Goal: Task Accomplishment & Management: Manage account settings

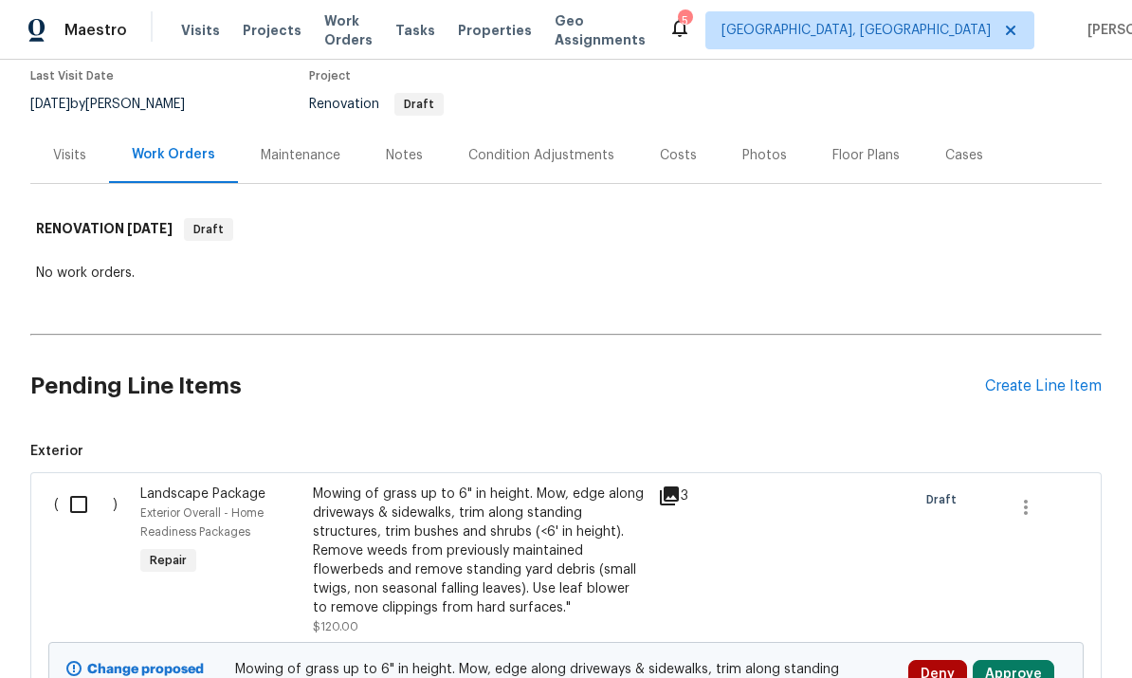
scroll to position [156, 0]
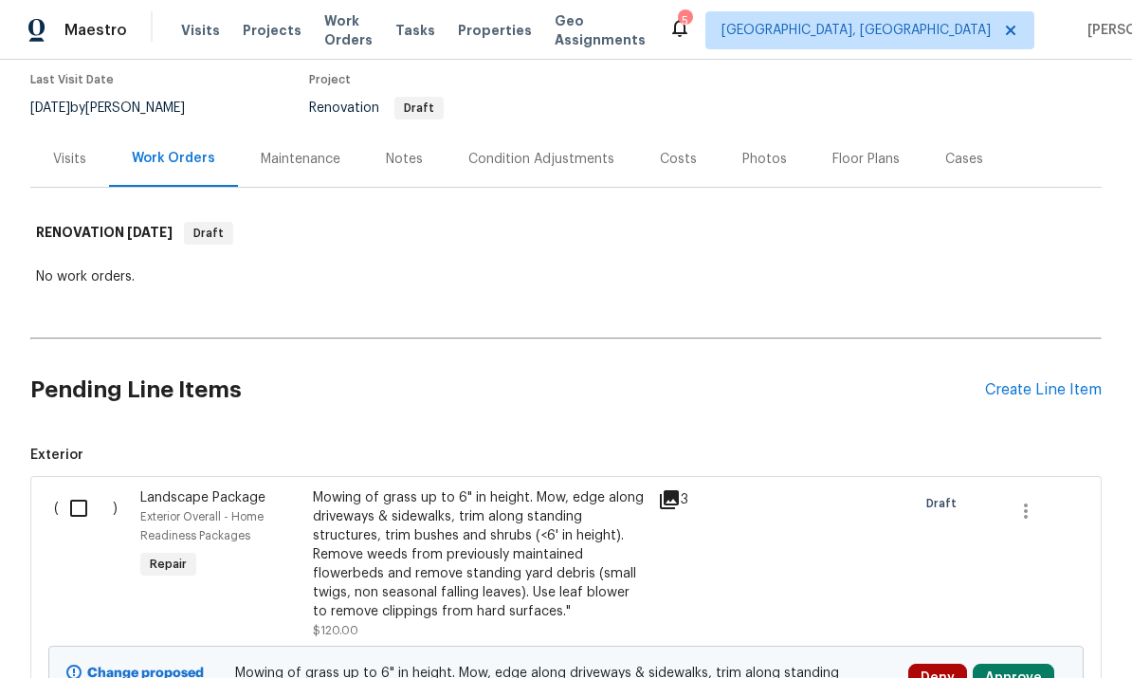
click at [584, 171] on div "Condition Adjustments" at bounding box center [542, 159] width 192 height 56
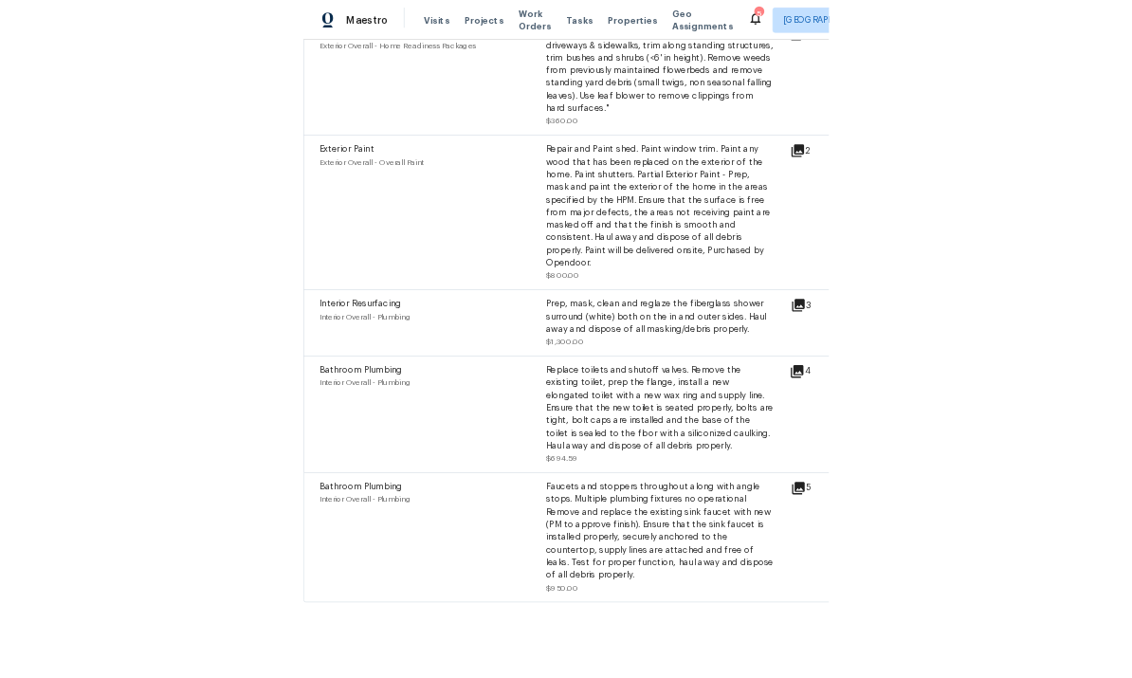
scroll to position [2014, 0]
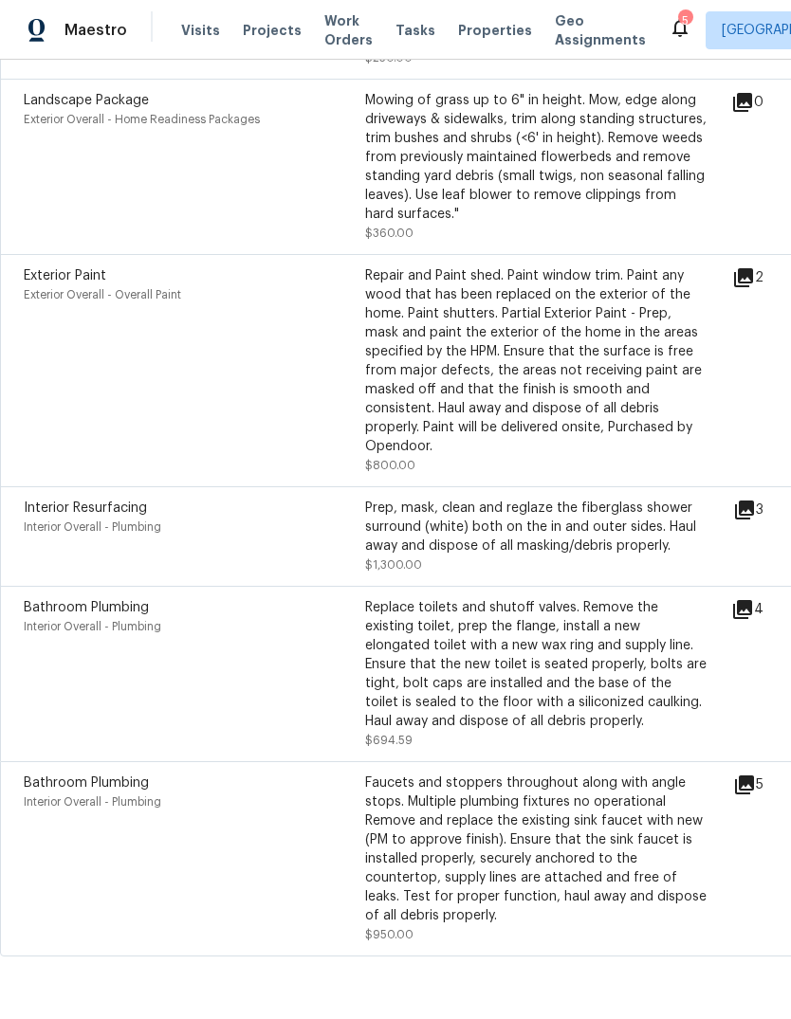
click at [40, 286] on div "Exterior Paint Exterior Overall - Overall Paint Repair and Paint shed. Paint wi…" at bounding box center [536, 370] width 1072 height 232
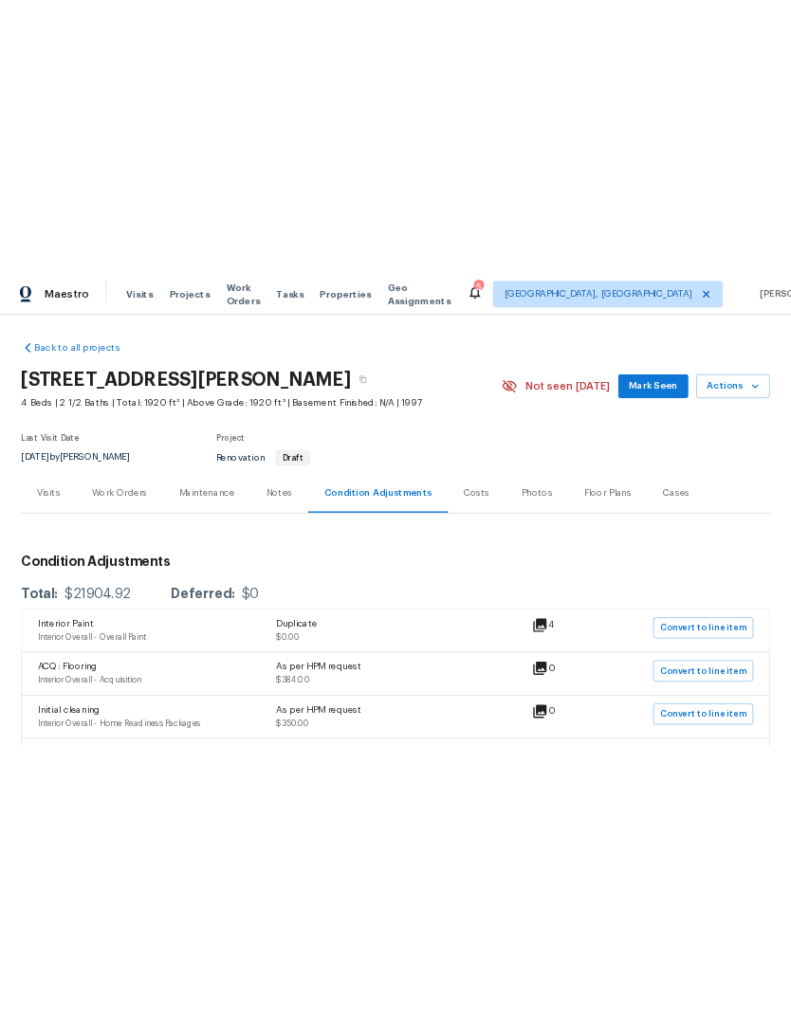
scroll to position [0, 0]
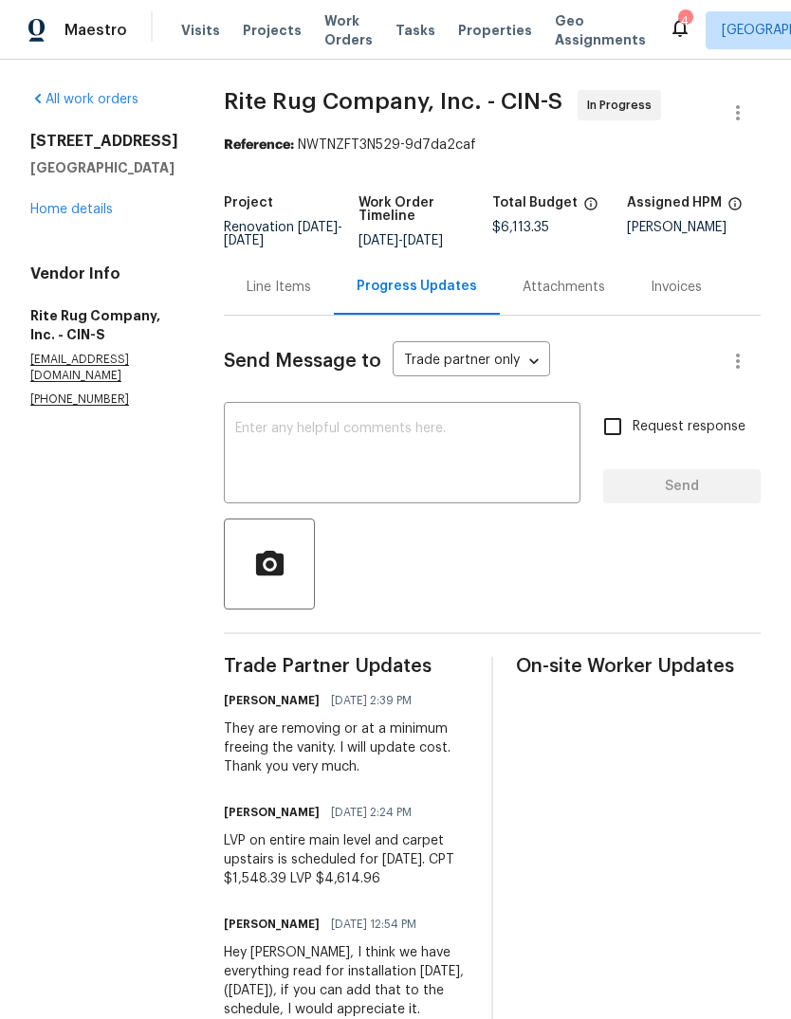
click at [58, 210] on link "Home details" at bounding box center [71, 209] width 82 height 13
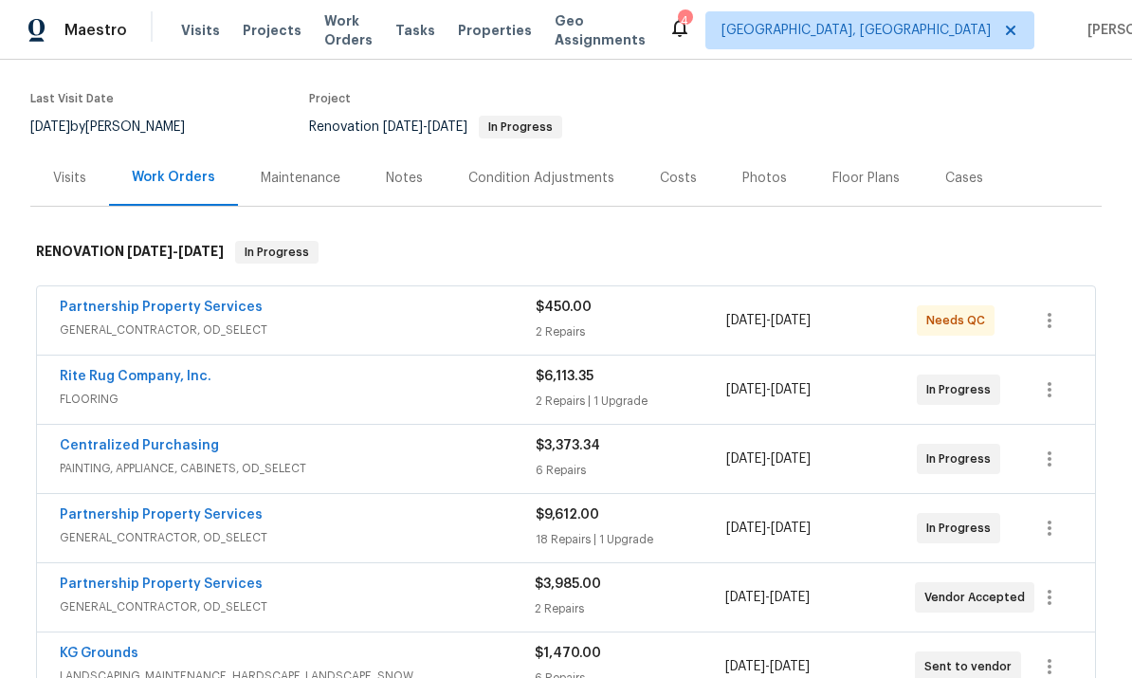
click at [218, 342] on div "Partnership Property Services GENERAL_CONTRACTOR, OD_SELECT" at bounding box center [298, 321] width 476 height 46
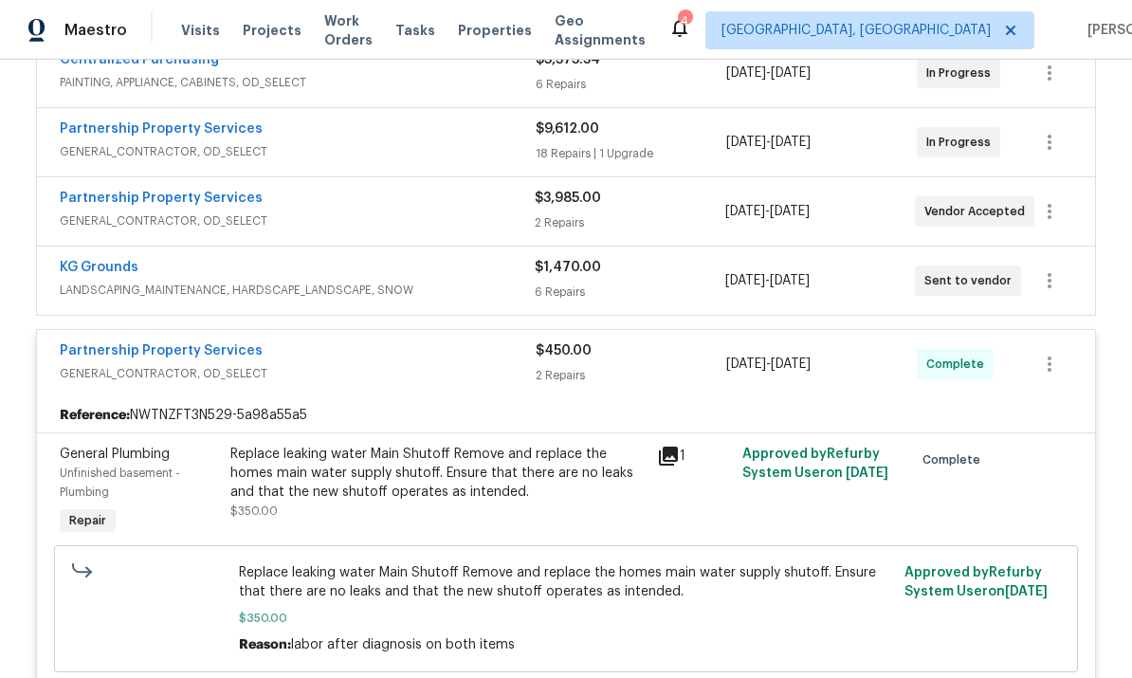
scroll to position [461, 0]
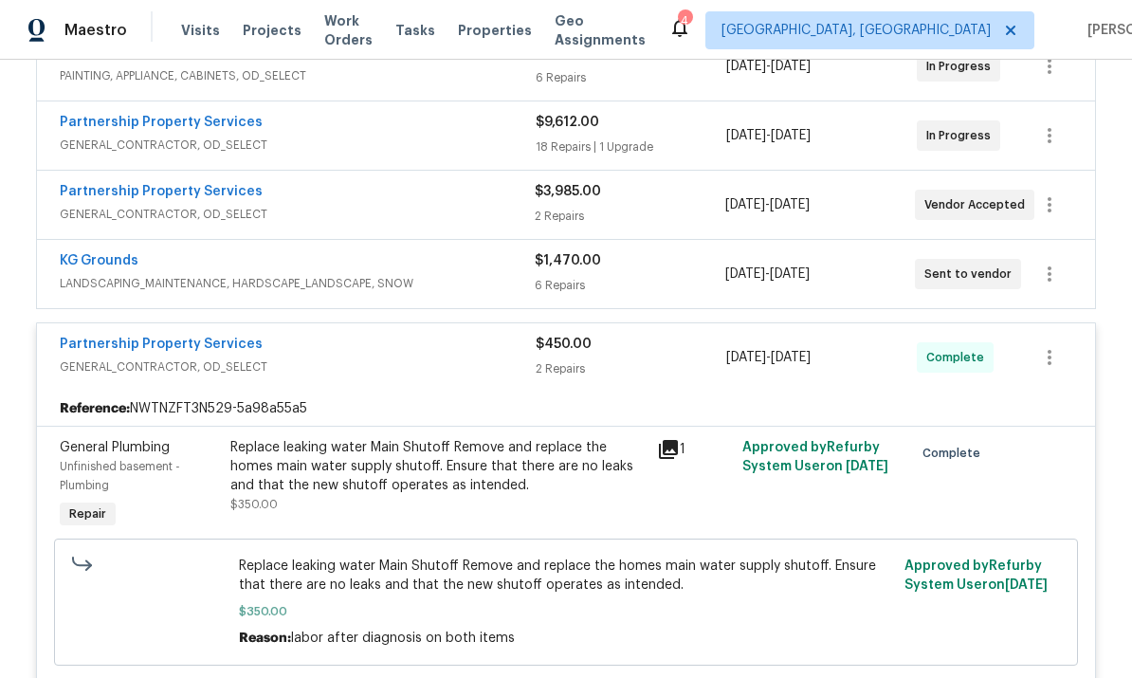
click at [169, 261] on div "KG Grounds" at bounding box center [297, 262] width 475 height 23
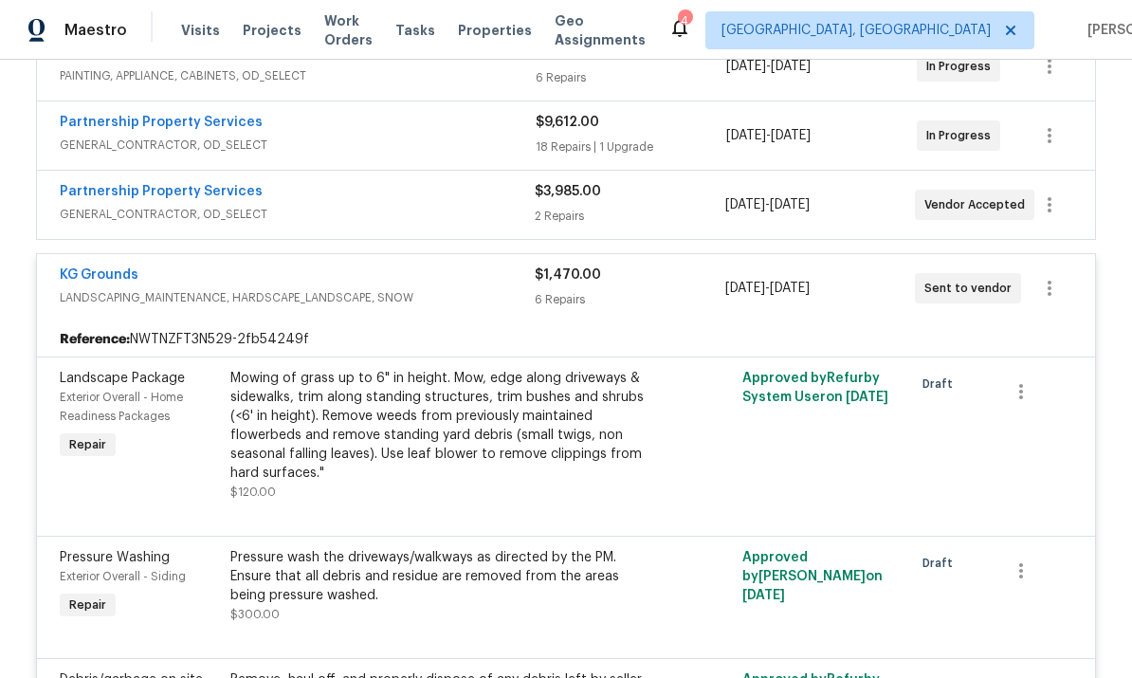
click at [103, 281] on link "KG Grounds" at bounding box center [99, 274] width 79 height 13
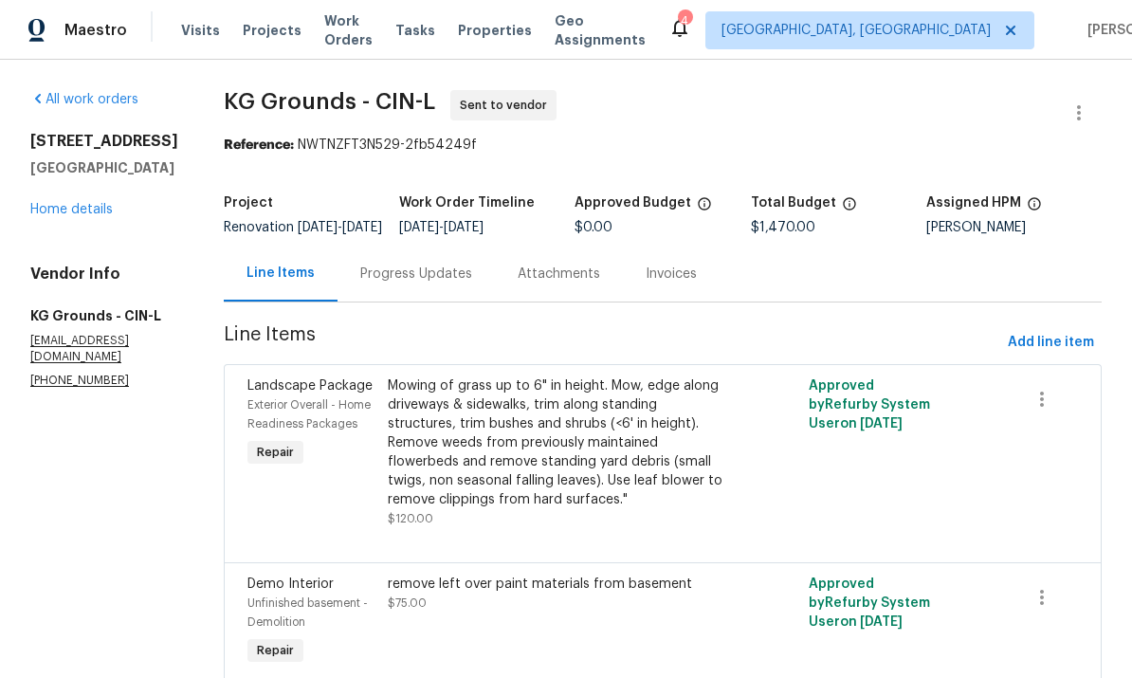
click at [437, 275] on div "Progress Updates" at bounding box center [416, 274] width 157 height 56
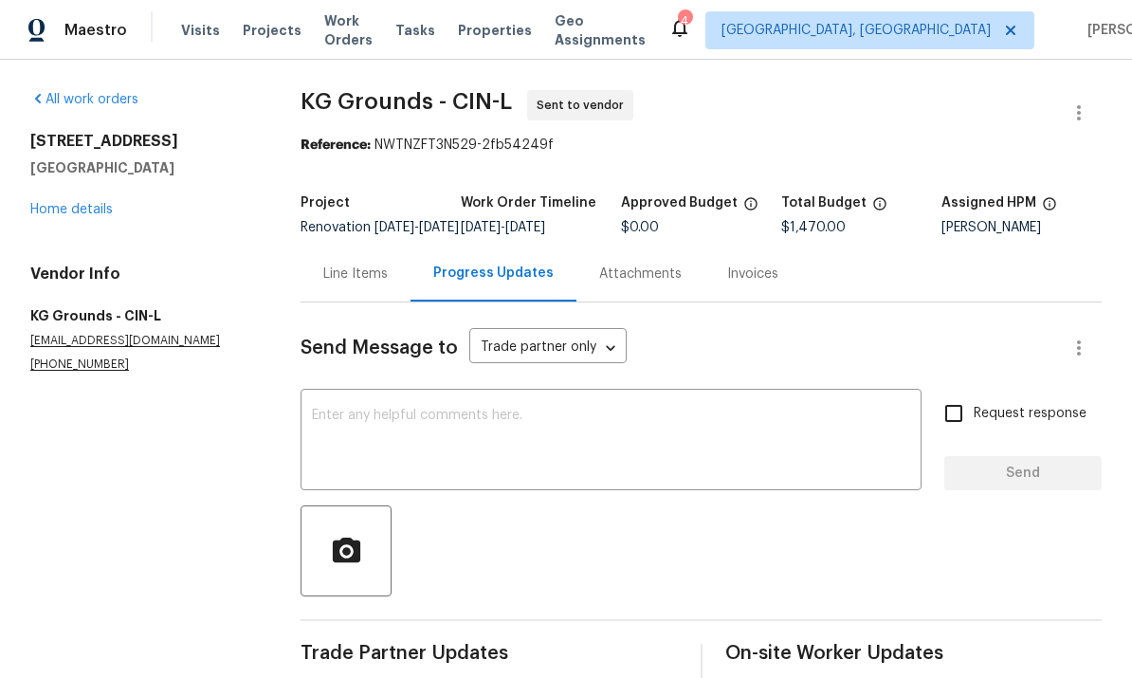
click at [659, 437] on textarea at bounding box center [611, 442] width 598 height 66
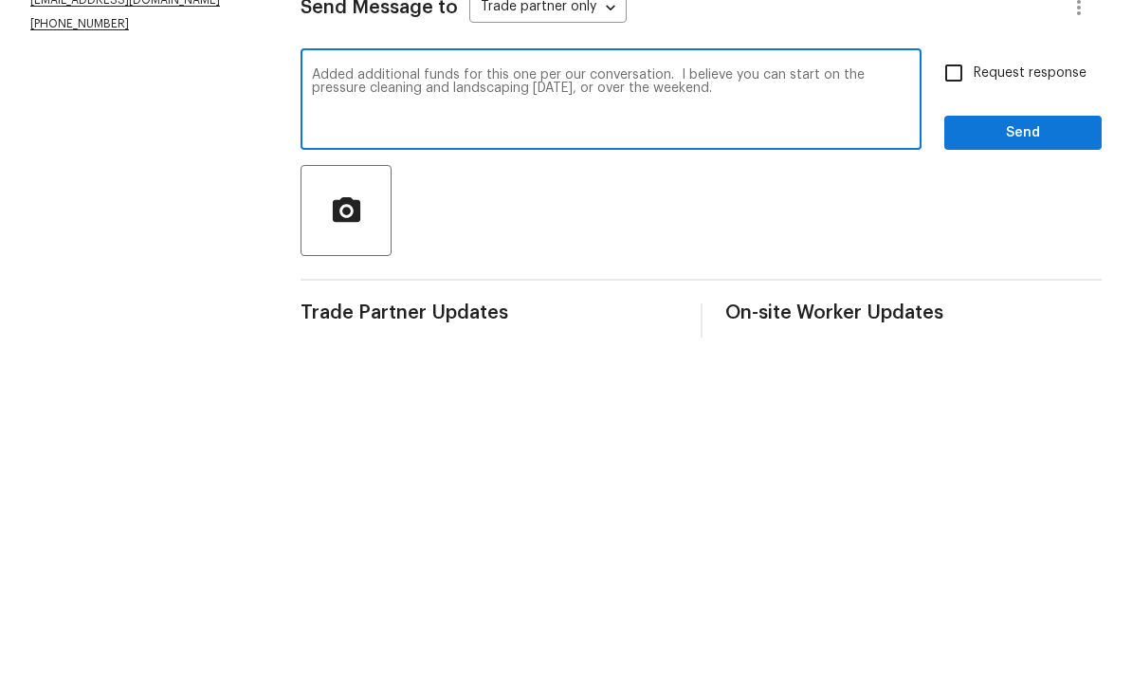
type textarea "Added additional funds for this one per our conversation. I believe you can sta…"
click at [790, 462] on span "Send" at bounding box center [1023, 474] width 127 height 24
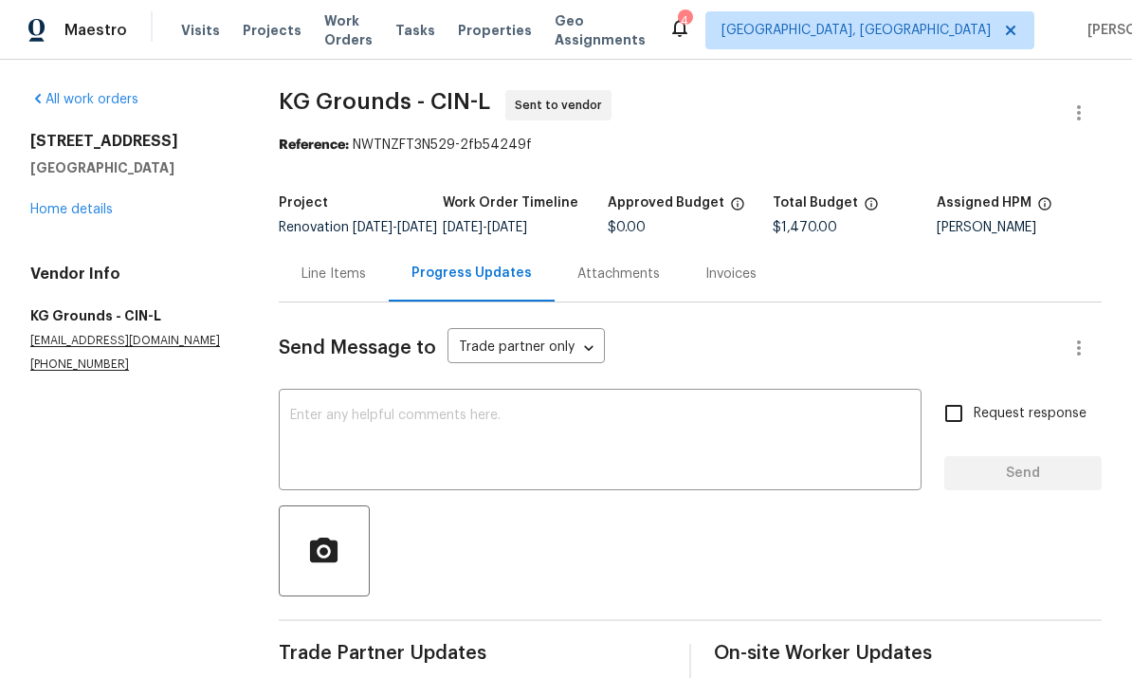
click at [52, 651] on section "All work orders 6107 Driftwood Ct Maineville, OH 45039 Home details Vendor Info…" at bounding box center [131, 494] width 203 height 808
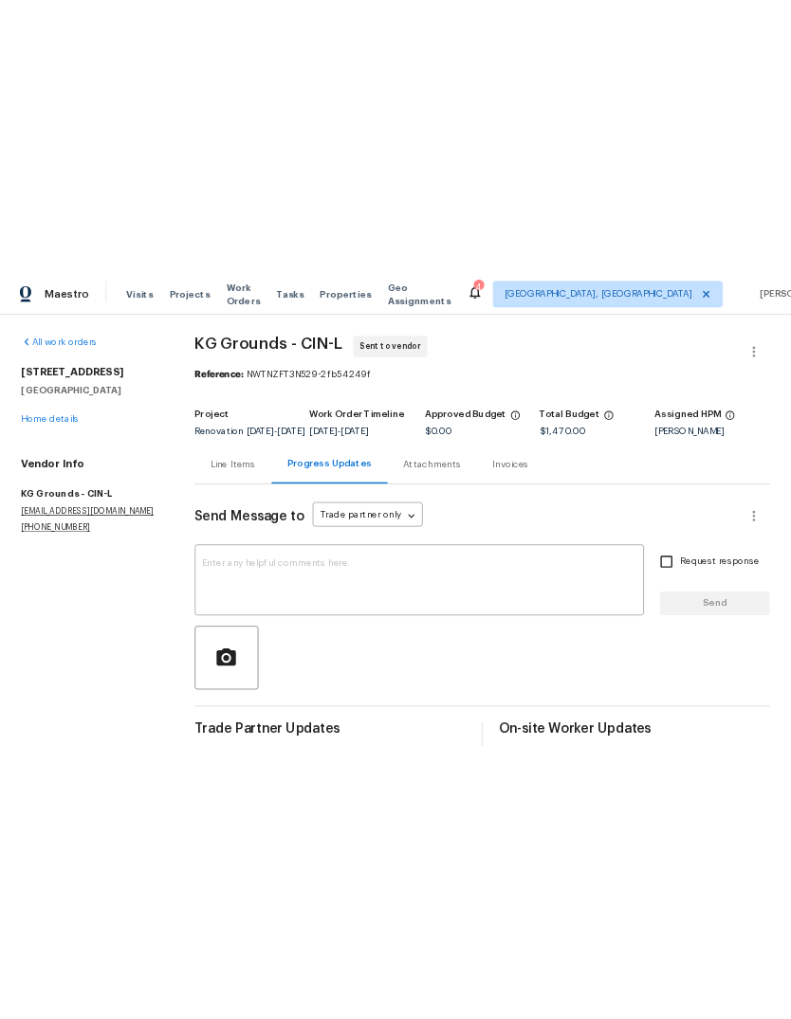
scroll to position [0, 0]
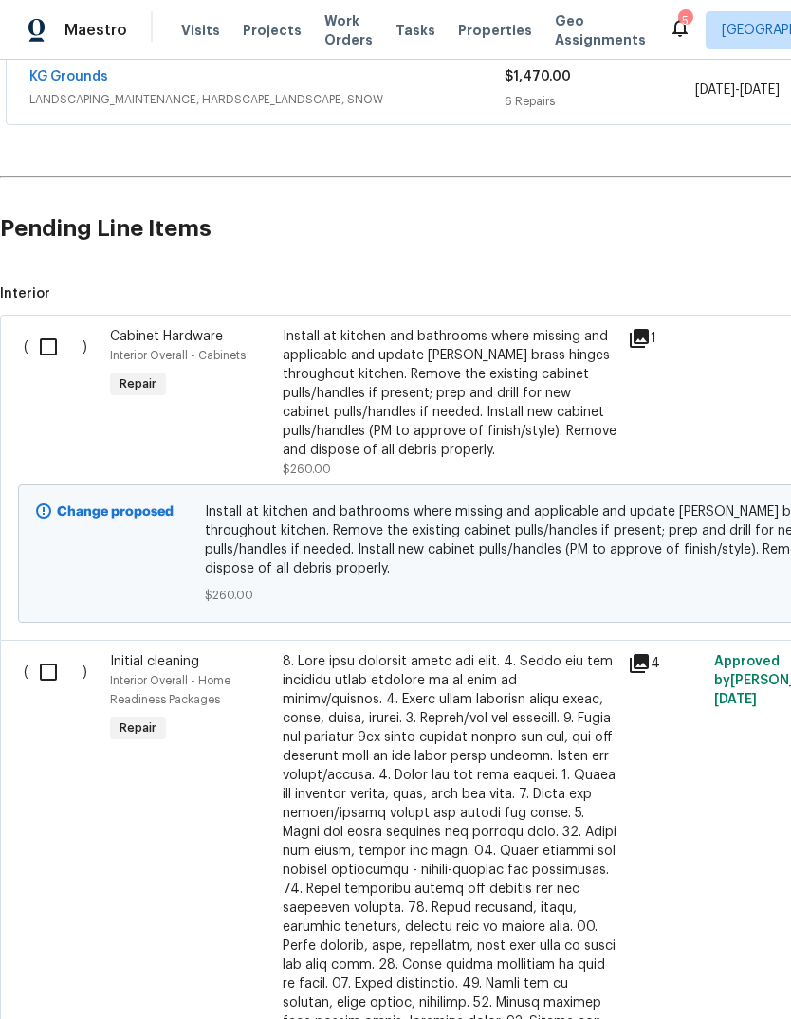
scroll to position [717, 0]
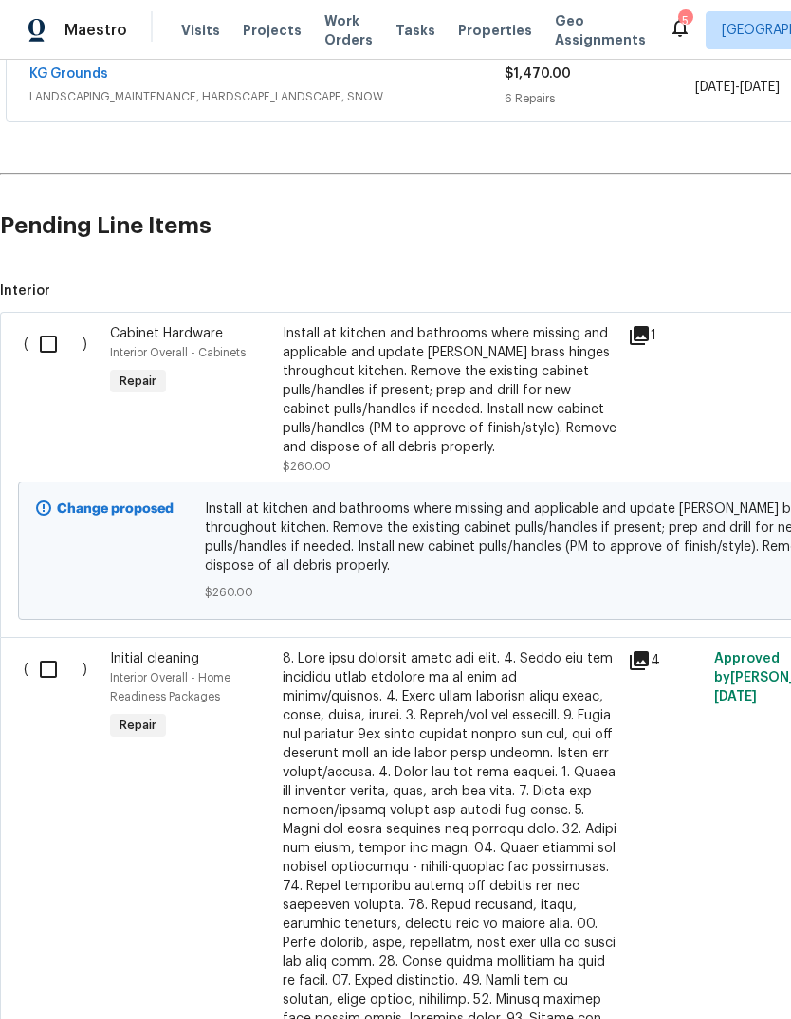
click at [53, 339] on input "checkbox" at bounding box center [55, 344] width 54 height 40
checkbox input "true"
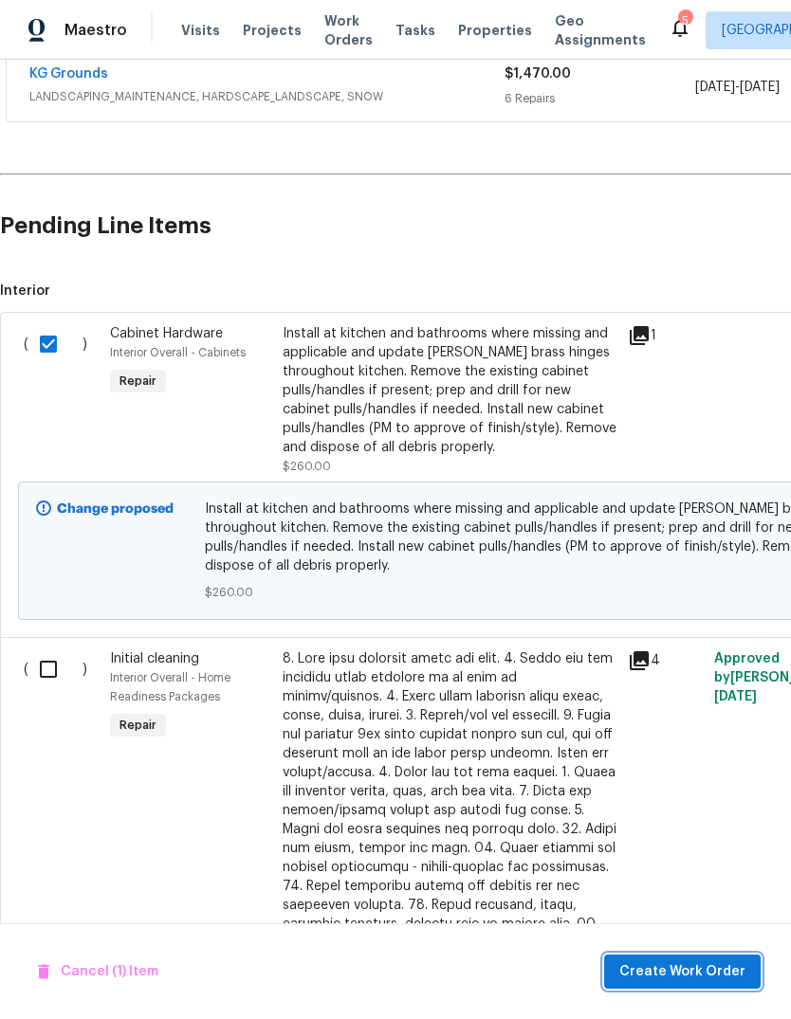
click at [687, 966] on span "Create Work Order" at bounding box center [682, 973] width 126 height 24
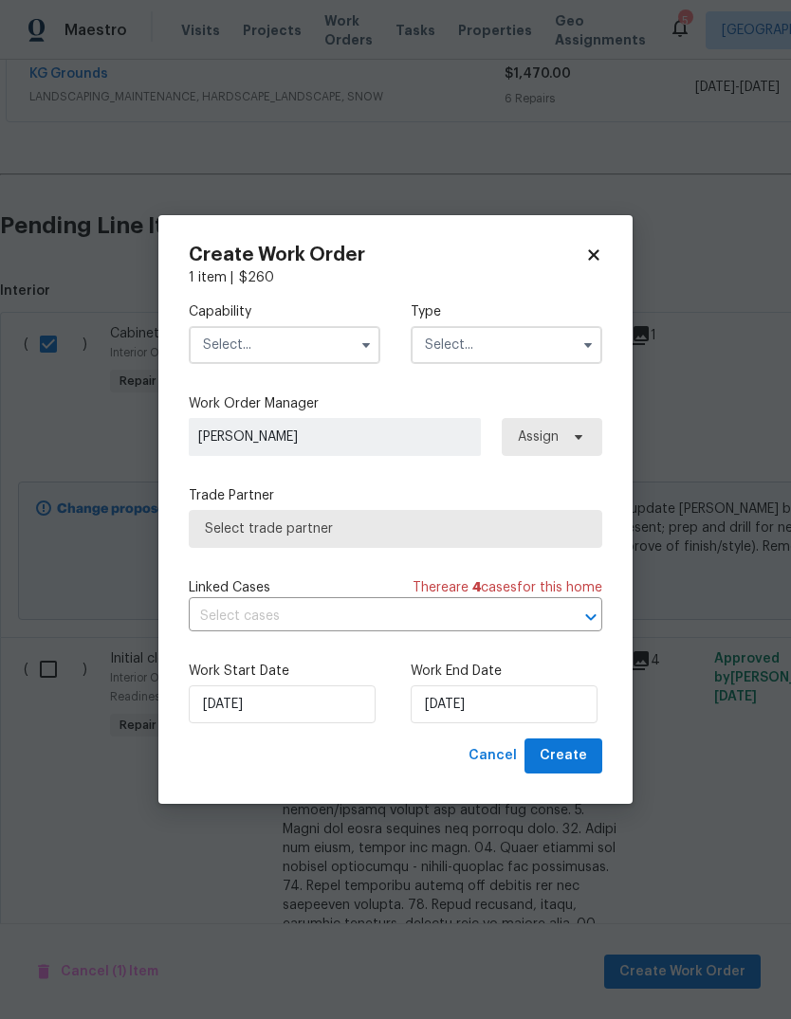
click at [322, 343] on input "text" at bounding box center [285, 345] width 192 height 38
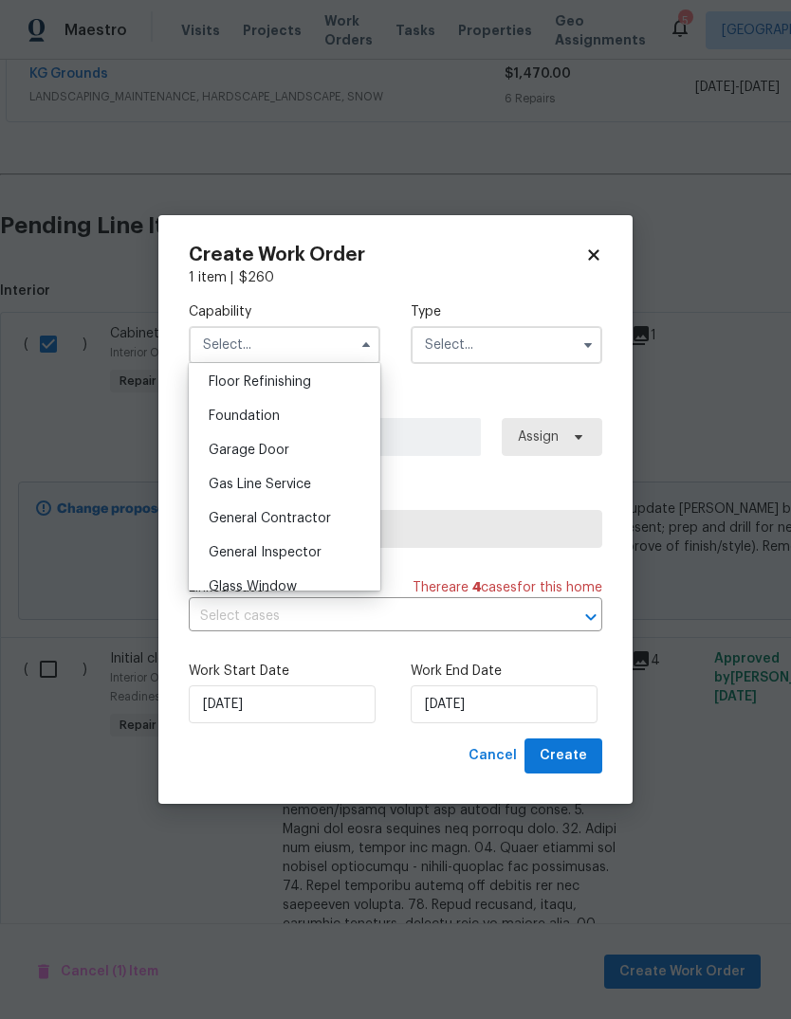
scroll to position [774, 0]
click at [334, 518] on div "General Contractor" at bounding box center [284, 518] width 182 height 34
type input "General Contractor"
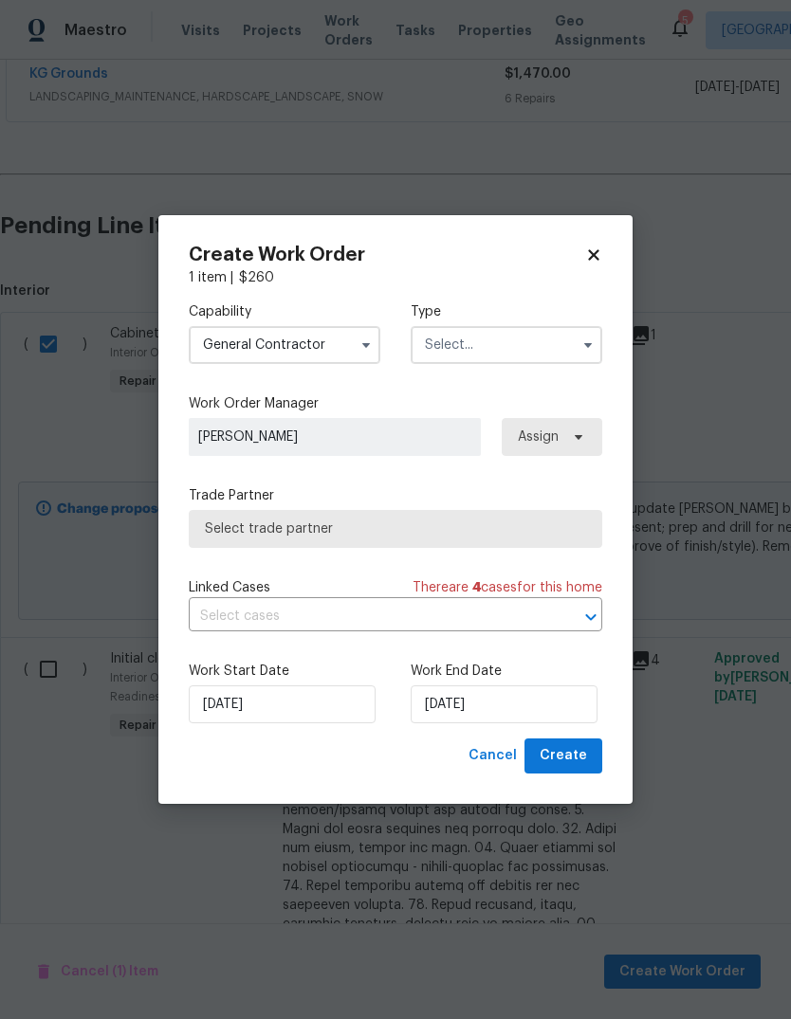
click at [517, 344] on input "text" at bounding box center [507, 345] width 192 height 38
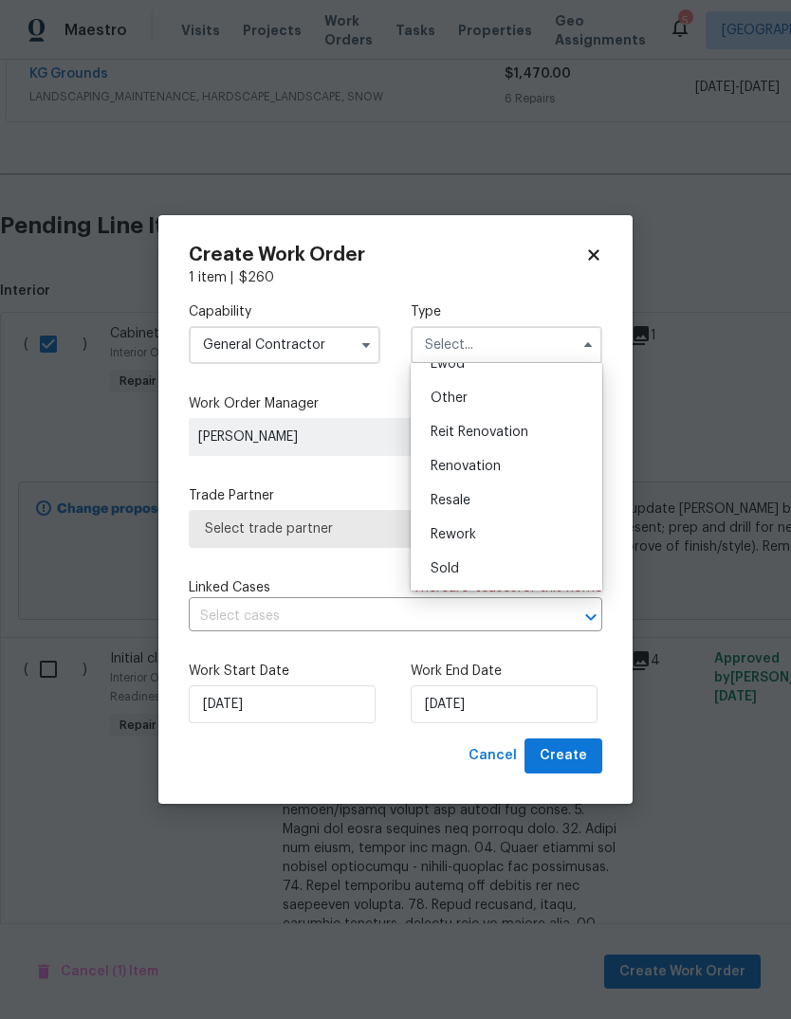
scroll to position [226, 0]
click at [477, 466] on span "Renovation" at bounding box center [466, 466] width 70 height 13
type input "Renovation"
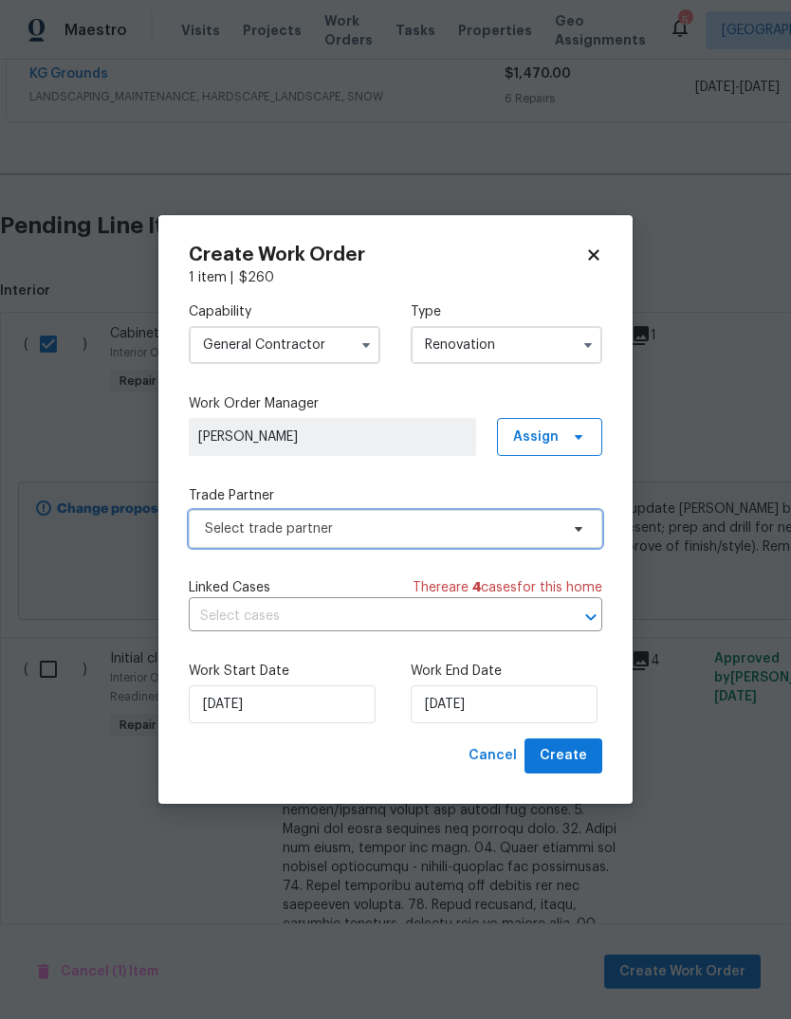
click at [373, 539] on span "Select trade partner" at bounding box center [395, 529] width 413 height 38
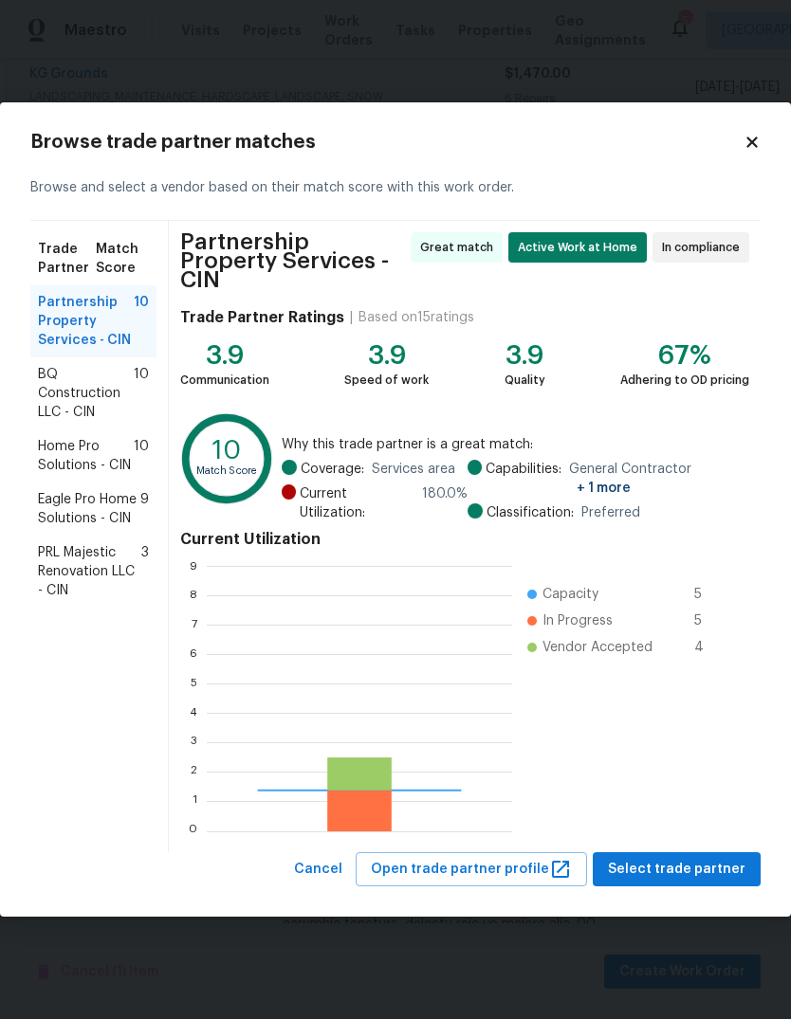
scroll to position [266, 305]
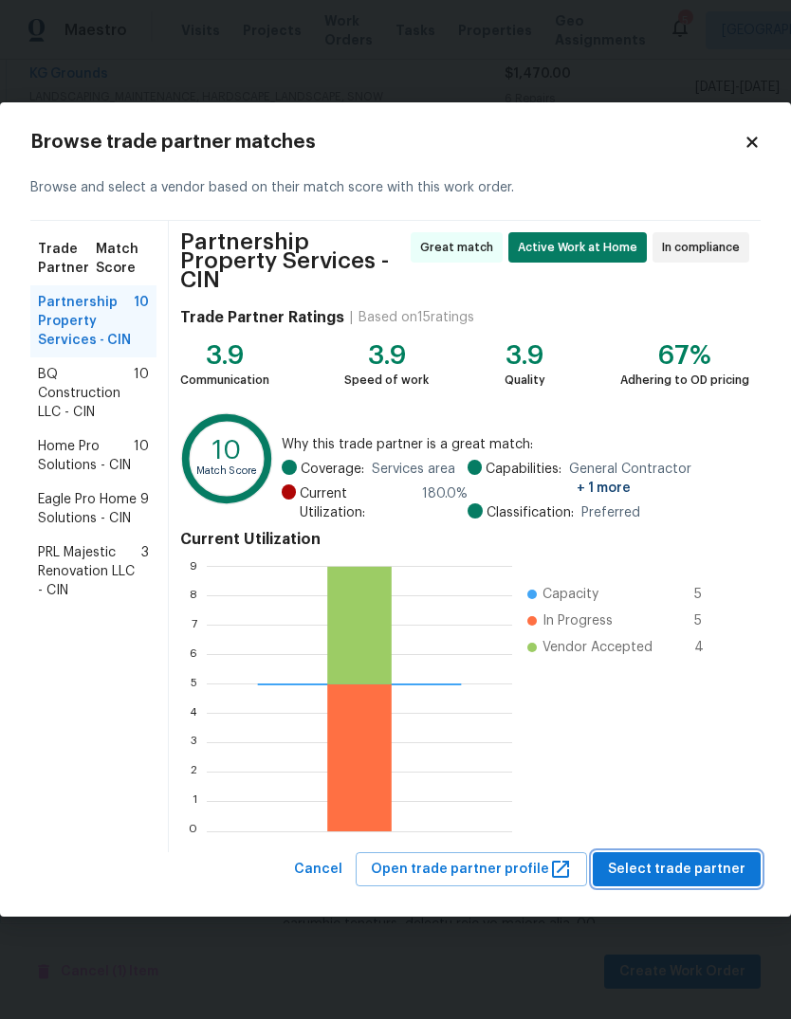
click at [681, 860] on span "Select trade partner" at bounding box center [676, 870] width 137 height 24
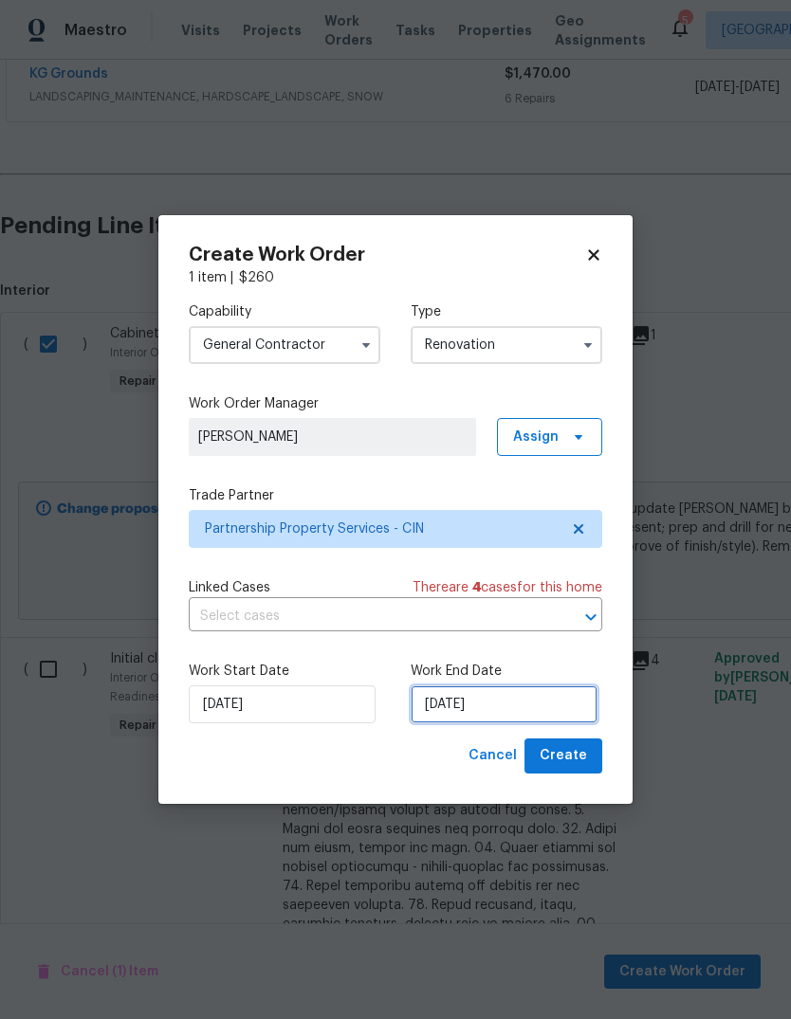
click at [508, 712] on input "[DATE]" at bounding box center [504, 705] width 187 height 38
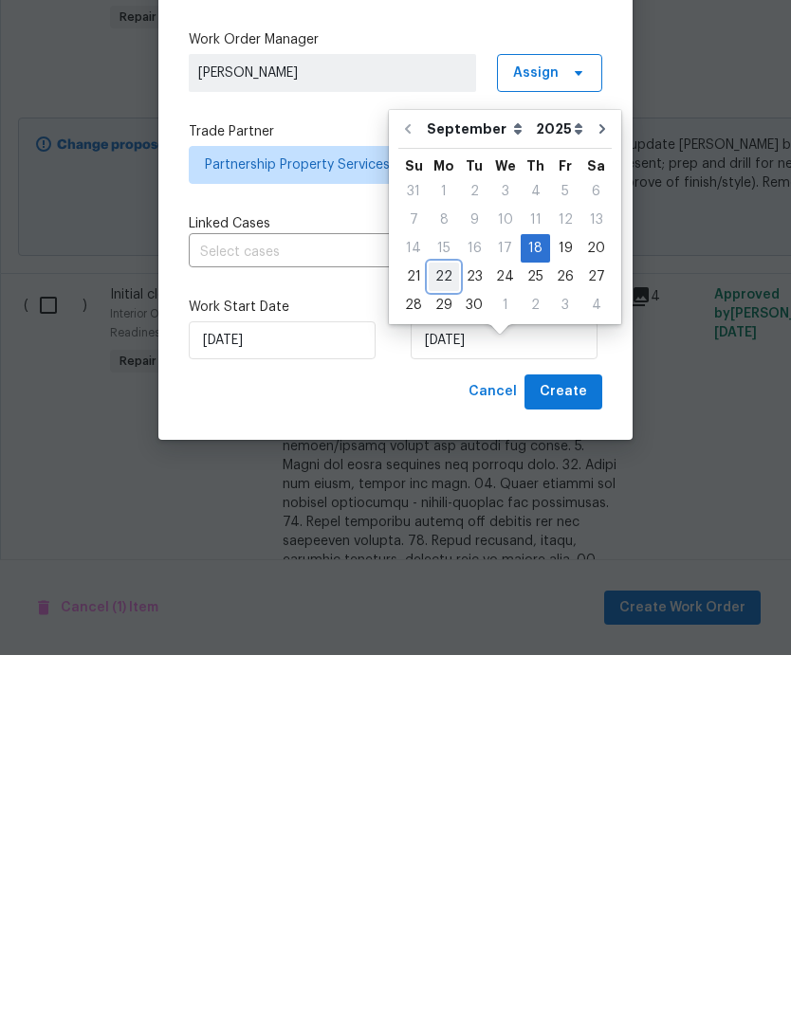
click at [448, 628] on div "22" at bounding box center [444, 641] width 30 height 27
type input "[DATE]"
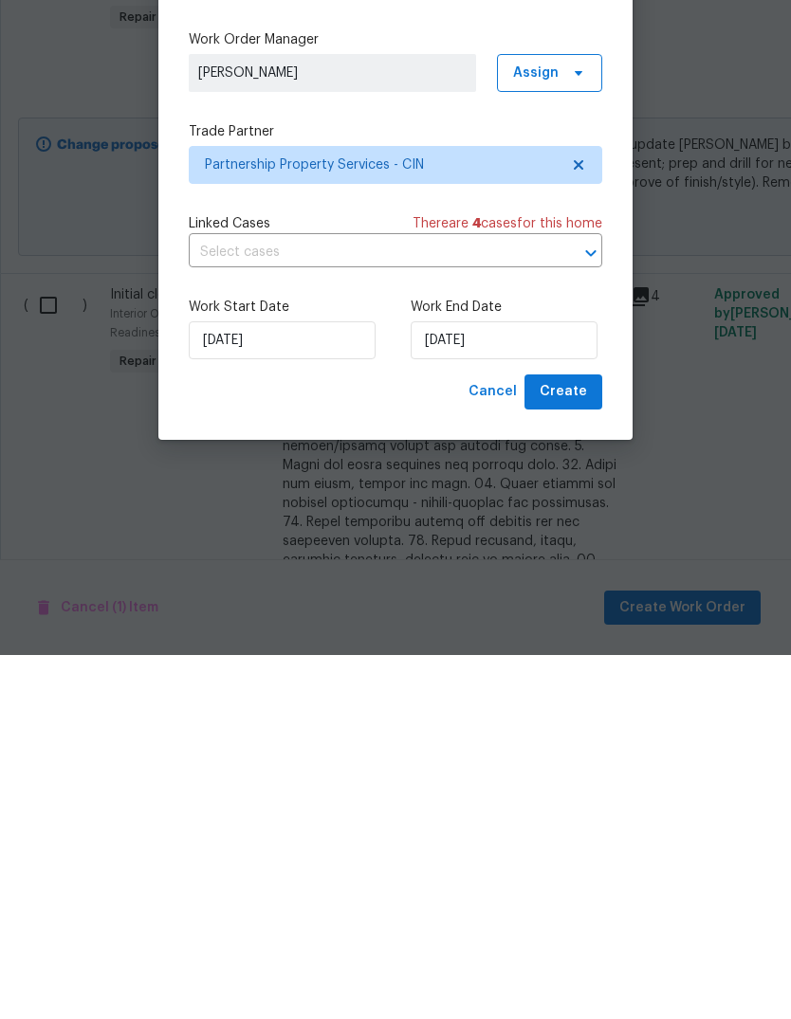
scroll to position [71, 0]
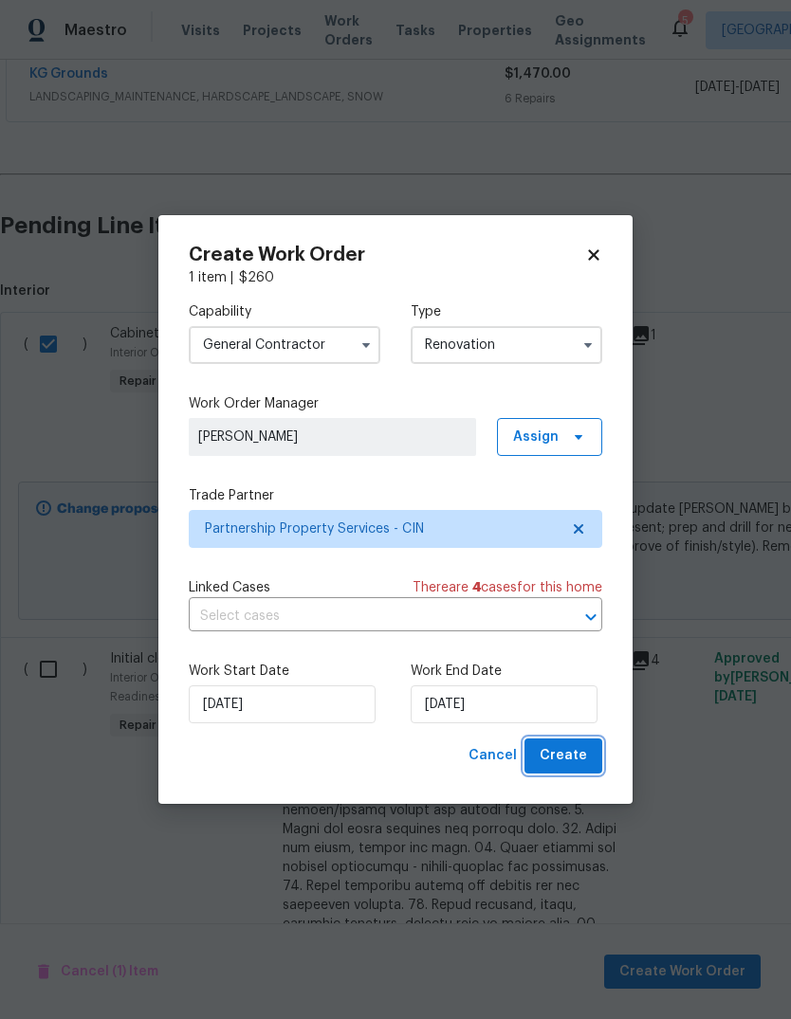
click at [577, 767] on span "Create" at bounding box center [563, 756] width 47 height 24
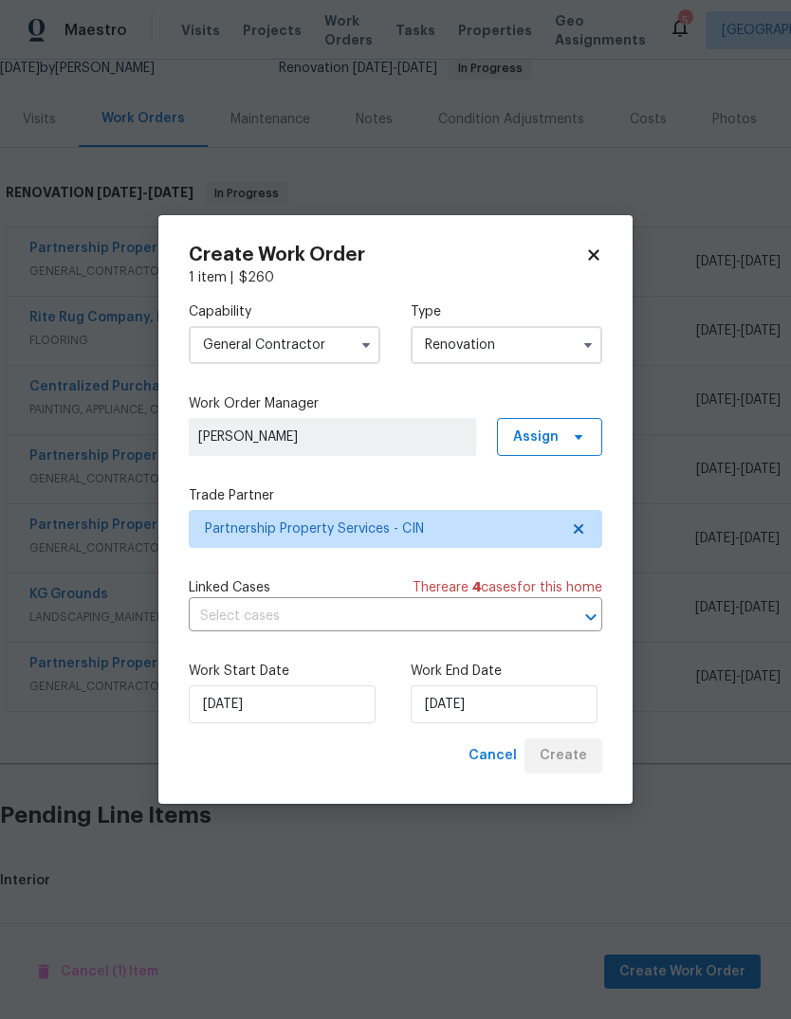
scroll to position [124, 0]
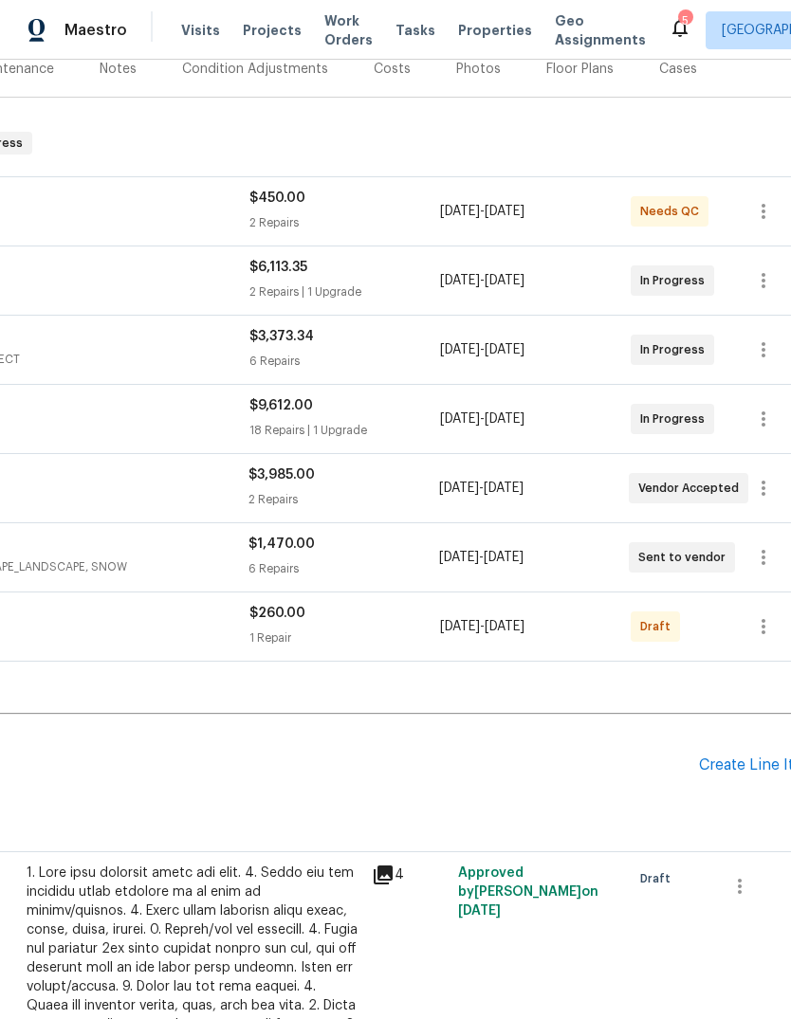
scroll to position [243, 266]
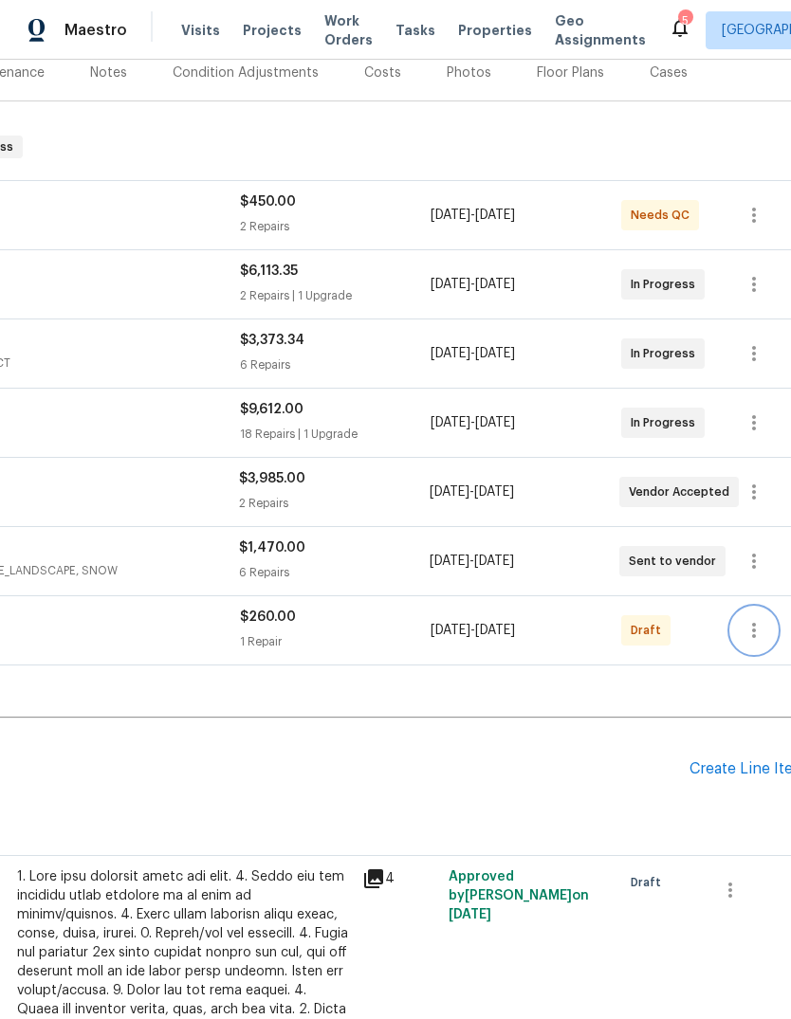
click at [756, 646] on button "button" at bounding box center [754, 631] width 46 height 46
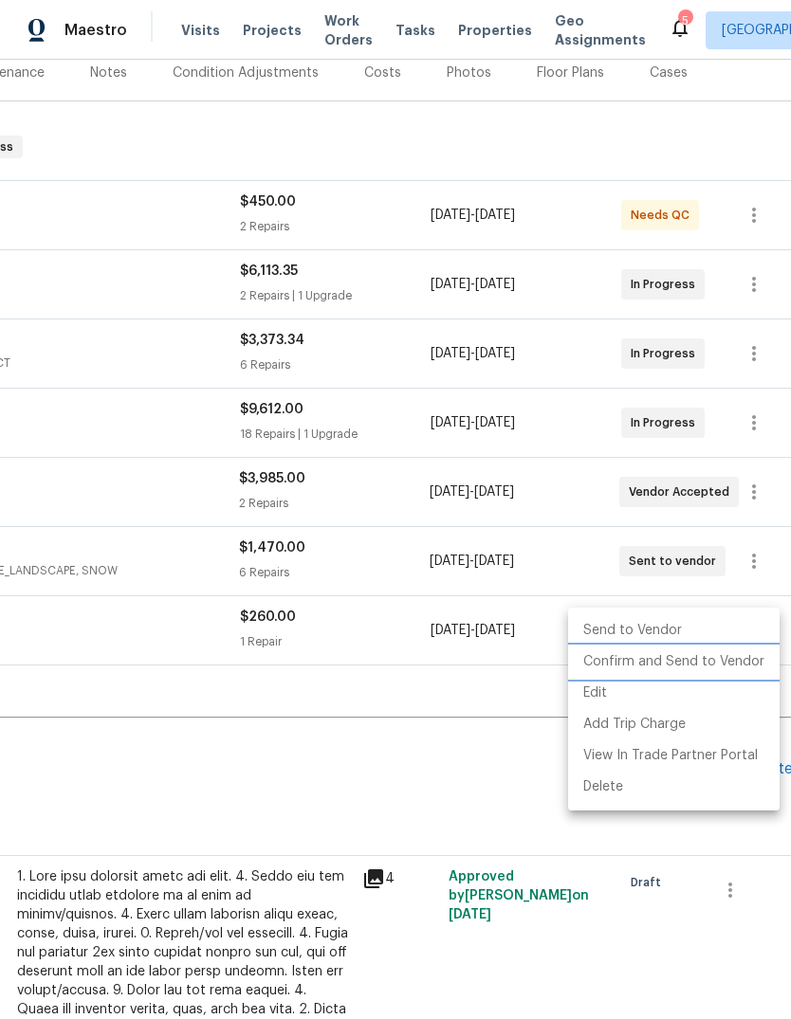
click at [714, 670] on li "Confirm and Send to Vendor" at bounding box center [673, 662] width 211 height 31
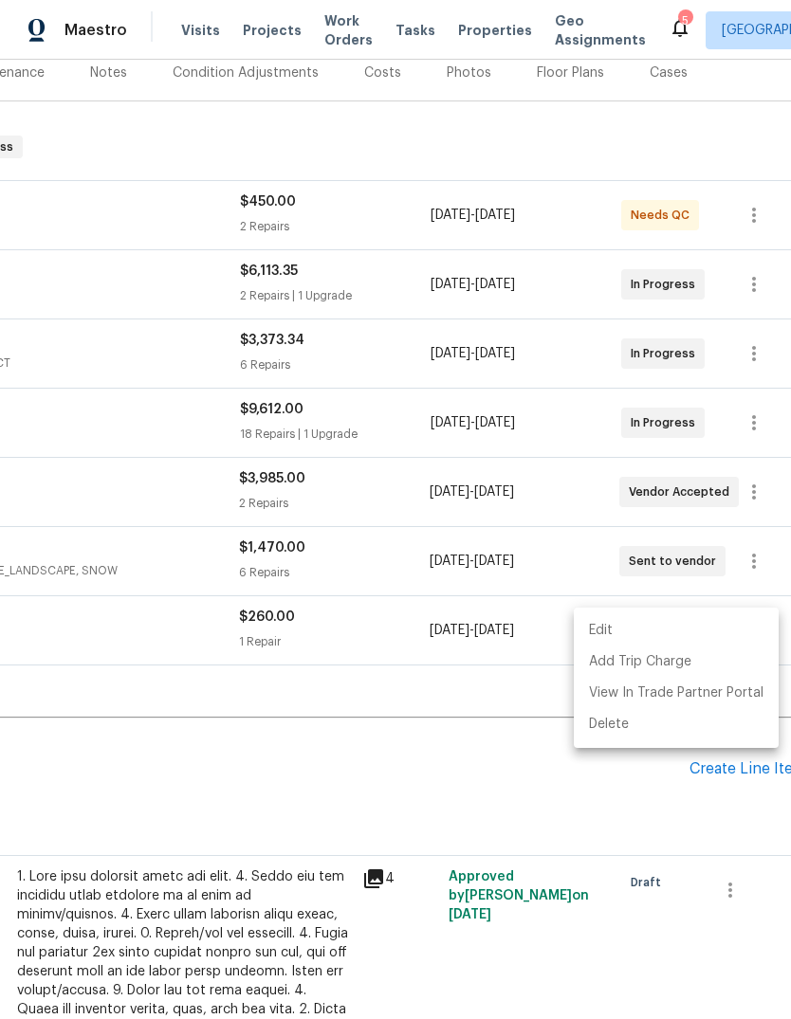
click at [339, 760] on div at bounding box center [395, 509] width 791 height 1019
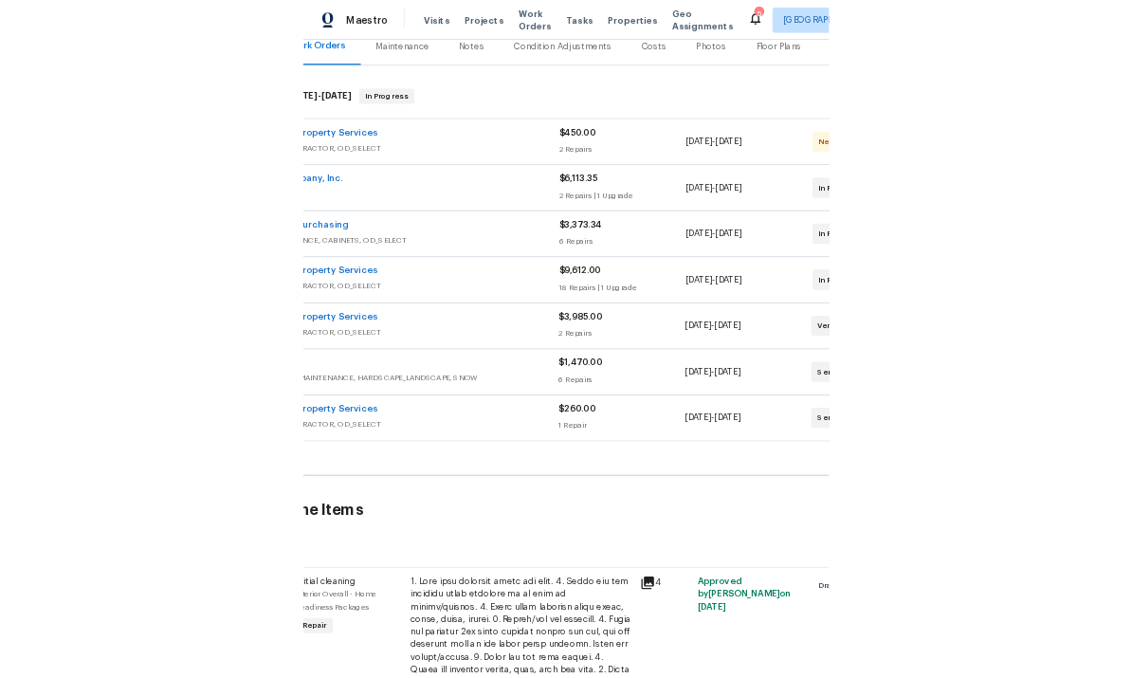
scroll to position [246, 108]
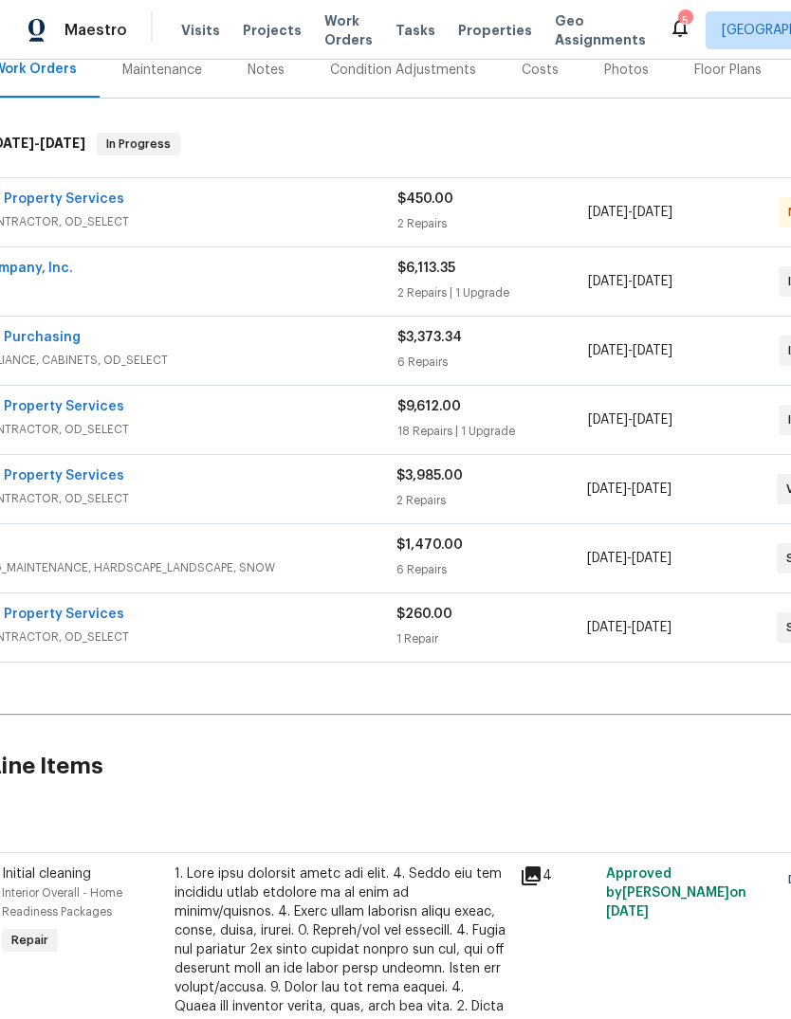
click at [81, 614] on link "Partnership Property Services" at bounding box center [22, 614] width 203 height 13
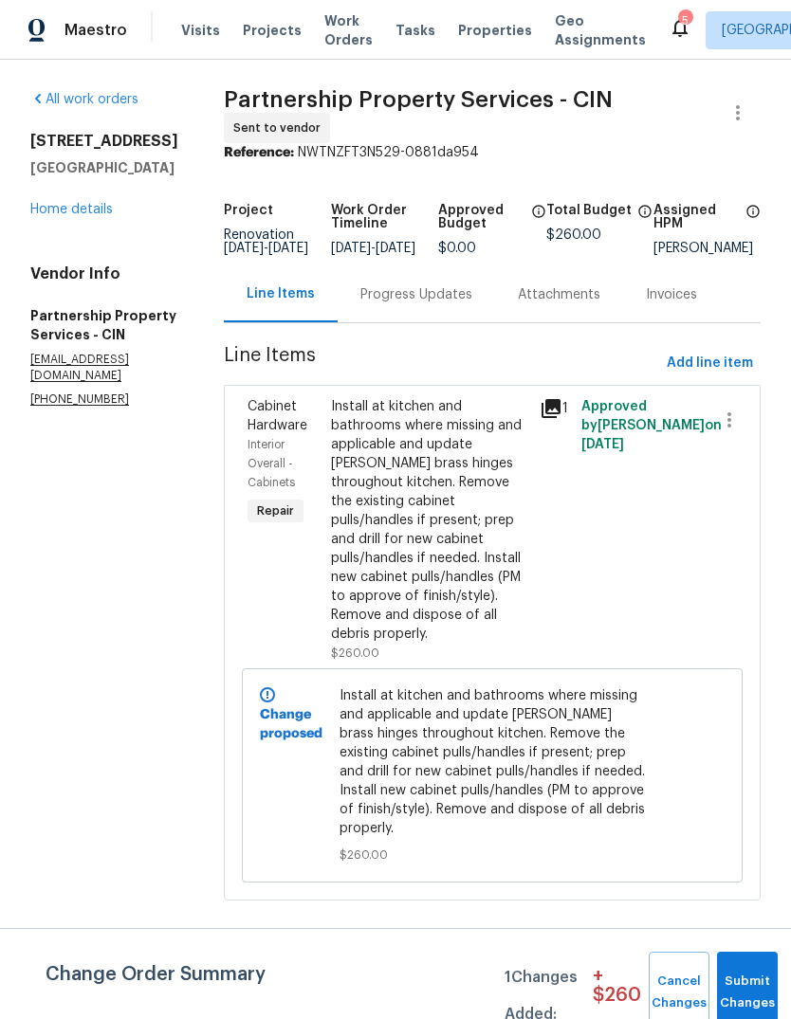
click at [472, 304] on div "Progress Updates" at bounding box center [416, 294] width 112 height 19
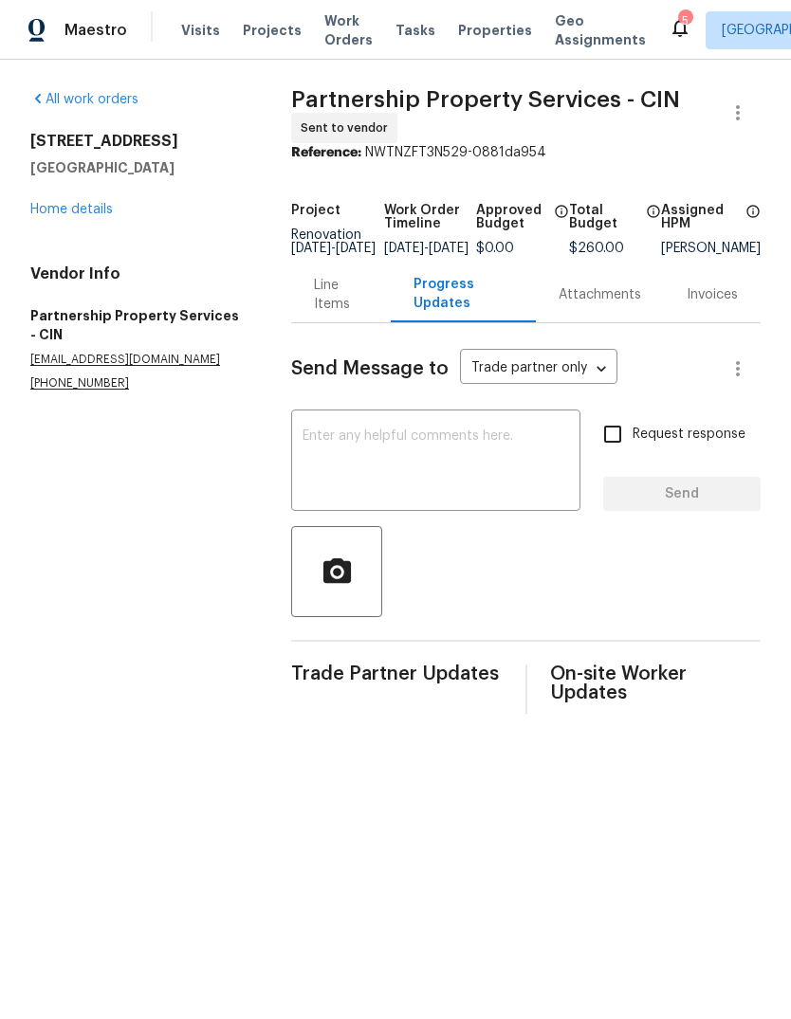
click at [423, 465] on textarea at bounding box center [435, 463] width 266 height 66
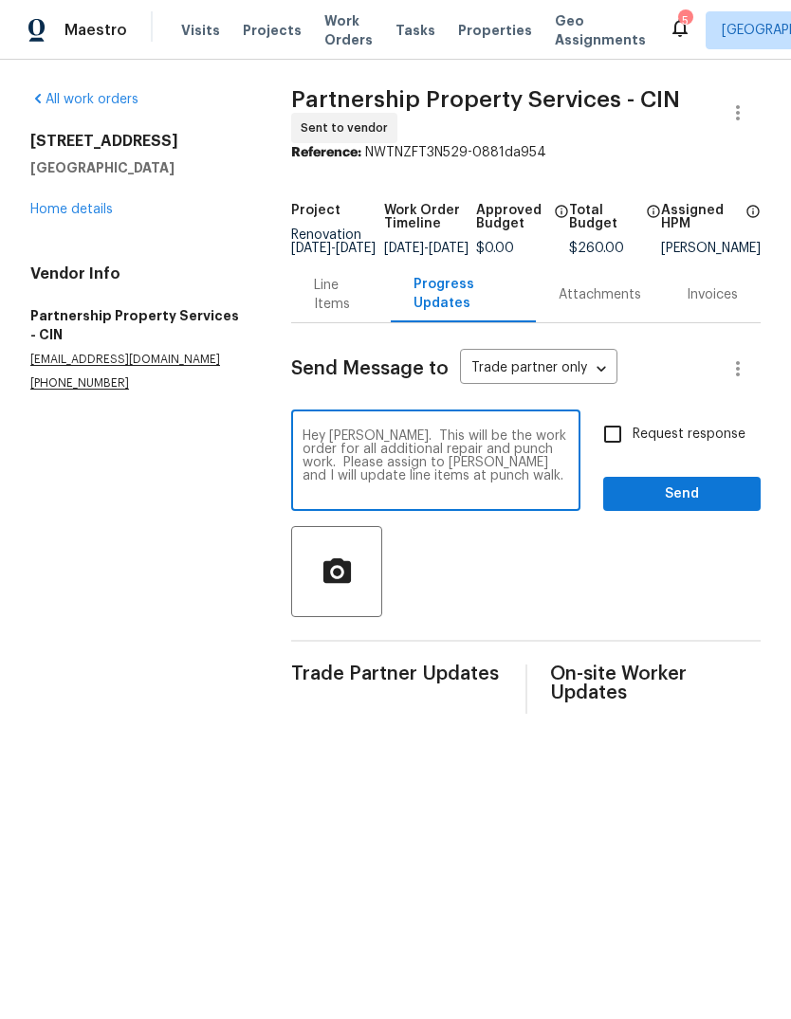
type textarea "Hey Ryan. This will be the work order for all additional repair and punch work.…"
click at [622, 452] on input "Request response" at bounding box center [613, 434] width 40 height 40
checkbox input "true"
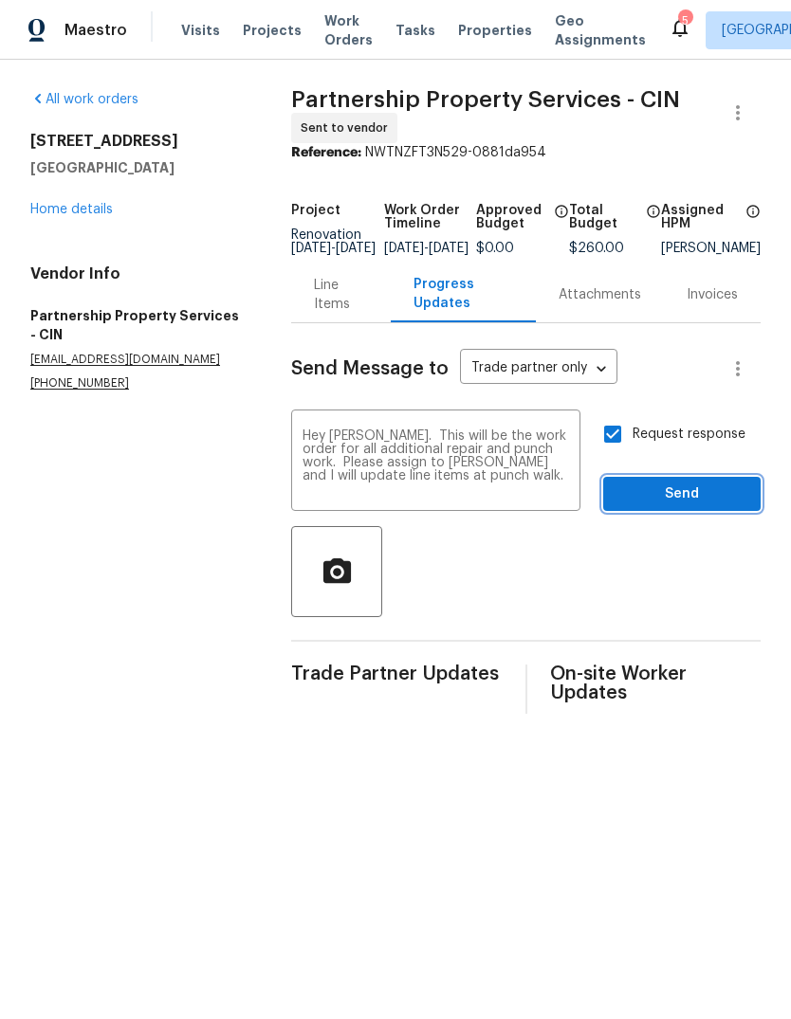
click at [674, 506] on span "Send" at bounding box center [681, 495] width 127 height 24
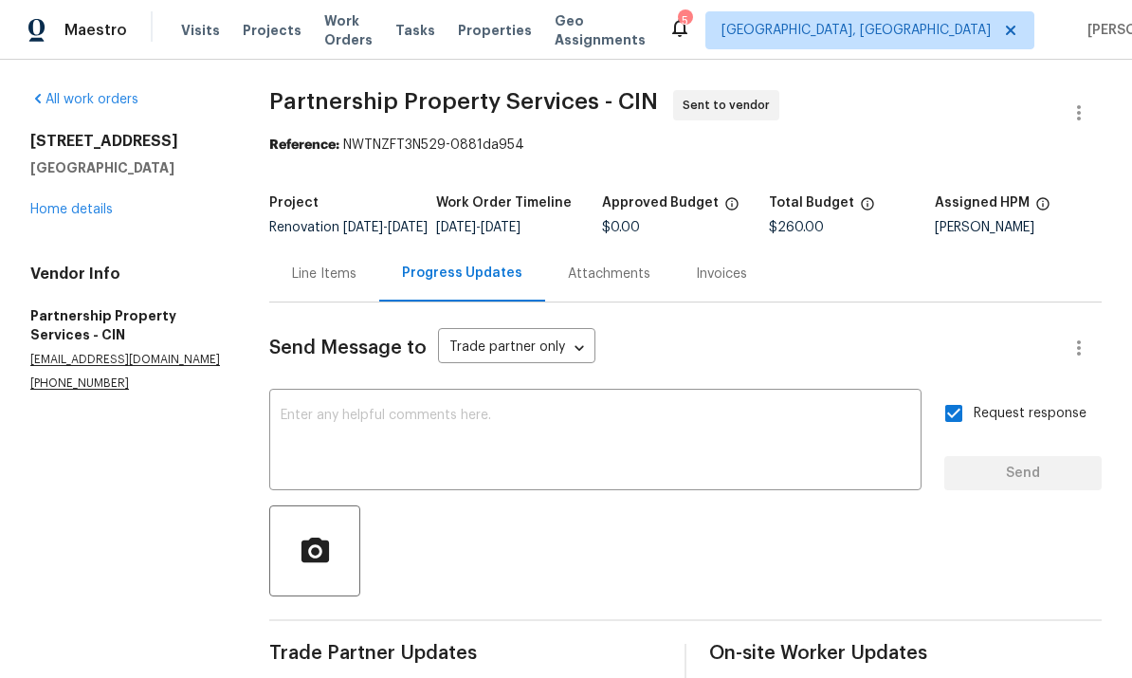
click at [67, 214] on link "Home details" at bounding box center [71, 209] width 82 height 13
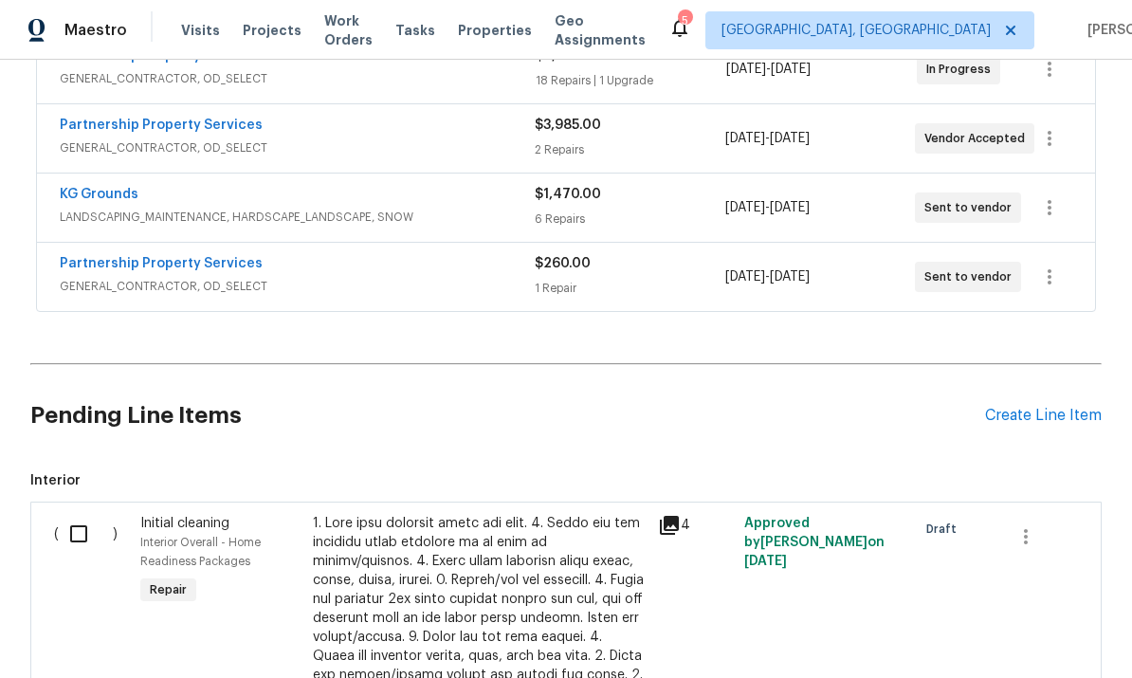
scroll to position [665, 0]
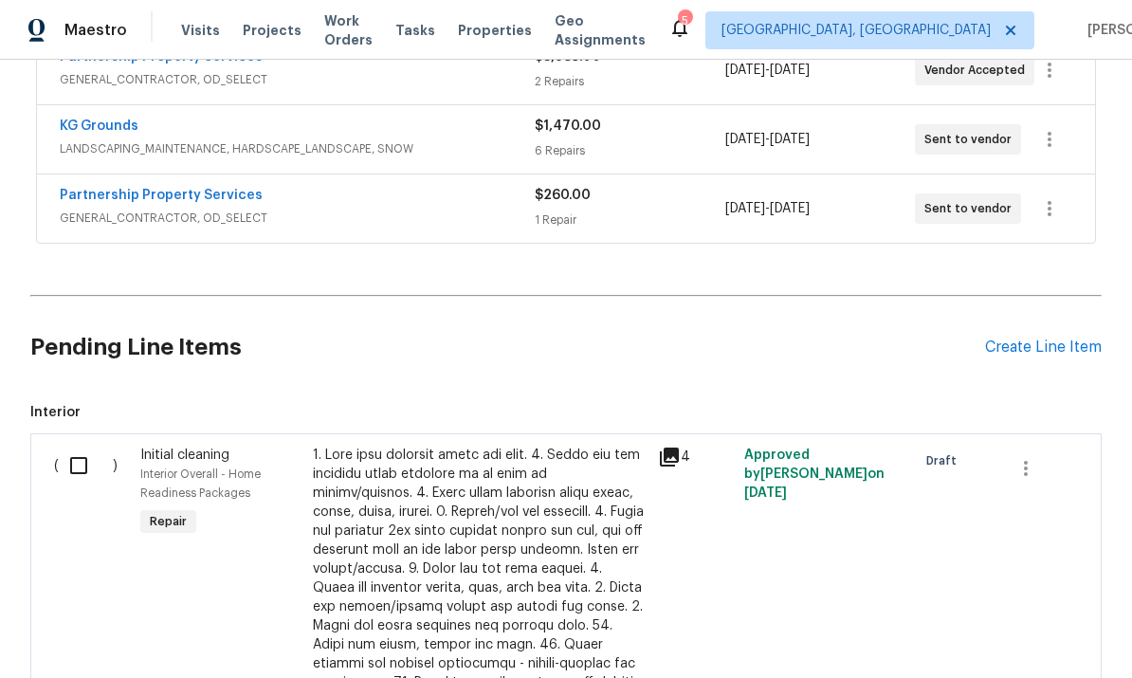
click at [85, 482] on input "checkbox" at bounding box center [86, 466] width 54 height 40
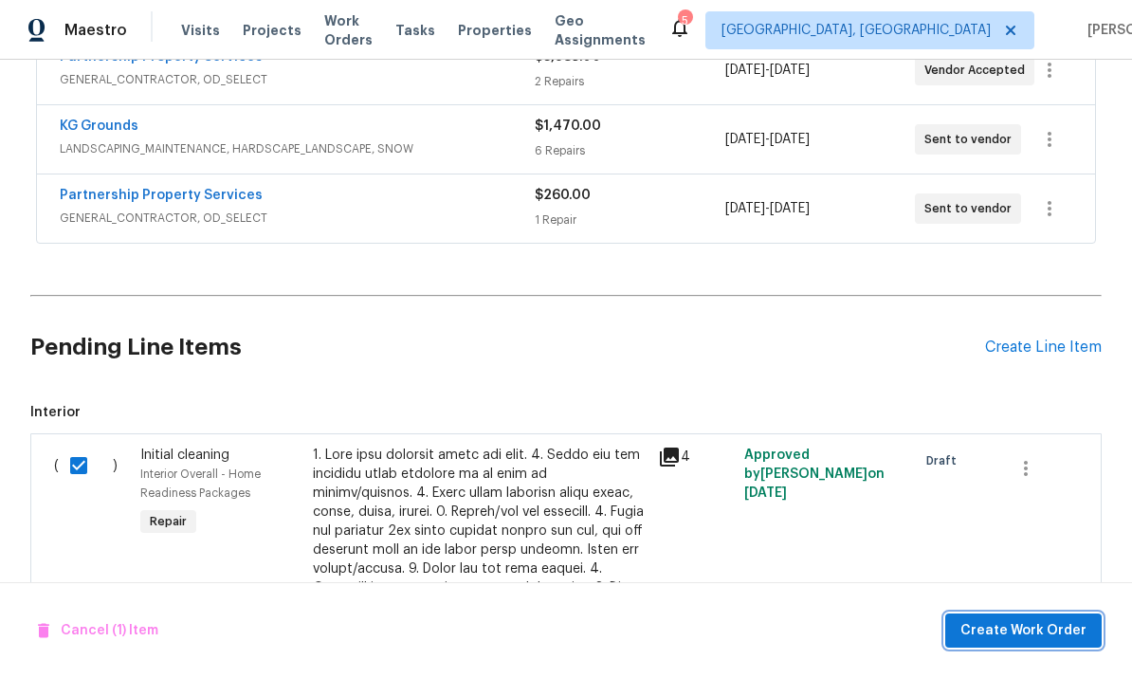
click at [790, 628] on span "Create Work Order" at bounding box center [1024, 631] width 126 height 24
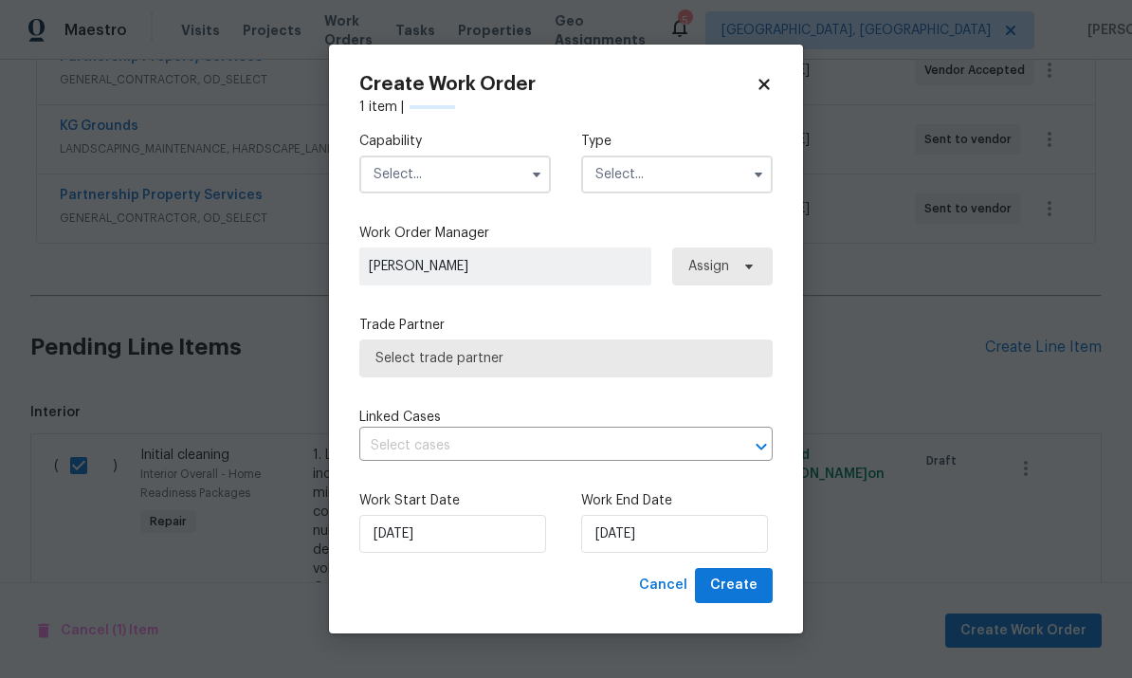
checkbox input "false"
click at [554, 368] on span "Select trade partner" at bounding box center [565, 358] width 413 height 38
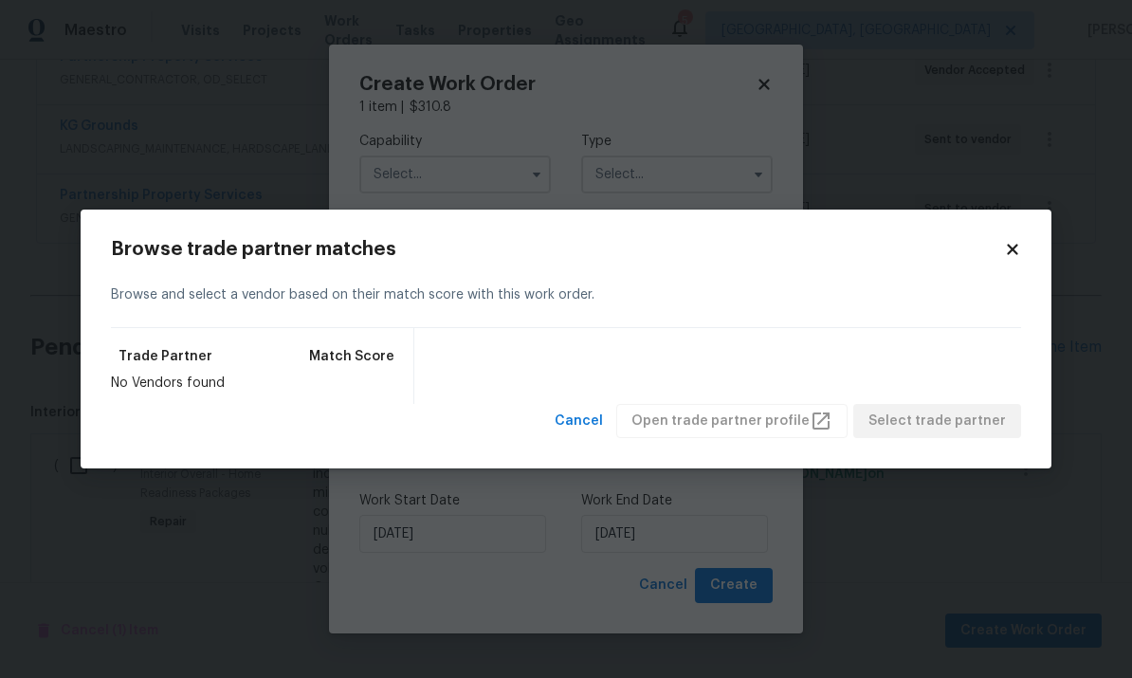
click at [790, 252] on icon at bounding box center [1012, 249] width 10 height 10
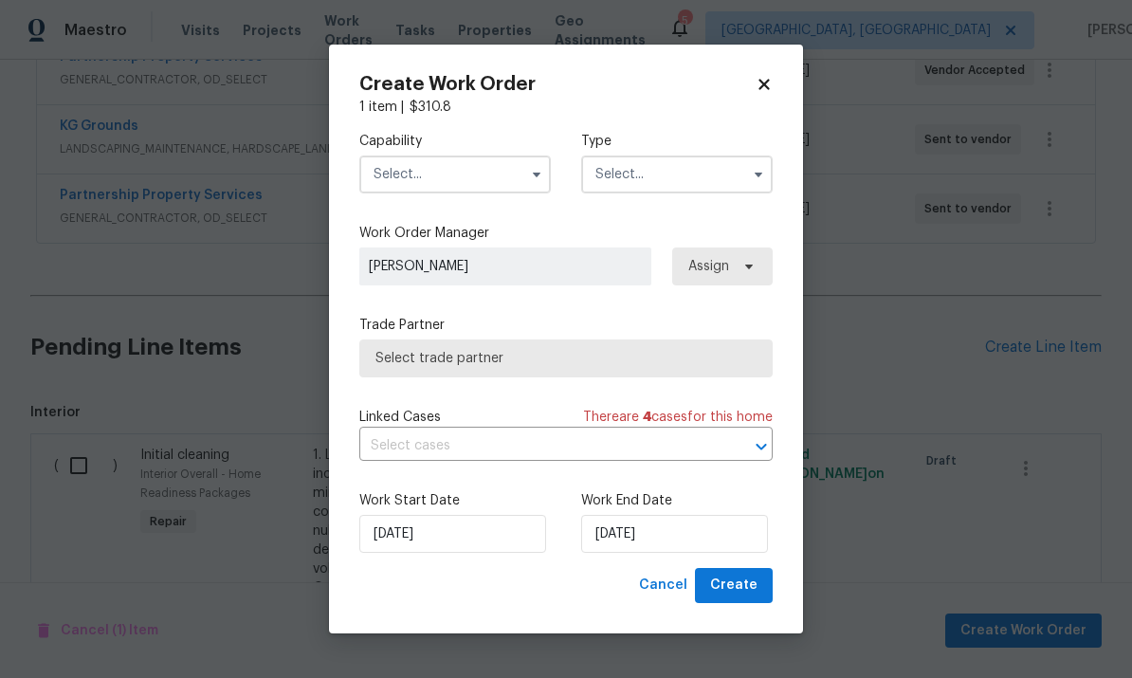
click at [471, 174] on input "text" at bounding box center [455, 175] width 192 height 38
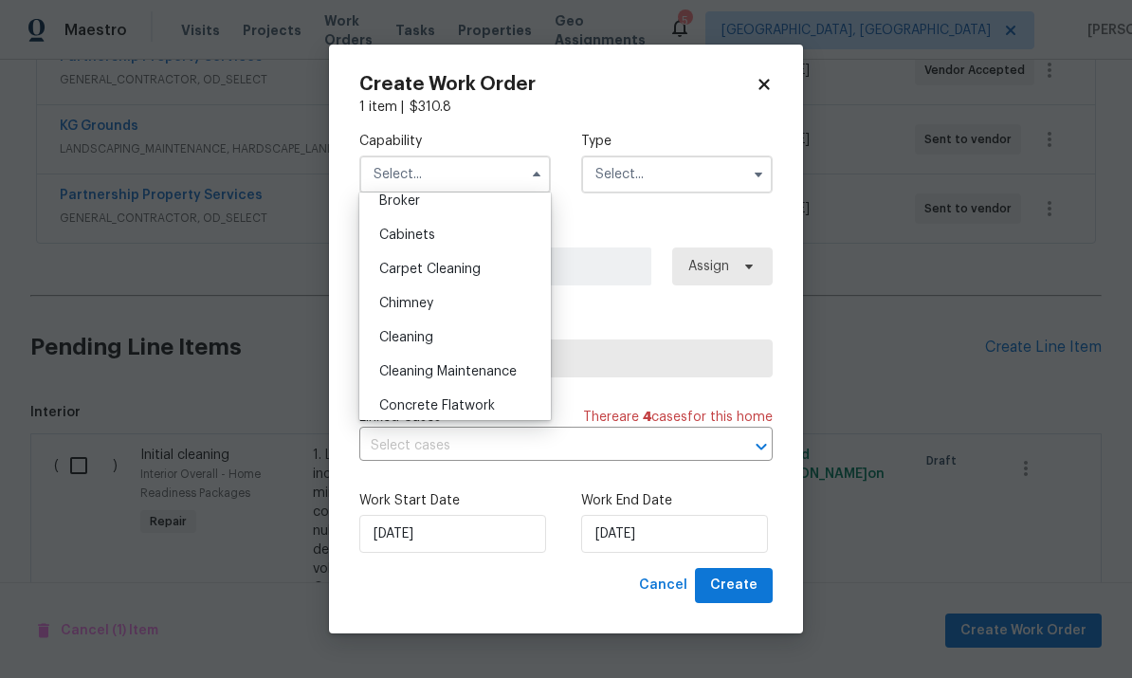
scroll to position [150, 0]
click at [433, 341] on span "Cleaning" at bounding box center [406, 337] width 54 height 13
type input "Cleaning"
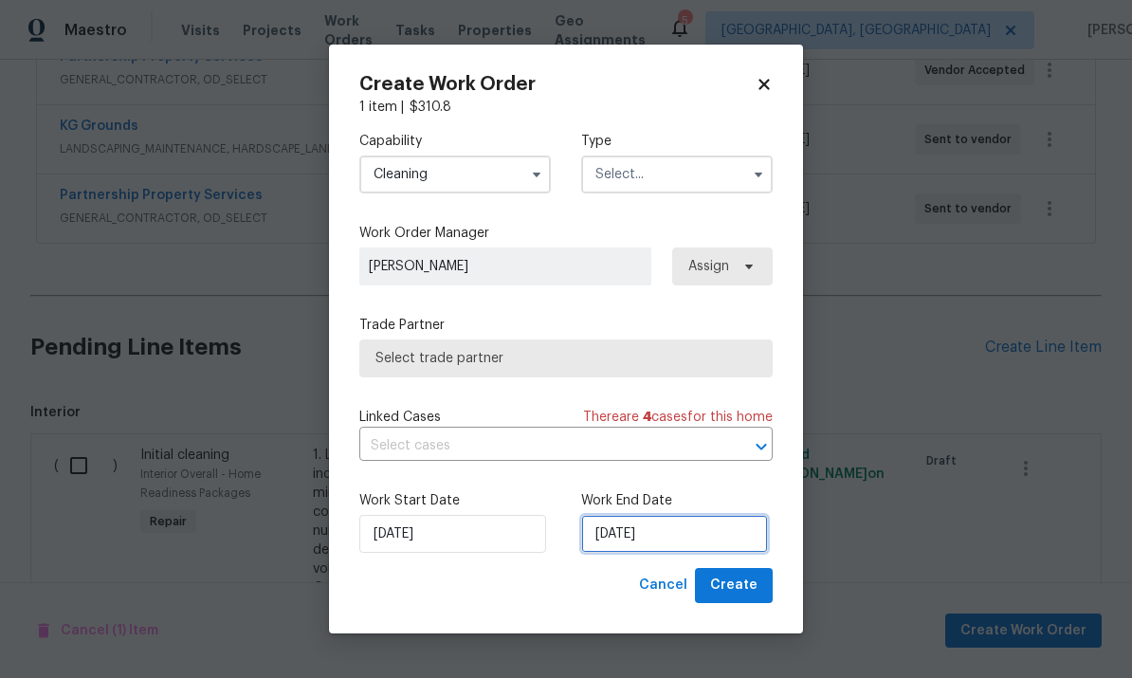
click at [652, 541] on input "[DATE]" at bounding box center [674, 534] width 187 height 38
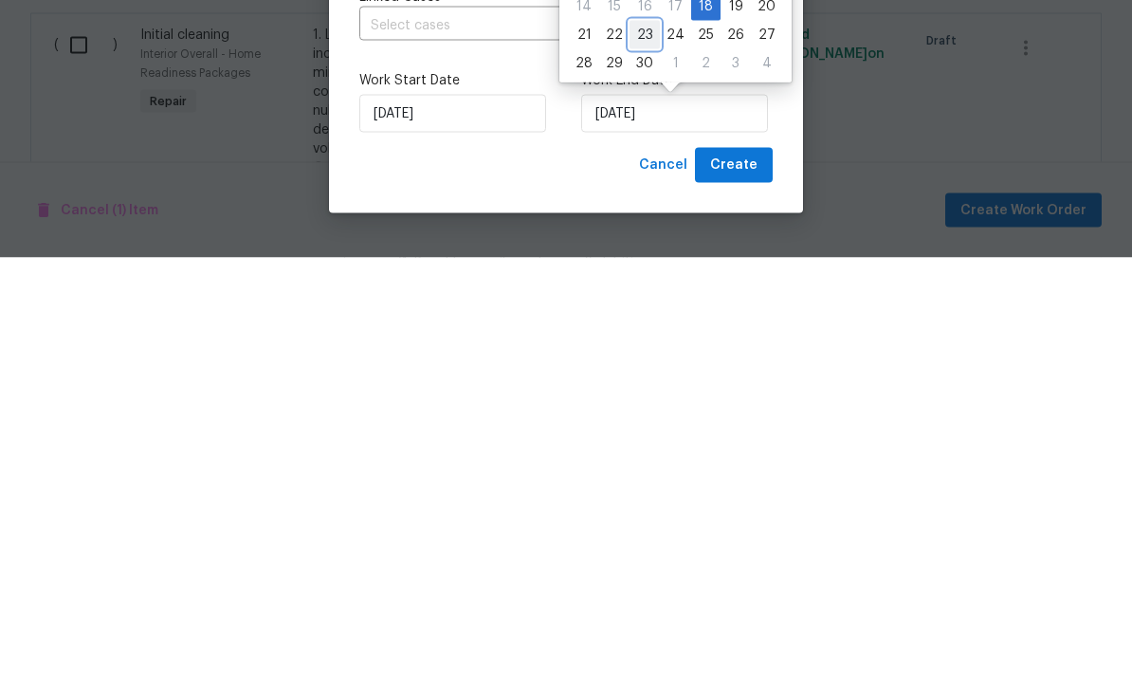
click at [632, 442] on div "23" at bounding box center [645, 455] width 30 height 27
type input "[DATE]"
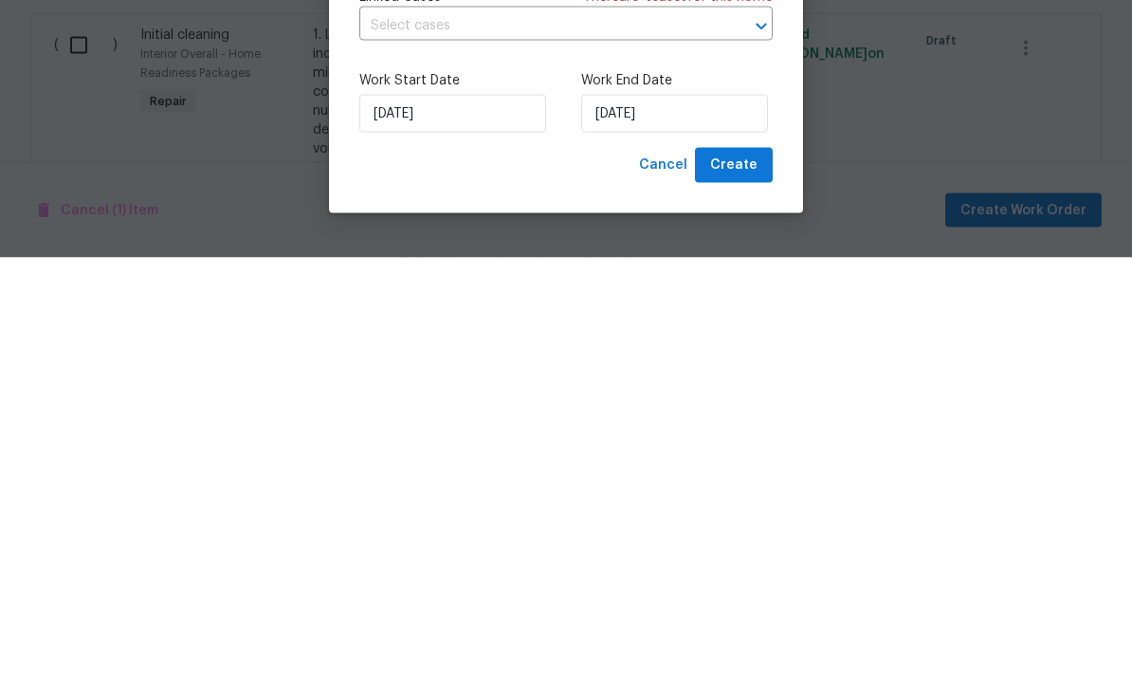
scroll to position [71, 0]
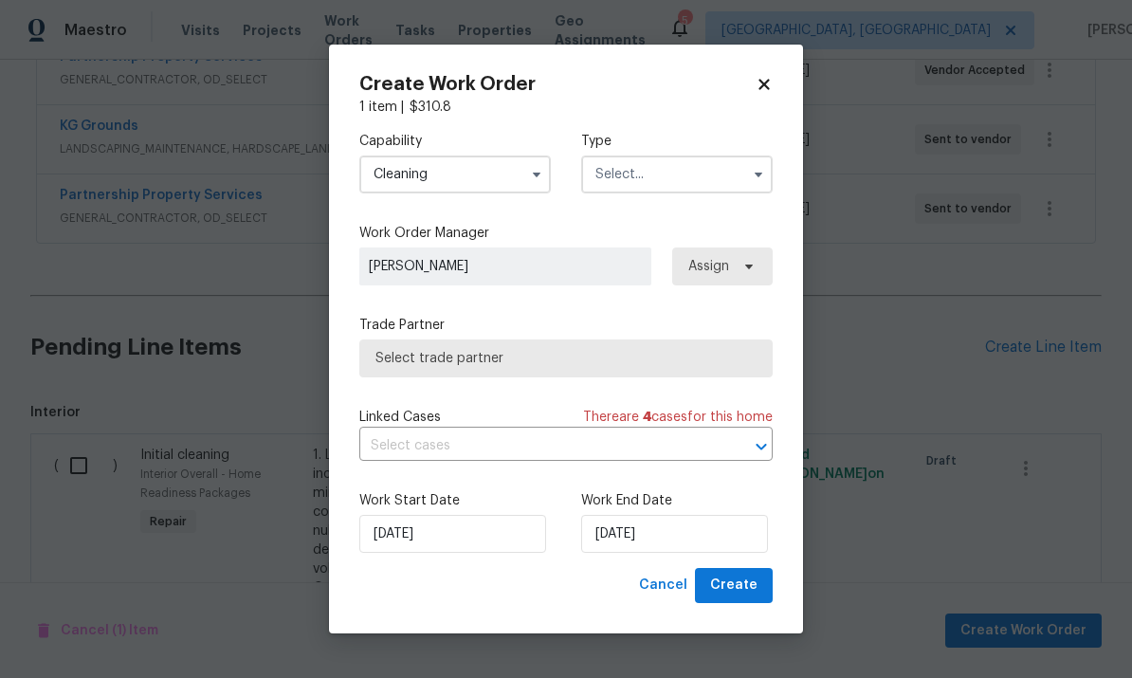
click at [686, 171] on input "text" at bounding box center [677, 175] width 192 height 38
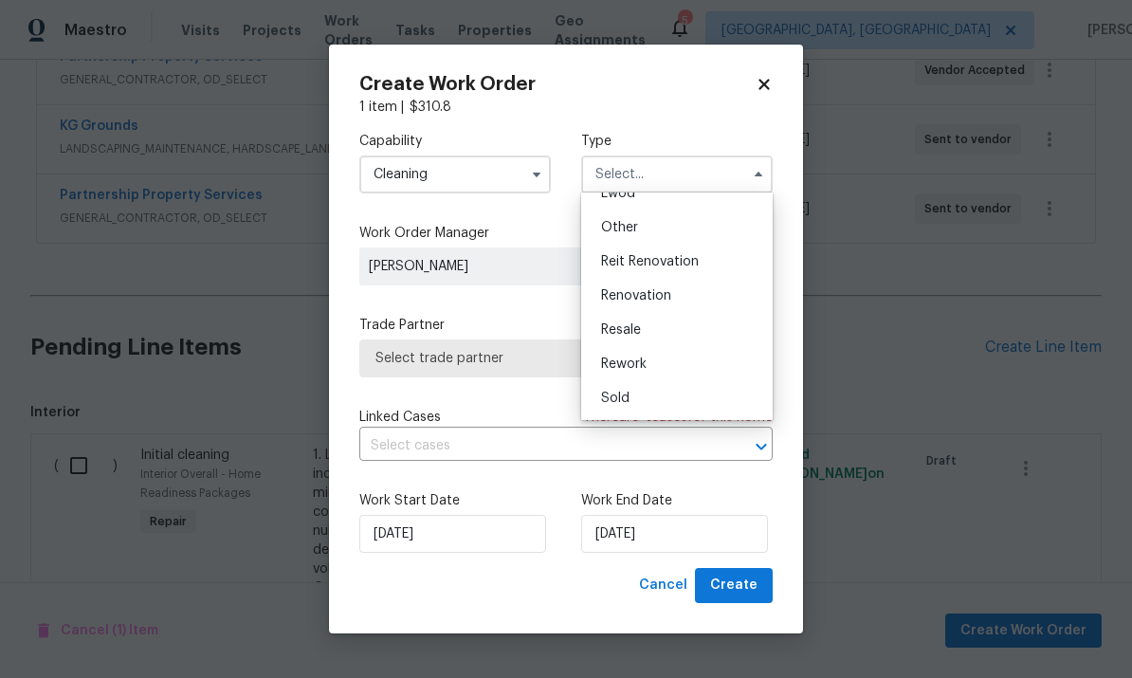
scroll to position [226, 0]
click at [666, 311] on div "Renovation" at bounding box center [677, 296] width 182 height 34
type input "Renovation"
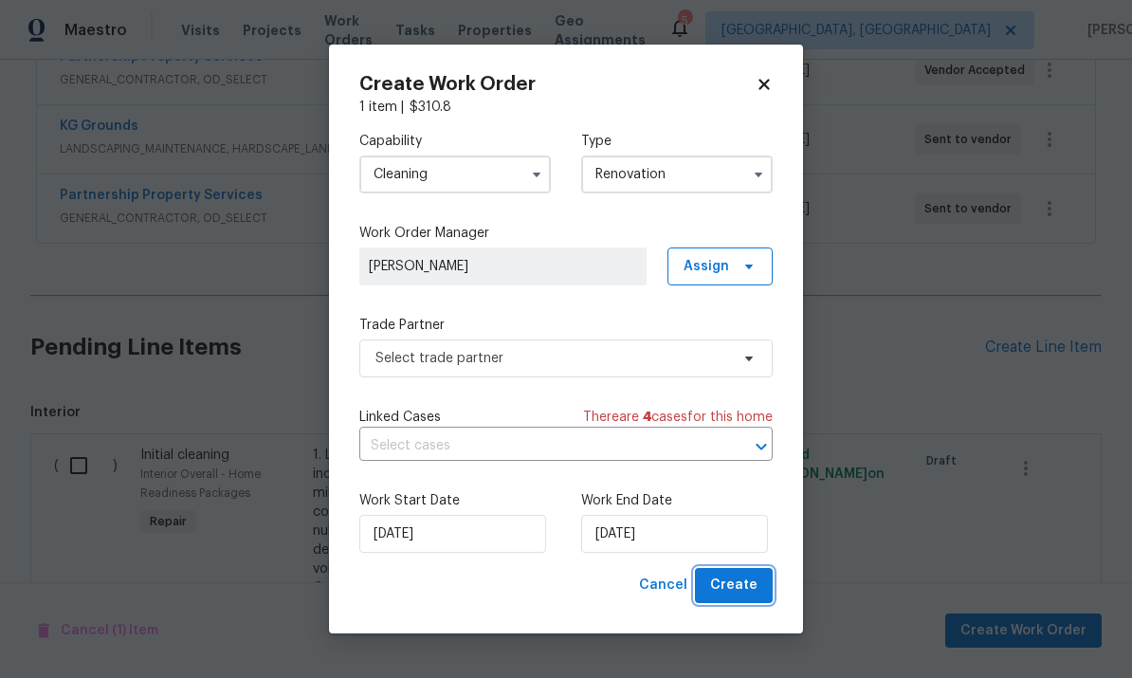
click at [759, 584] on button "Create" at bounding box center [734, 585] width 78 height 35
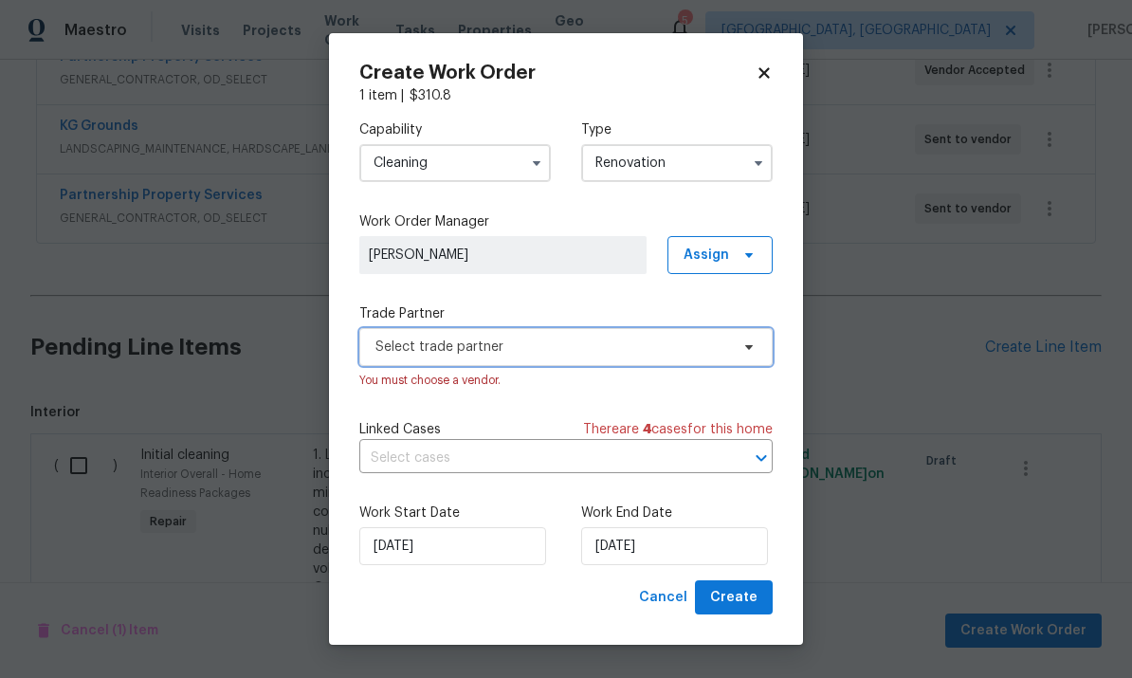
click at [543, 354] on span "Select trade partner" at bounding box center [553, 347] width 354 height 19
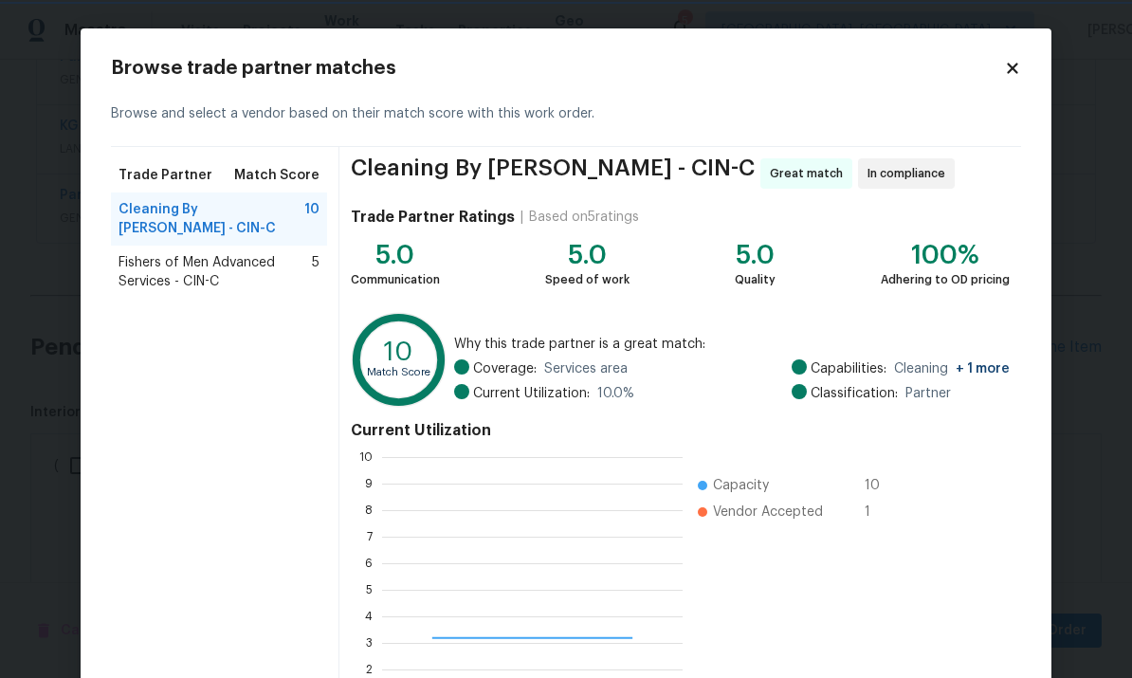
scroll to position [266, 301]
click at [241, 198] on div "Cleaning By Carrie - CIN-C 10" at bounding box center [219, 218] width 216 height 53
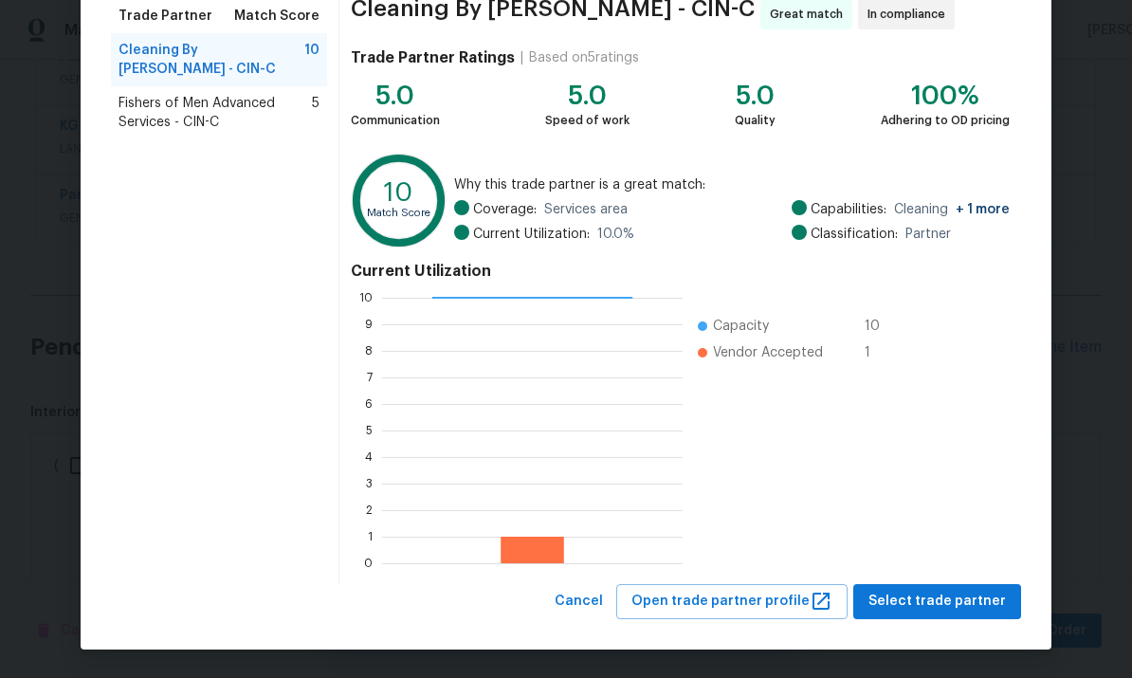
scroll to position [158, 0]
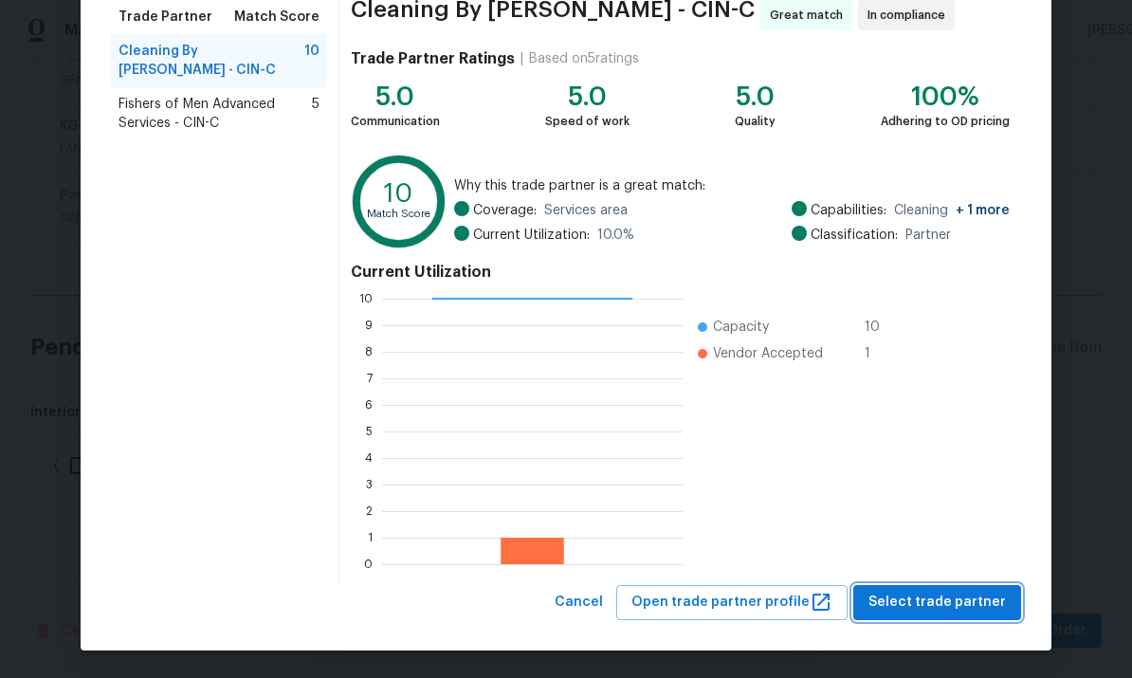
click at [790, 595] on span "Select trade partner" at bounding box center [937, 603] width 137 height 24
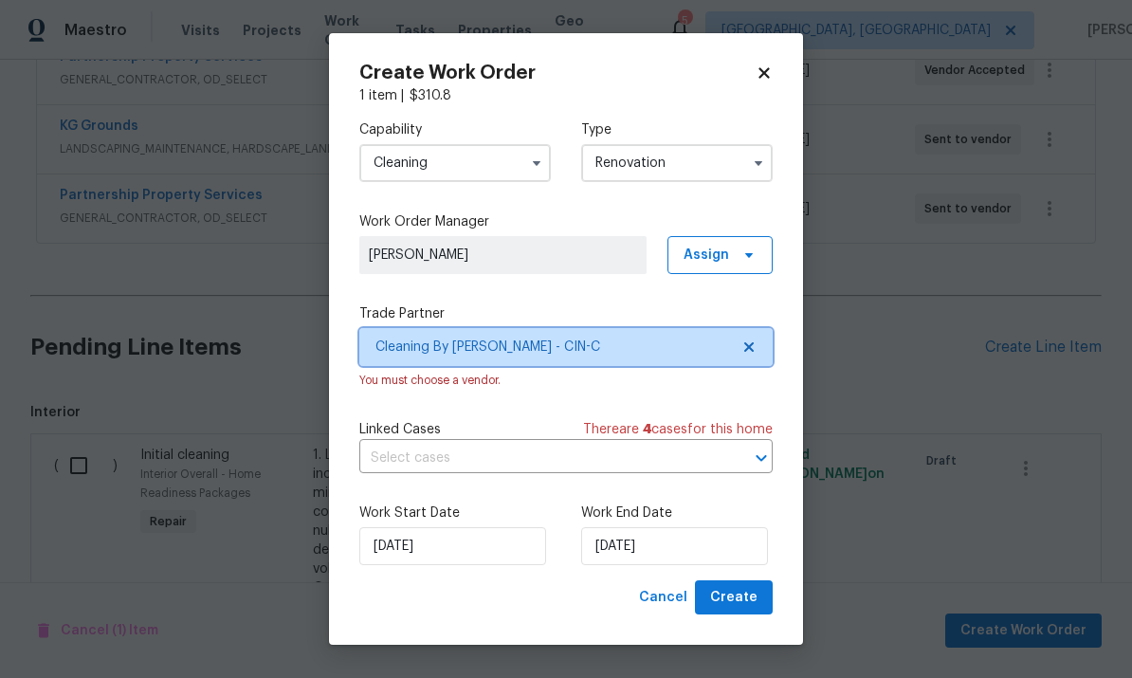
scroll to position [0, 0]
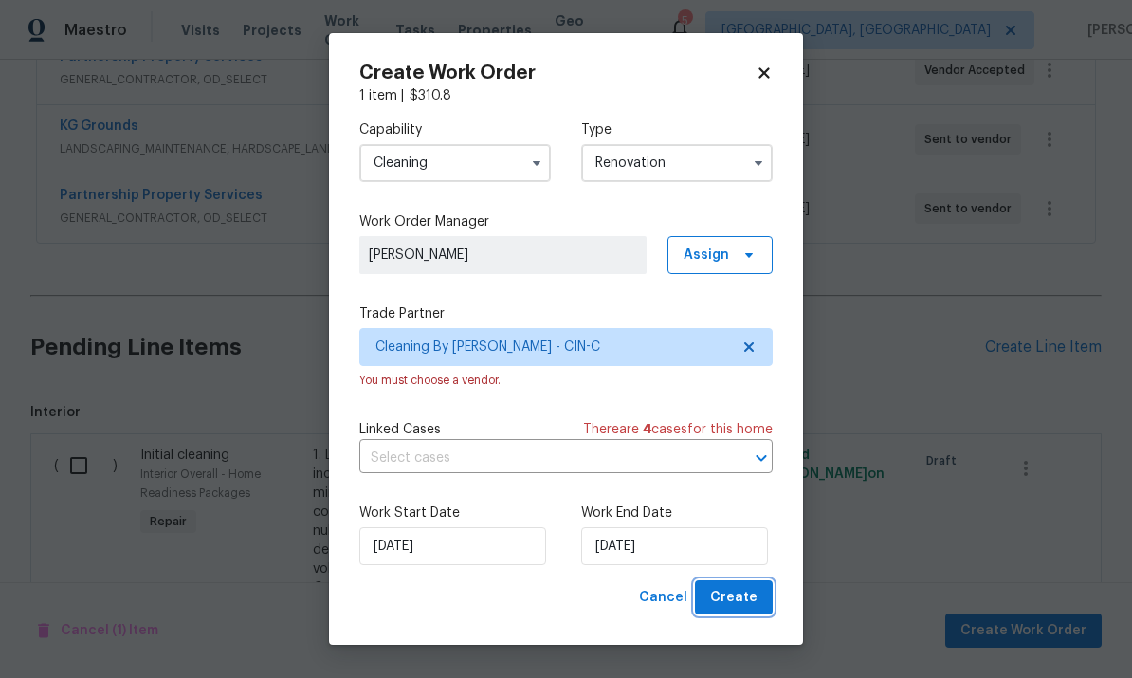
click at [750, 612] on button "Create" at bounding box center [734, 597] width 78 height 35
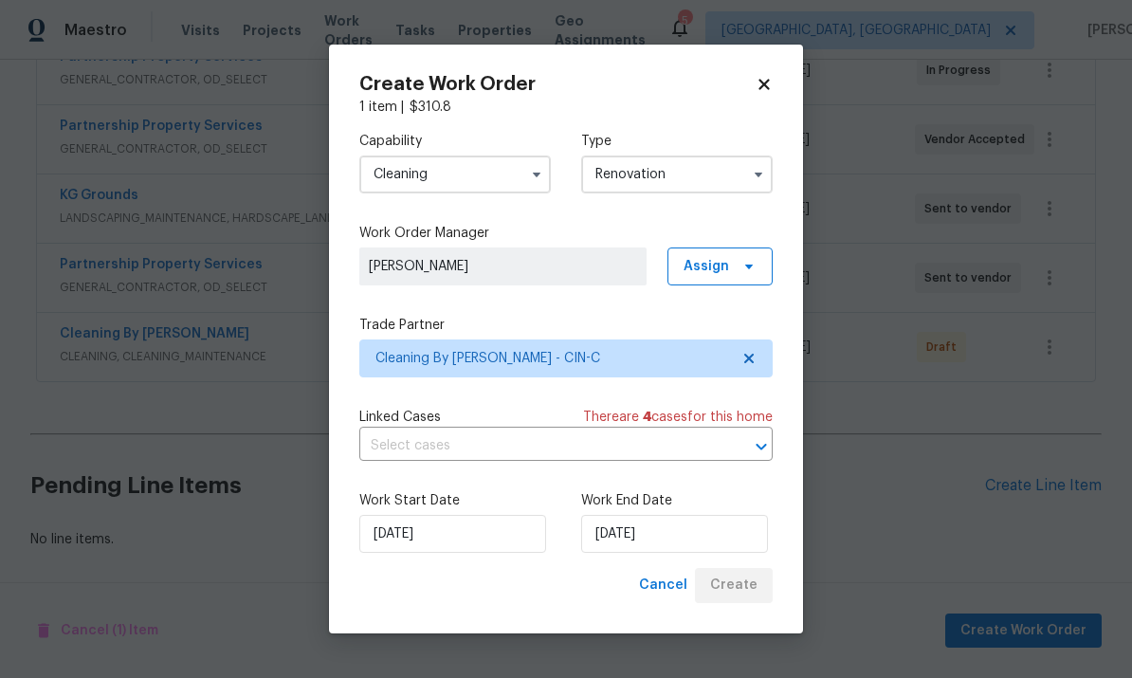
scroll to position [523, 0]
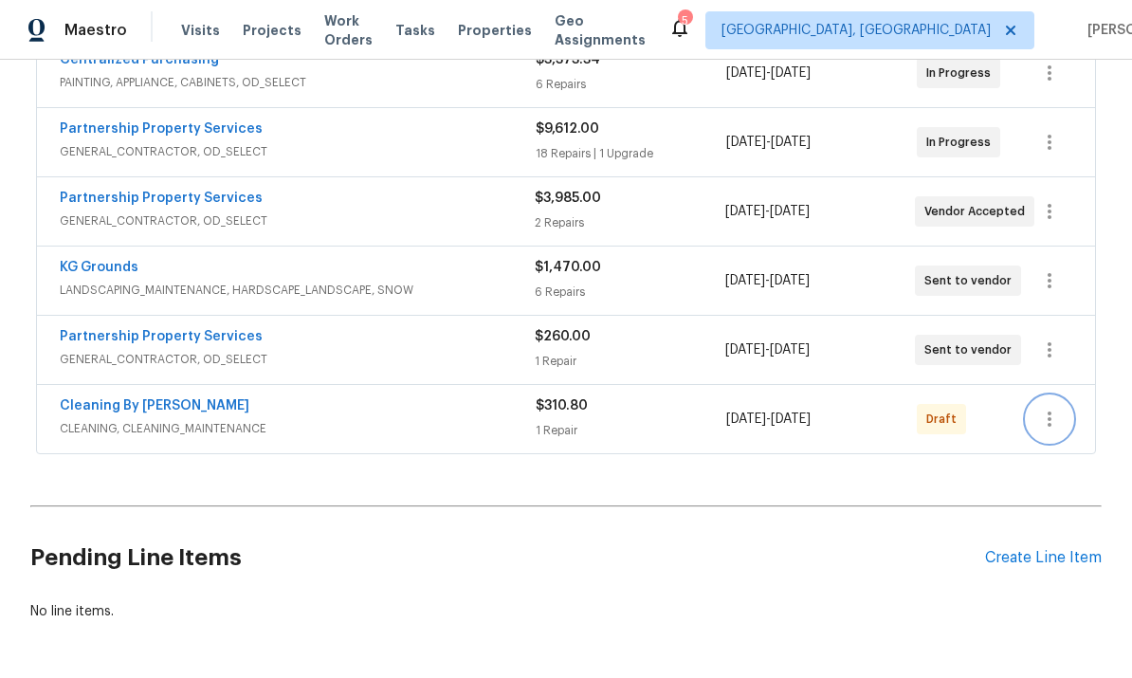
click at [790, 408] on icon "button" at bounding box center [1049, 419] width 23 height 23
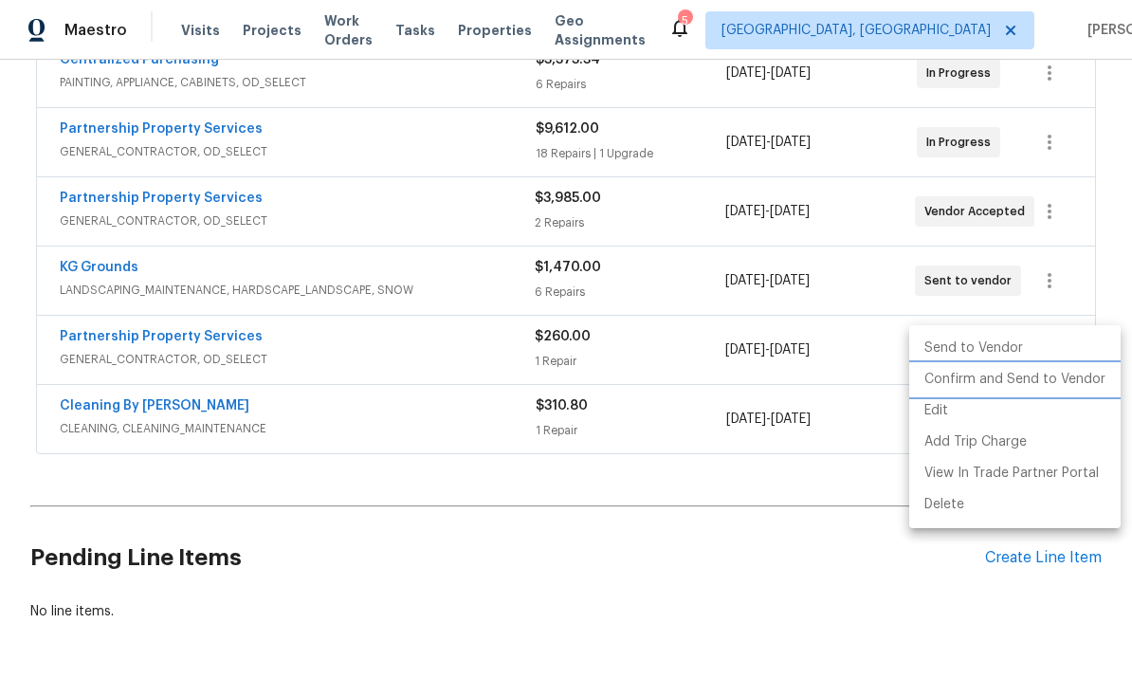
click at [790, 384] on li "Confirm and Send to Vendor" at bounding box center [1014, 379] width 211 height 31
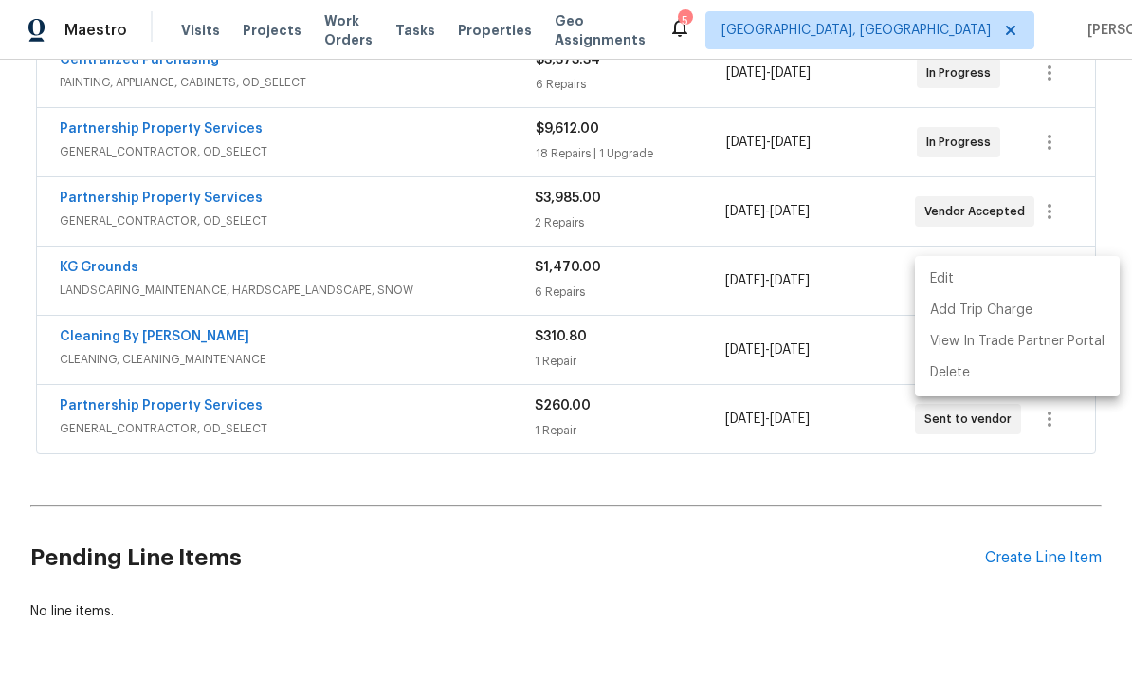
click at [625, 576] on div at bounding box center [566, 339] width 1132 height 678
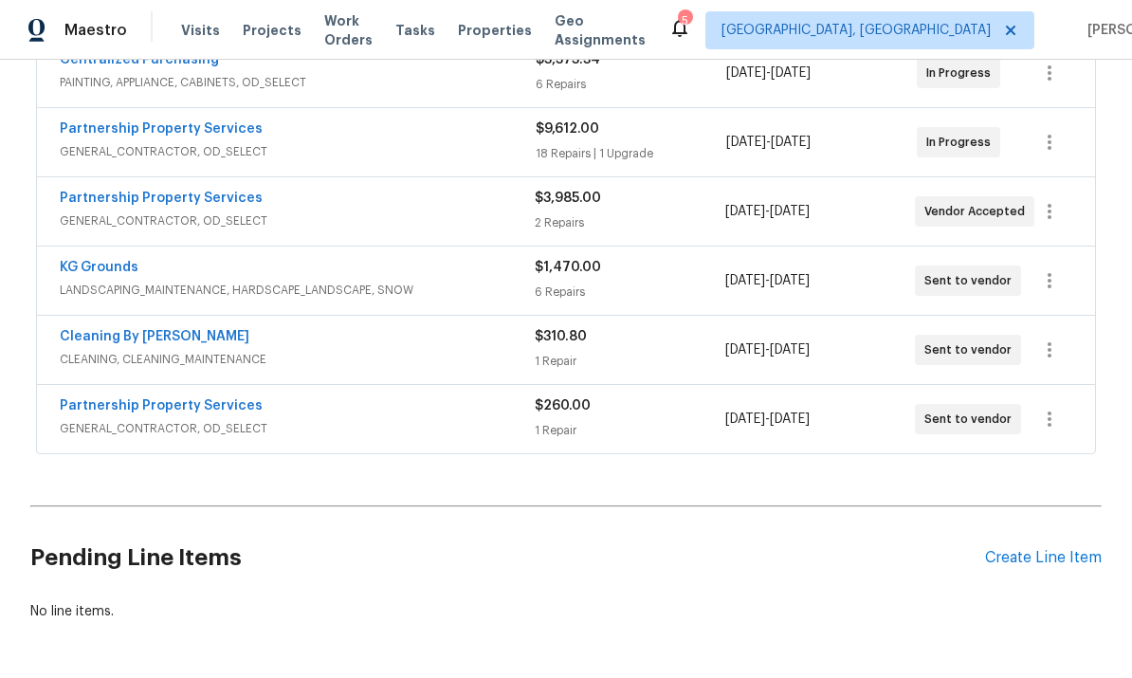
click at [651, 552] on div "Back to all projects 6107 Driftwood Ct, Maineville, OH 45039 4 Beds | 2 1/2 Bat…" at bounding box center [566, 97] width 1072 height 1077
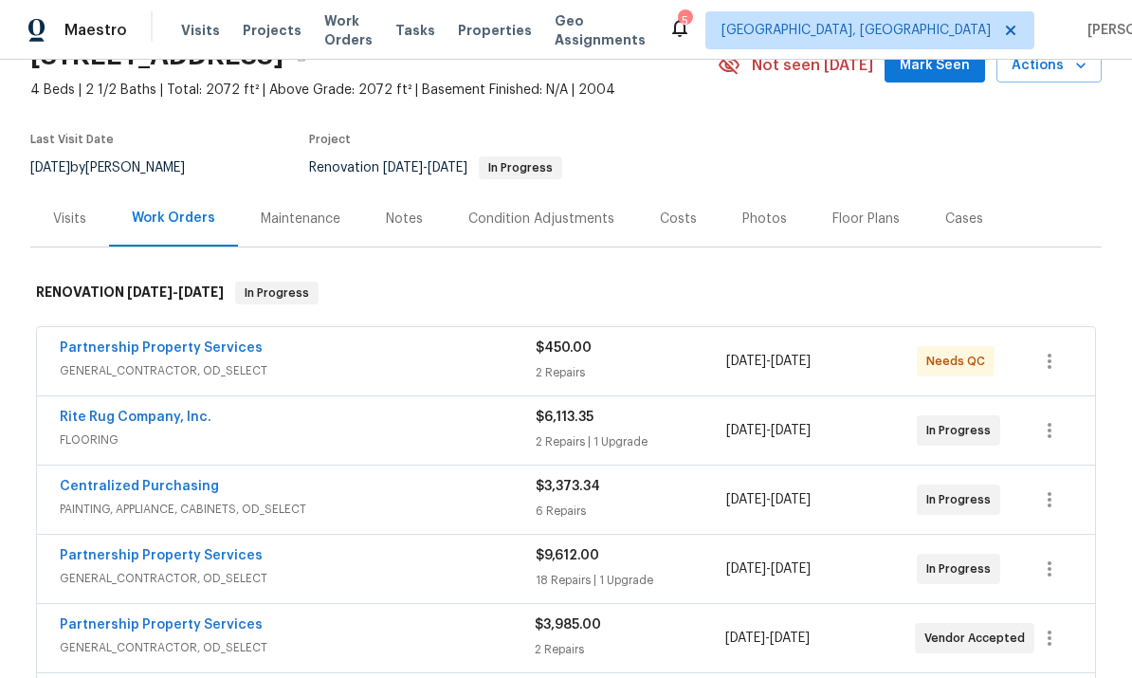
scroll to position [206, 0]
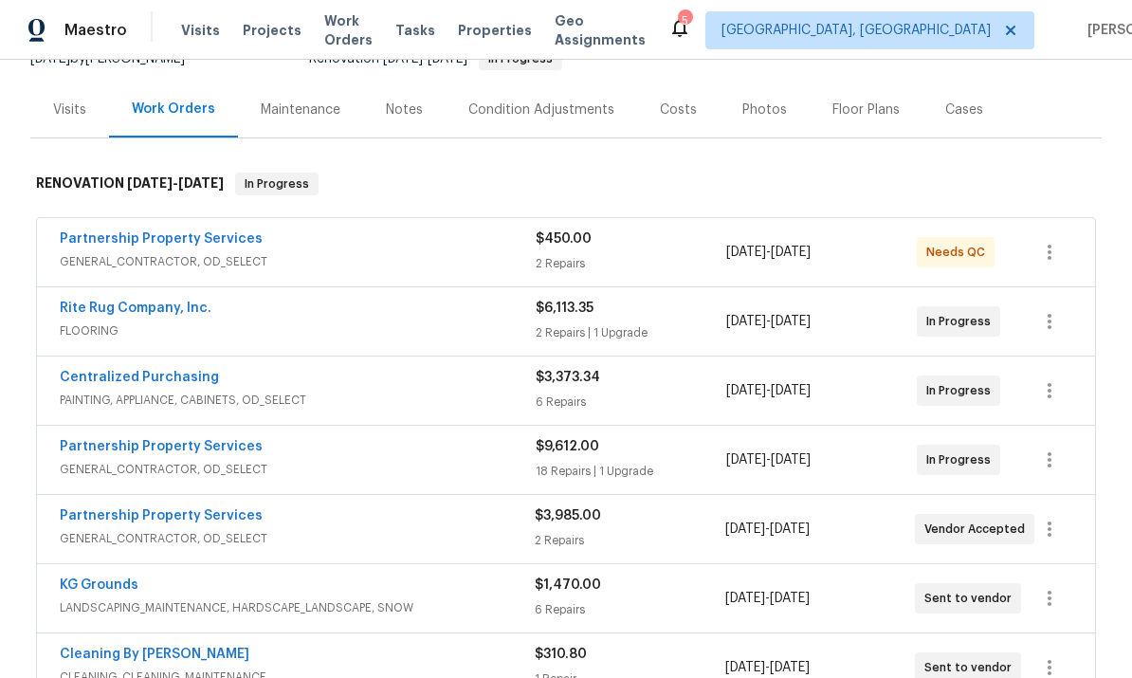
click at [153, 252] on span "GENERAL_CONTRACTOR, OD_SELECT" at bounding box center [298, 261] width 476 height 19
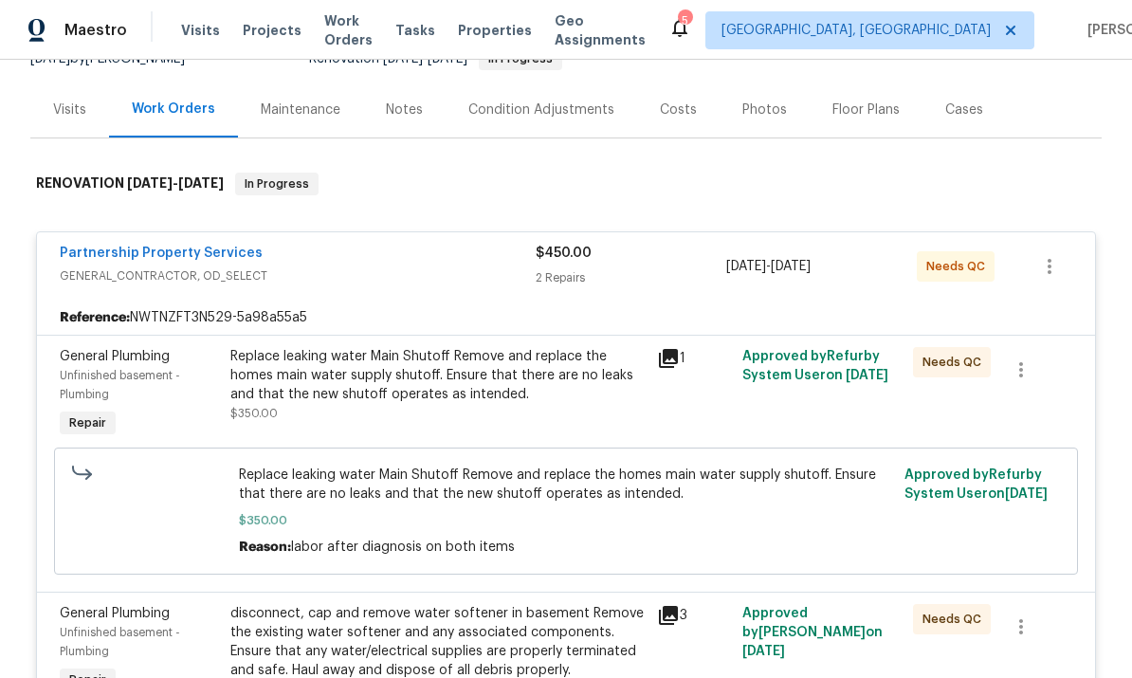
click at [98, 247] on link "Partnership Property Services" at bounding box center [161, 253] width 203 height 13
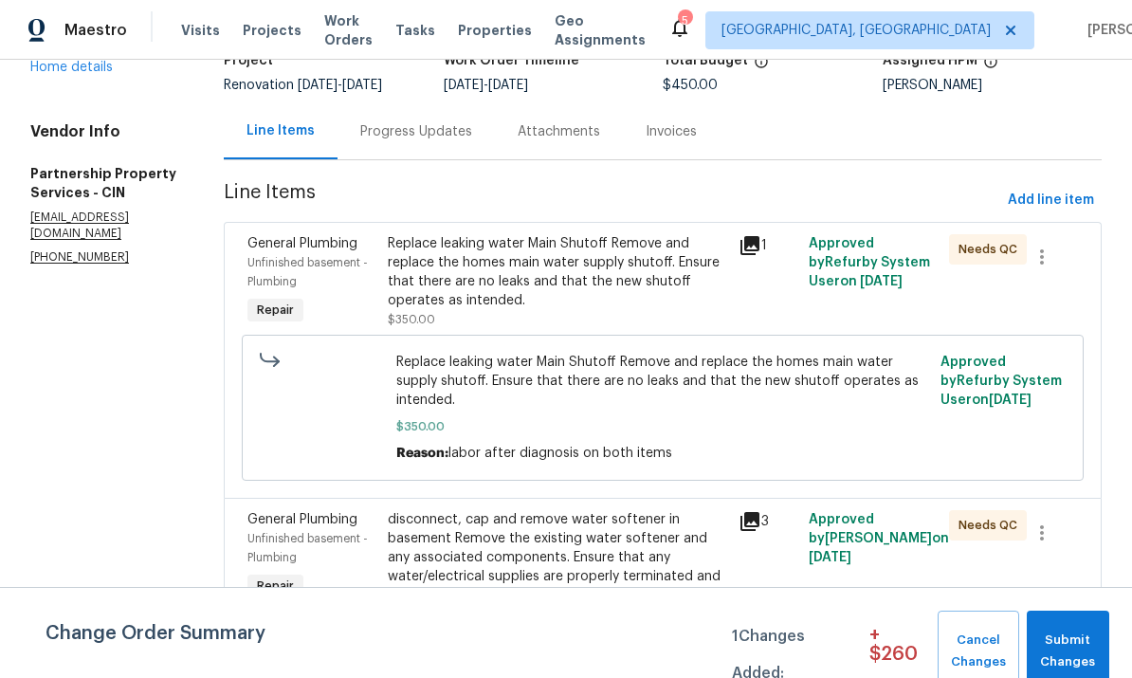
scroll to position [141, 0]
click at [612, 273] on div "Replace leaking water Main Shutoff Remove and replace the homes main water supp…" at bounding box center [557, 273] width 339 height 76
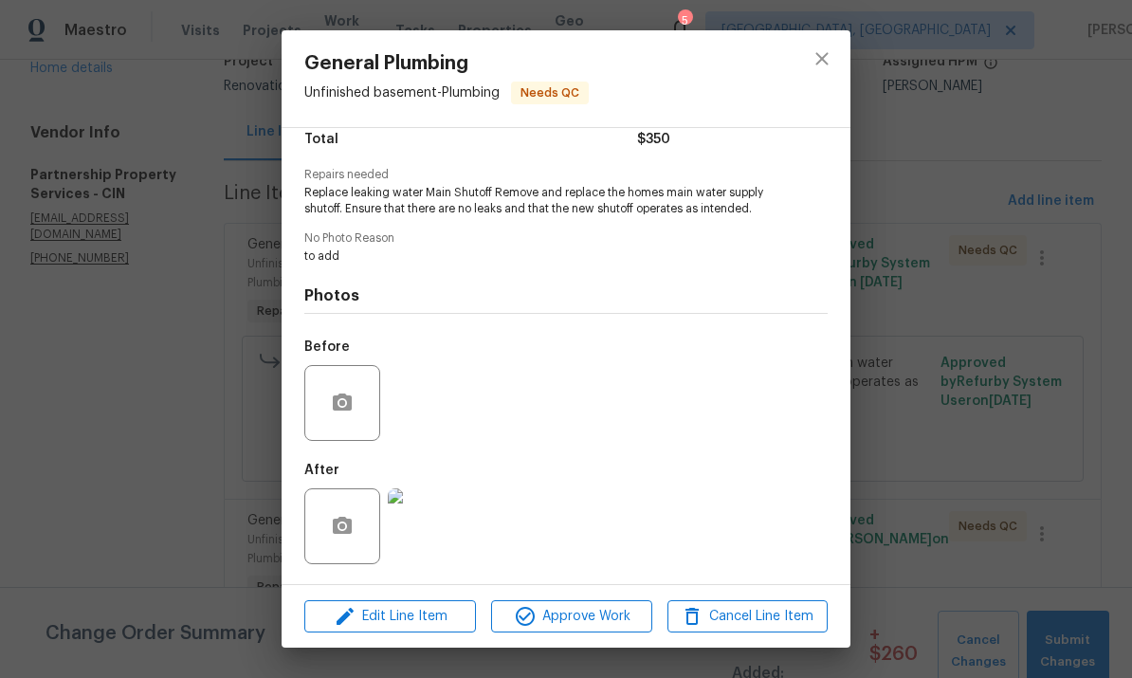
scroll to position [168, 0]
click at [575, 627] on span "Approve Work" at bounding box center [571, 617] width 149 height 24
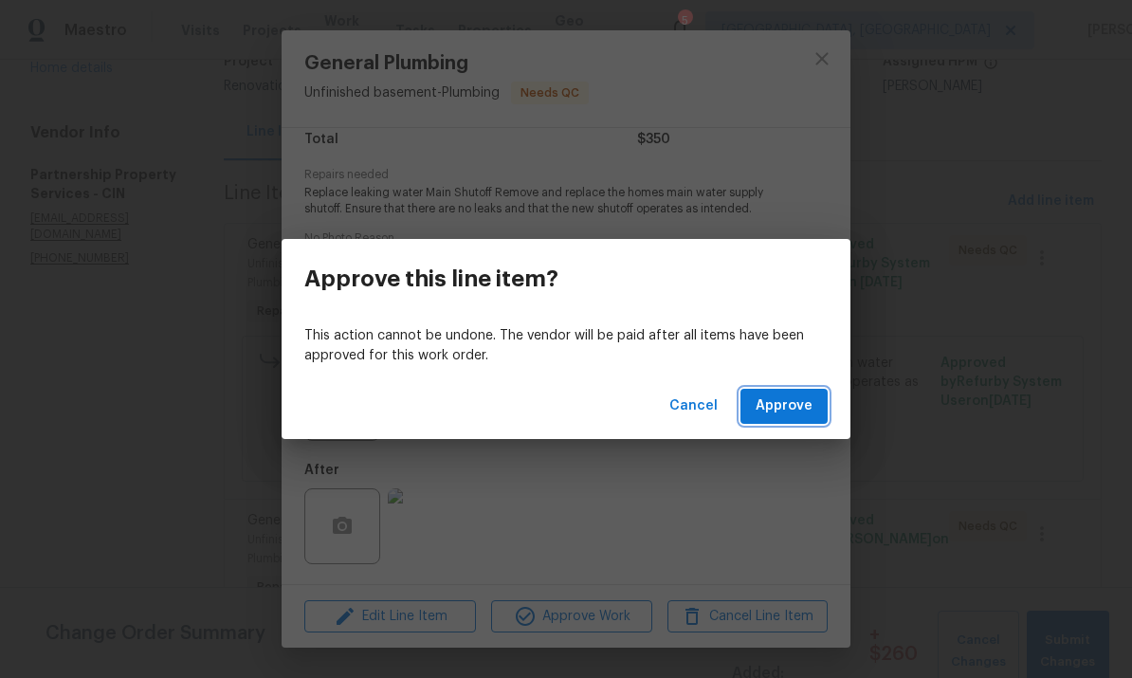
click at [790, 415] on span "Approve" at bounding box center [784, 406] width 57 height 24
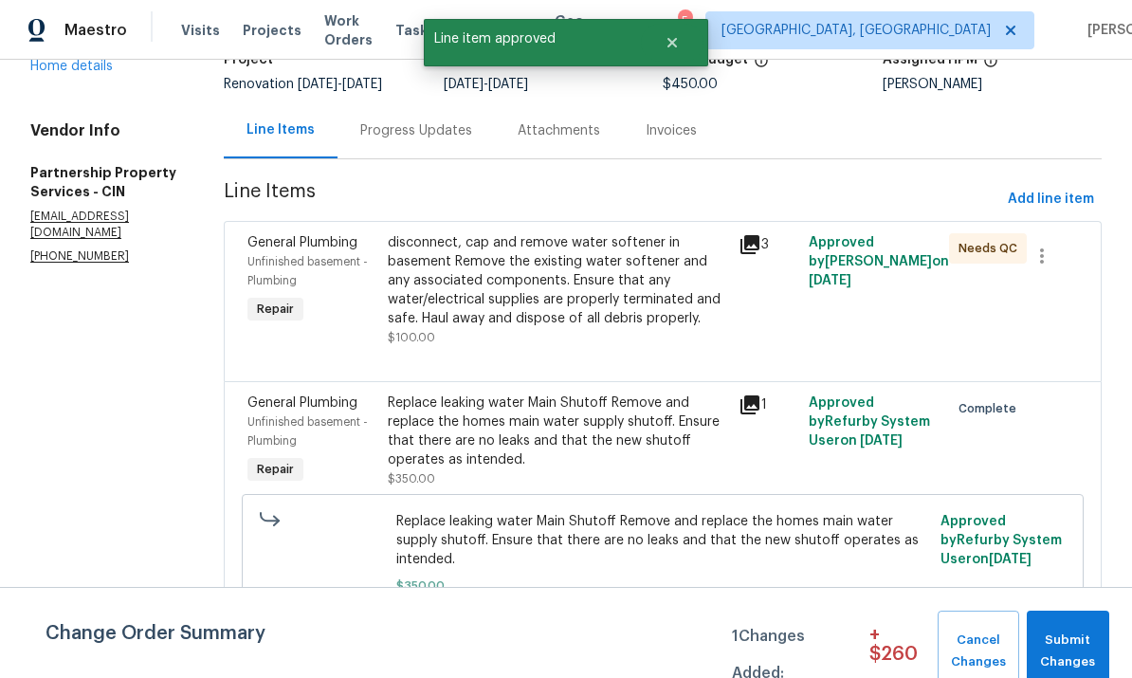
scroll to position [141, 0]
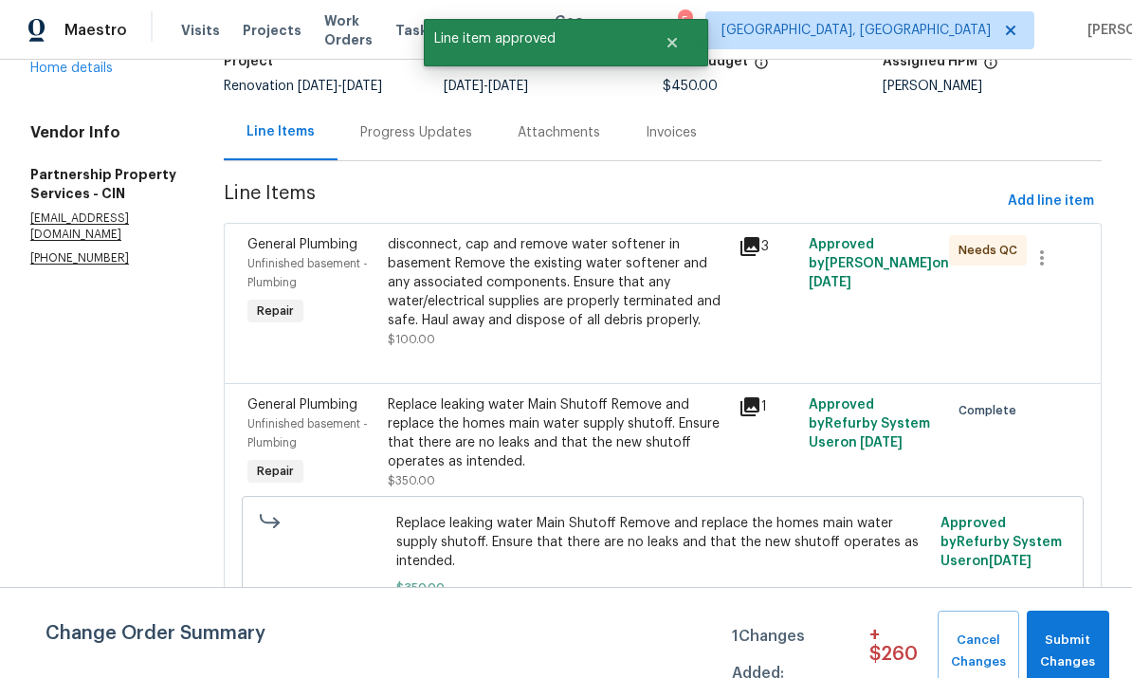
click at [559, 328] on div "disconnect, cap and remove water softener in basement Remove the existing water…" at bounding box center [557, 282] width 339 height 95
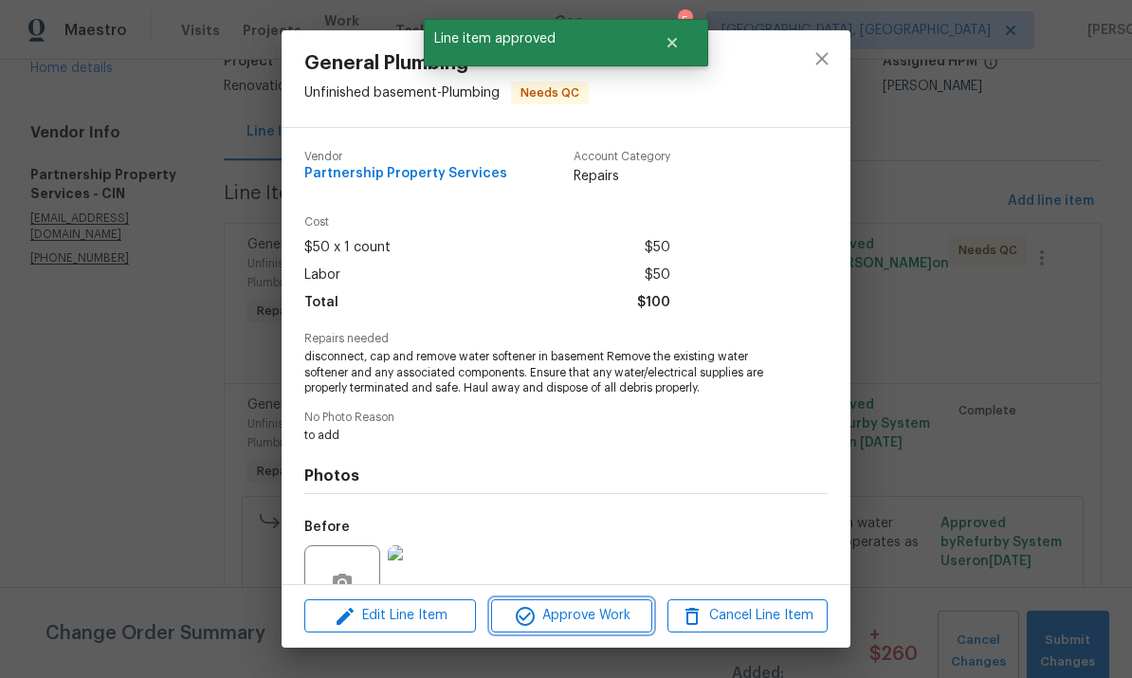
click at [599, 624] on span "Approve Work" at bounding box center [571, 616] width 149 height 24
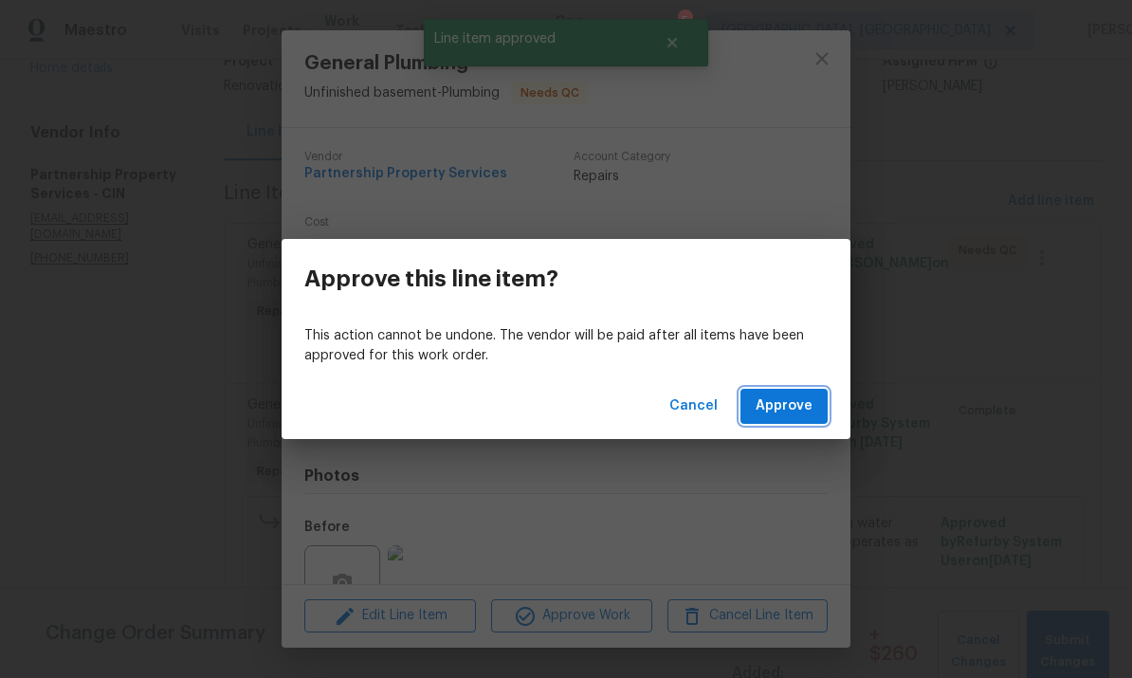
click at [790, 417] on button "Approve" at bounding box center [784, 406] width 87 height 35
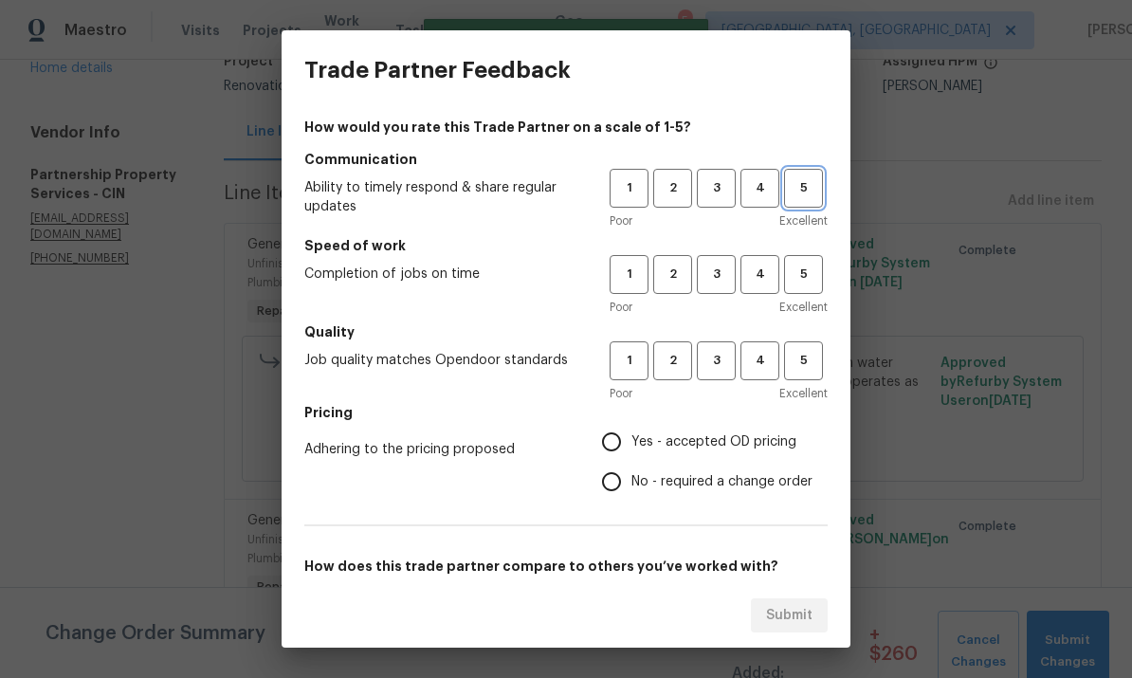
click at [790, 178] on span "5" at bounding box center [803, 188] width 35 height 22
click at [790, 278] on span "5" at bounding box center [803, 275] width 35 height 22
click at [790, 362] on span "5" at bounding box center [803, 361] width 35 height 22
click at [628, 438] on input "Yes - accepted OD pricing" at bounding box center [612, 442] width 40 height 40
radio input "true"
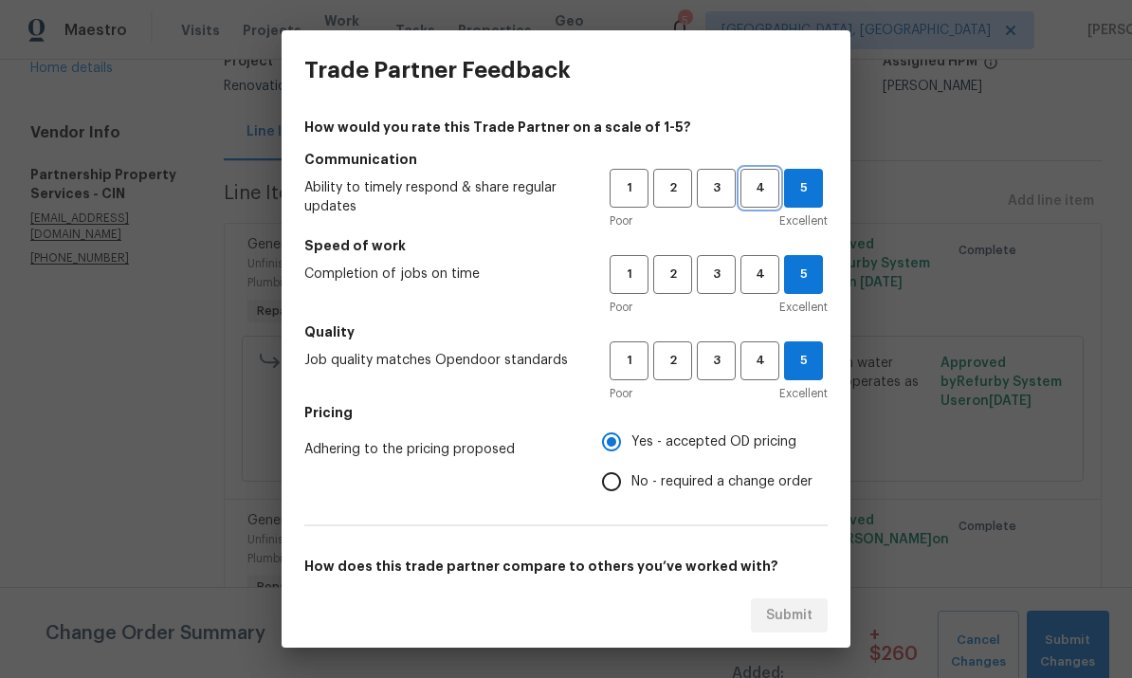
click at [758, 185] on span "4" at bounding box center [759, 188] width 35 height 22
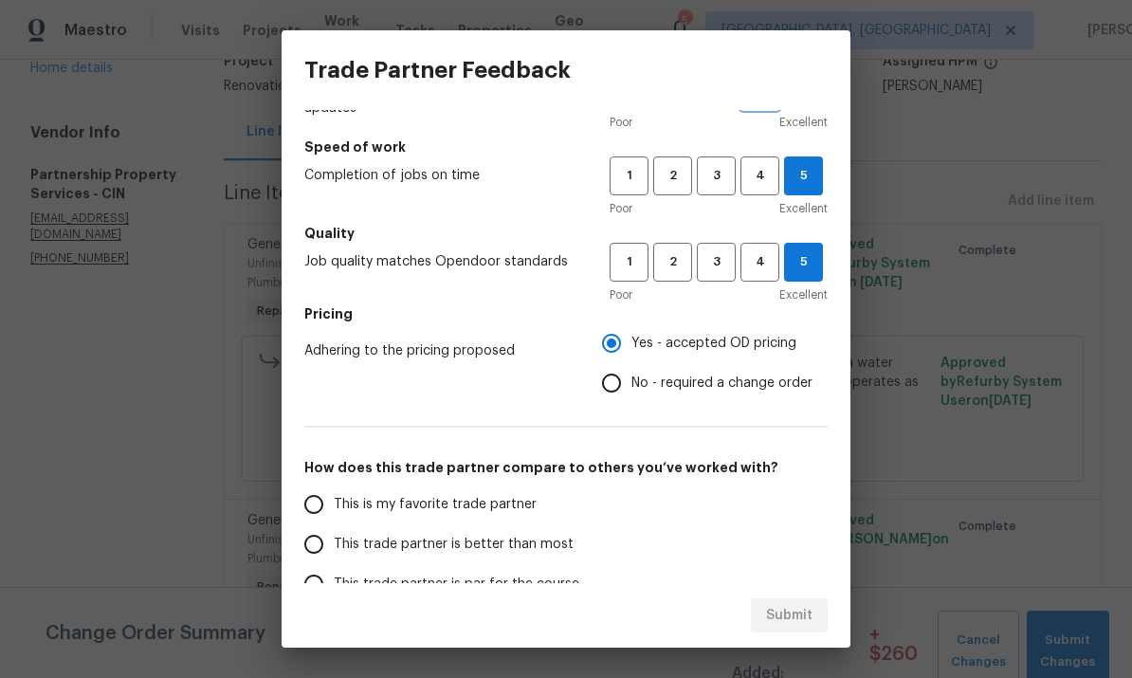
scroll to position [101, 0]
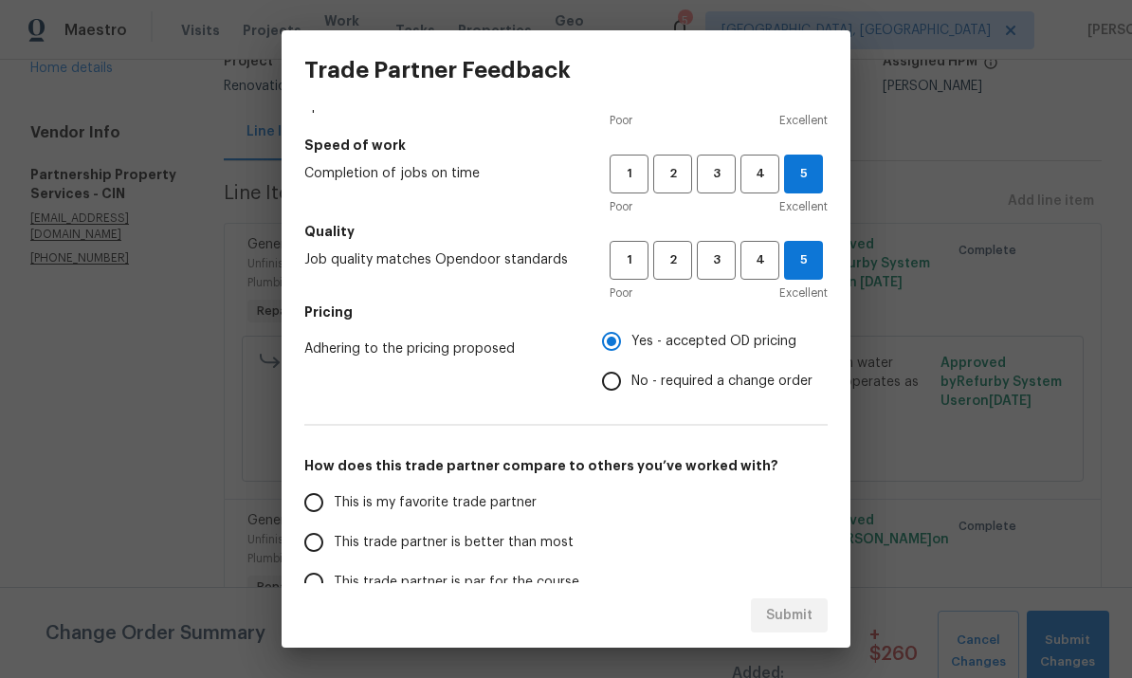
click at [332, 494] on input "This is my favorite trade partner" at bounding box center [314, 503] width 40 height 40
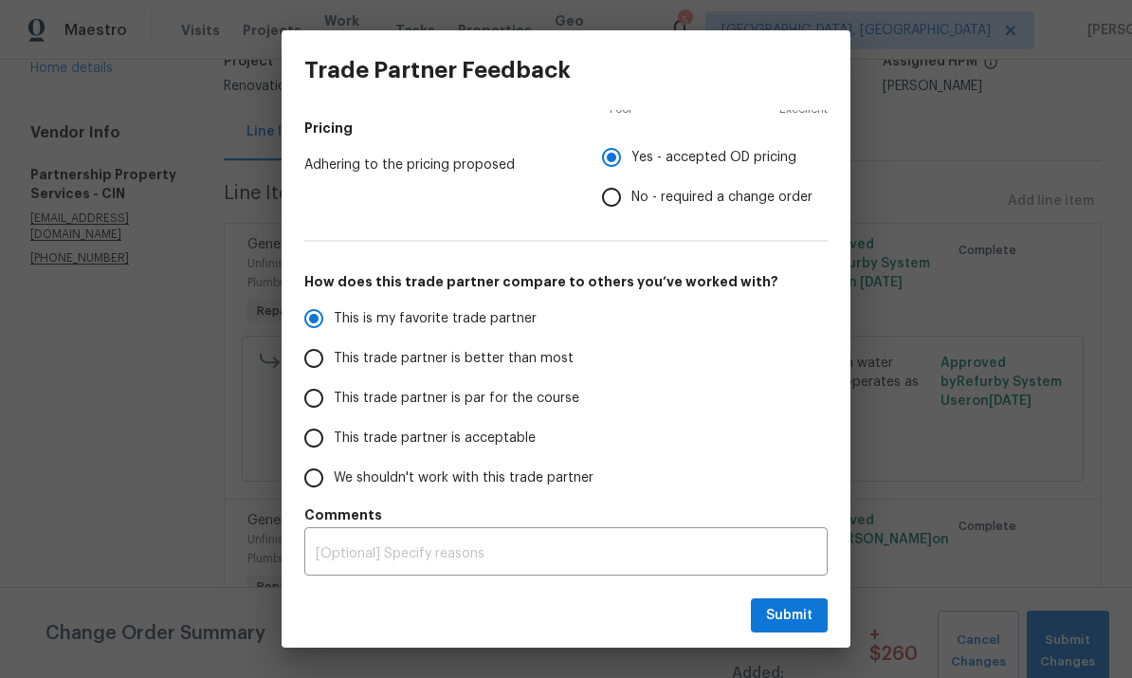
scroll to position [284, 0]
click at [624, 559] on textarea at bounding box center [566, 553] width 501 height 13
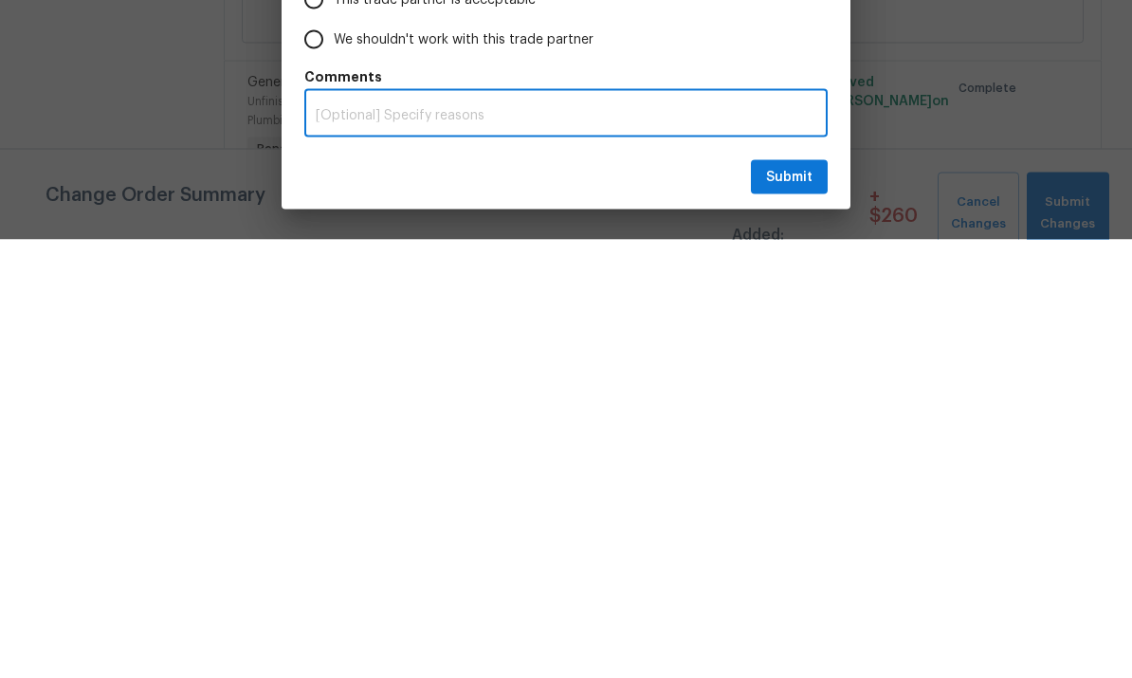
radio input "true"
type textarea "T"
radio input "false"
type textarea "Thi"
radio input "false"
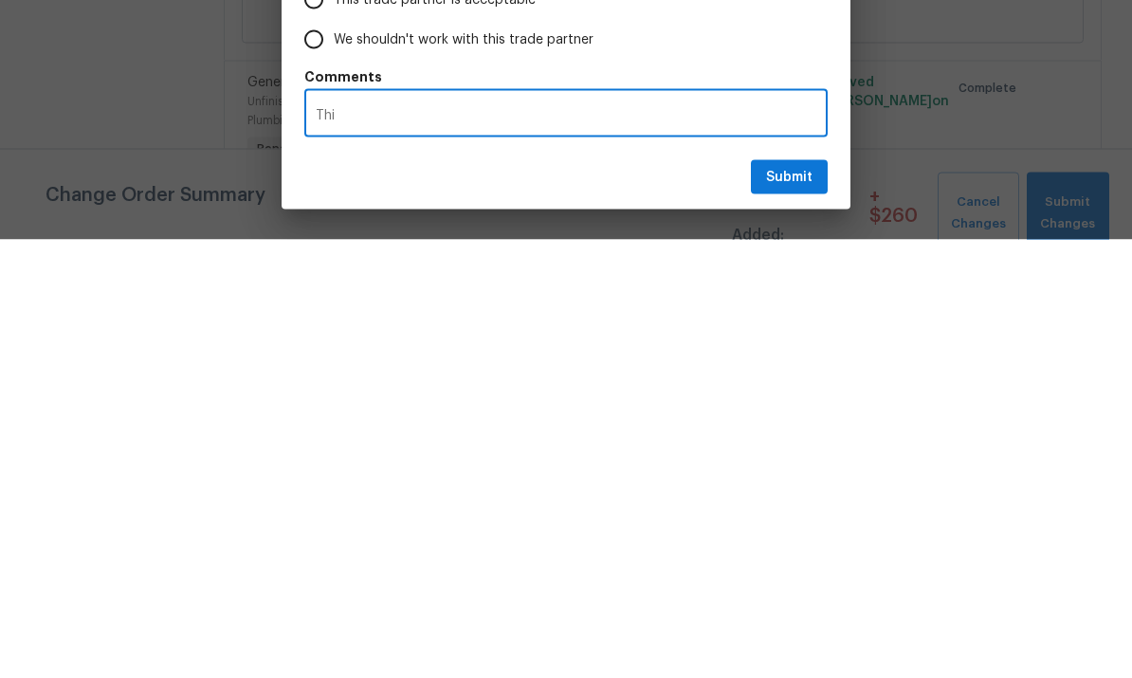
type textarea "This"
radio input "false"
type textarea "This was"
radio input "false"
type textarea "This was complete"
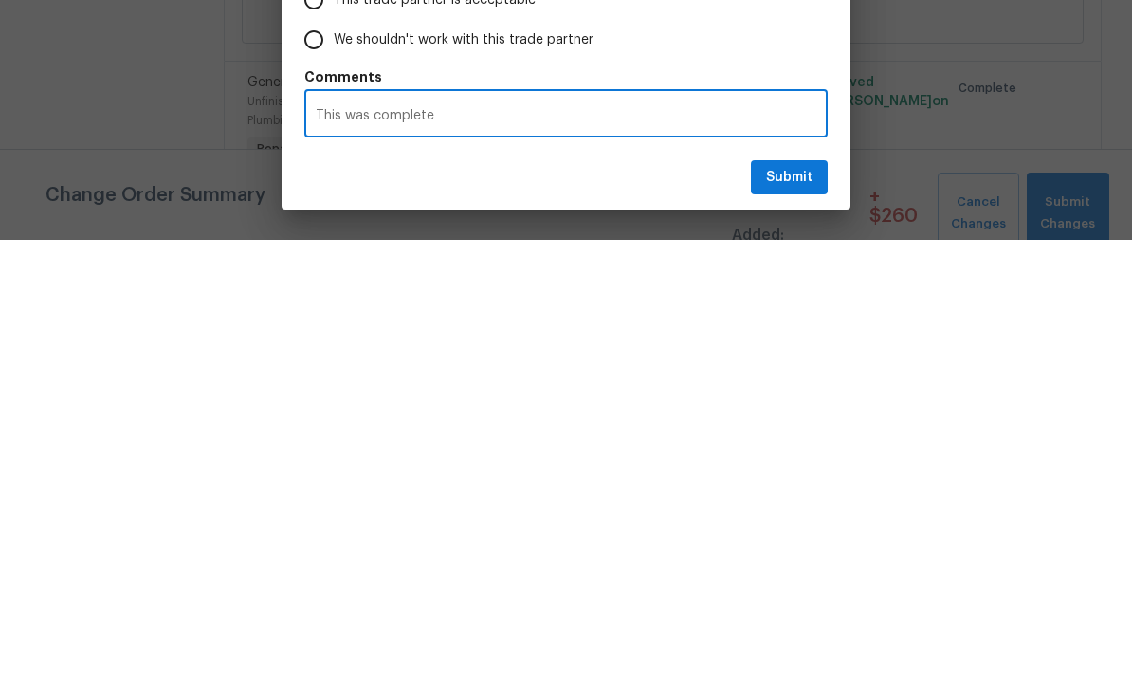
radio input "false"
type textarea "This was completed within"
radio input "false"
type textarea "This was completed within two"
radio input "false"
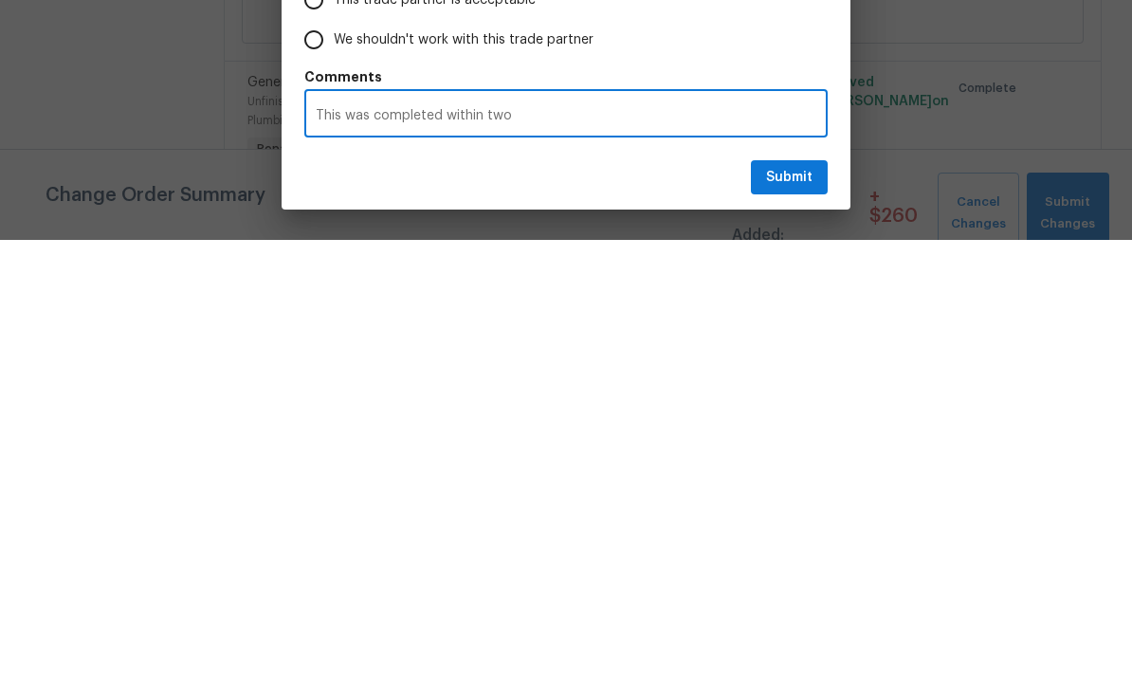
type textarea "This was completed within two hours"
radio input "false"
type textarea "This was completed within two hours of the work"
radio input "false"
type textarea "This was completed within two hours of the work order"
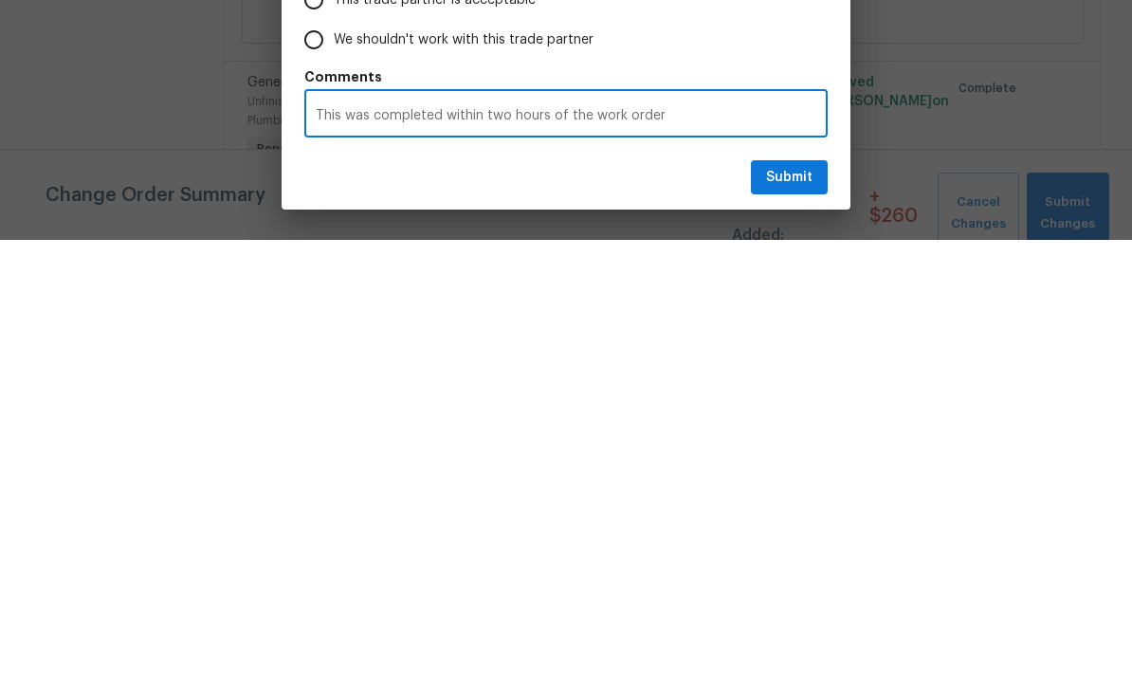
radio input "false"
type textarea "This was completed within two hours of the work order being"
radio input "false"
type textarea "This was completed within two hours of the work order being sent"
radio input "false"
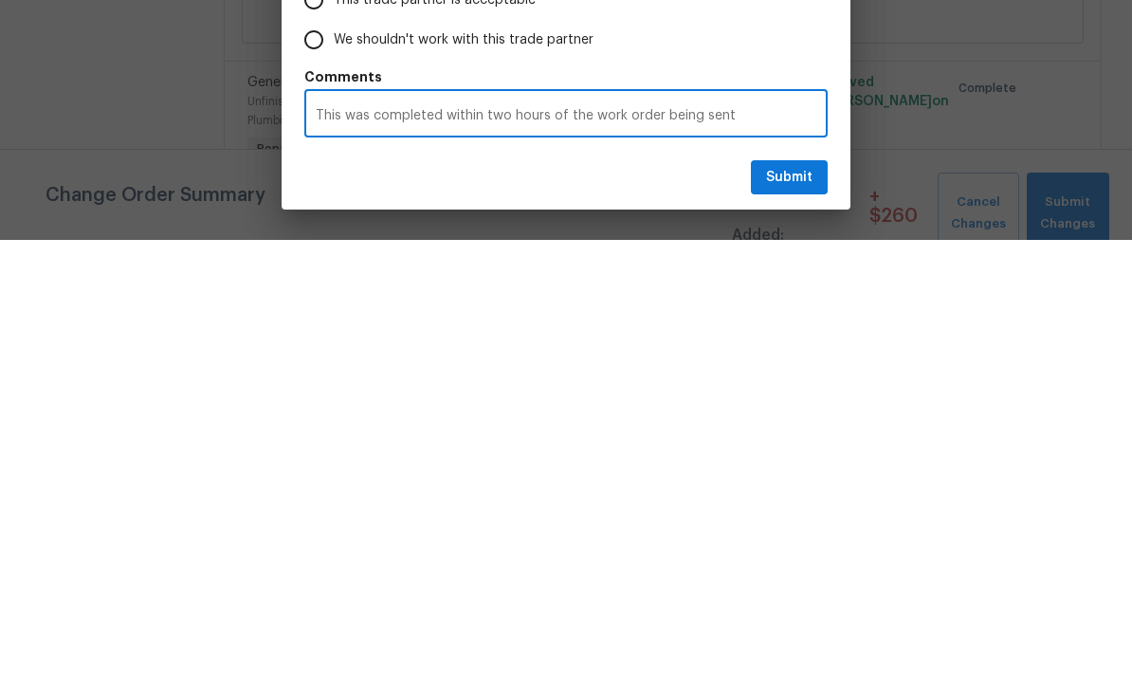
type textarea "This was completed within two hours of the work order being sent if not"
radio input "false"
type textarea "This was completed within two hours of the work order being sent if not less"
radio input "false"
type textarea "This was completed within two hours of the work order being sent if not less."
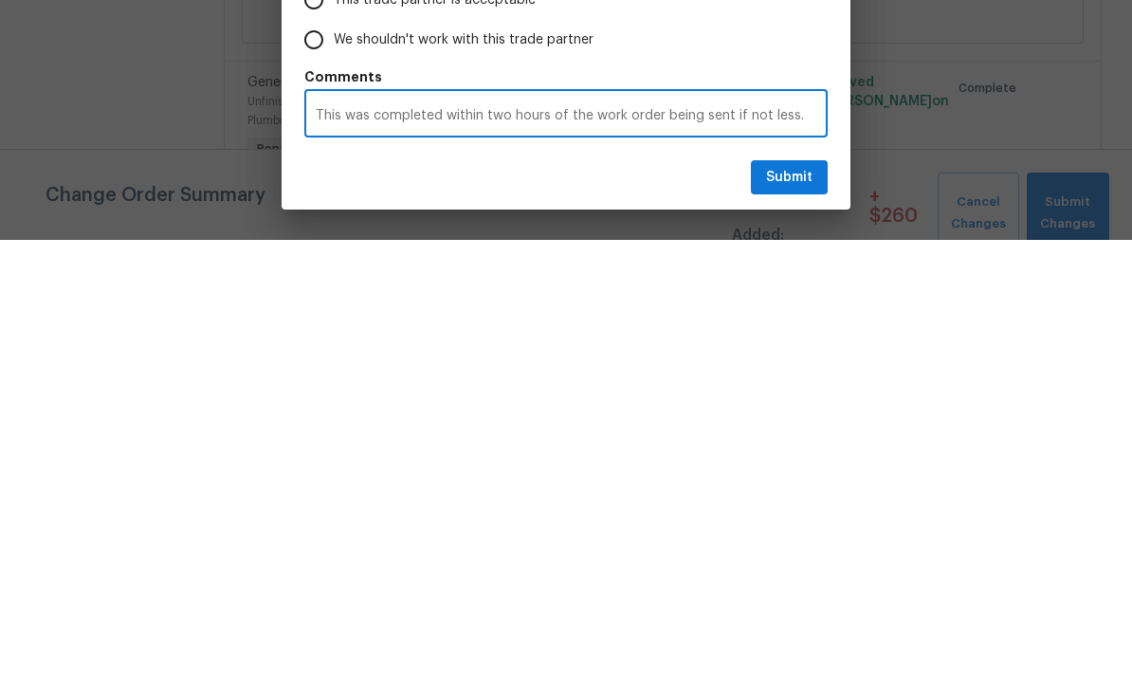
radio input "false"
type textarea "This was completed within two hours of the work order being sent if not less. I…"
radio input "false"
type textarea "This was completed within two hours of the work order being sent if not less. I…"
radio input "false"
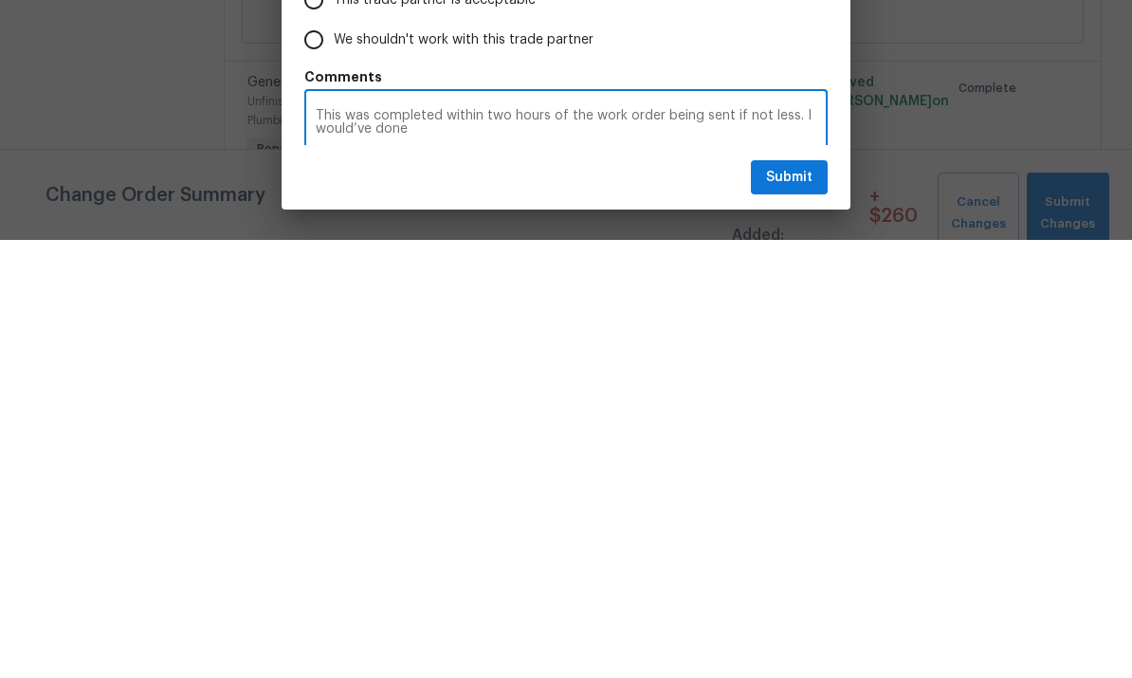
type textarea "This was completed within two hours of the work order being sent if not less. I…"
radio input "false"
type textarea "This was completed within two hours of the work order being sent if not less. I…"
radio input "false"
type textarea "This was completed within two hours of the work order being sent if not less. I…"
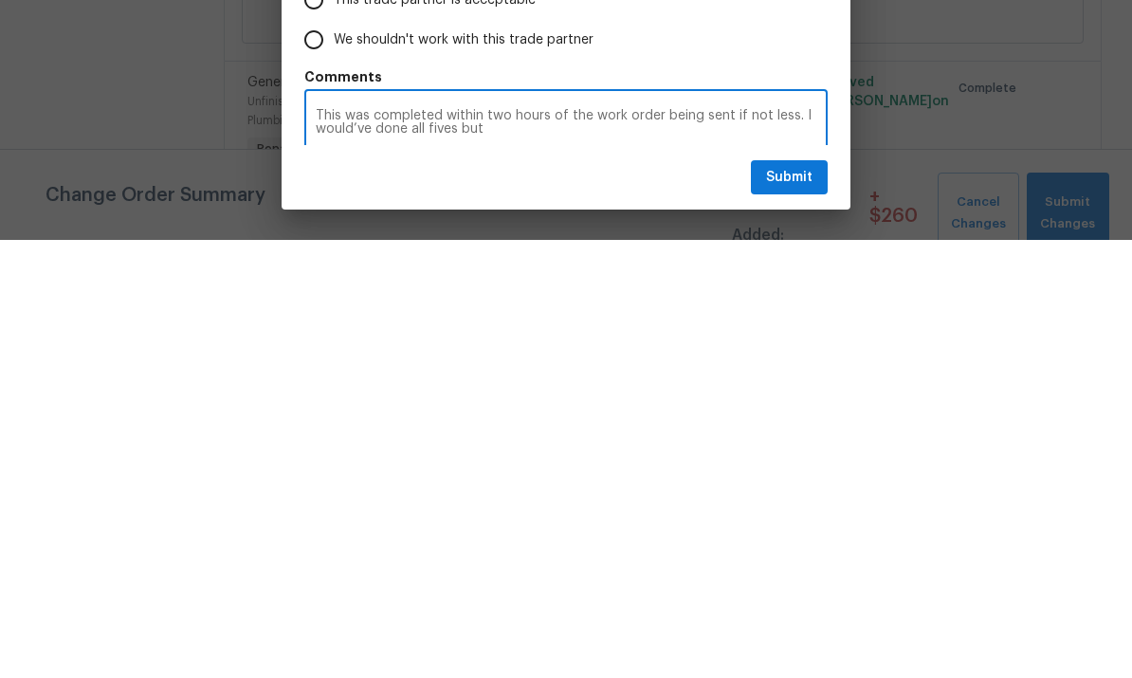
radio input "false"
type textarea "This was completed within two hours of the work order being sent if not less. I…"
radio input "false"
type textarea "This was completed within two hours of the work order being sent if not less. I…"
radio input "false"
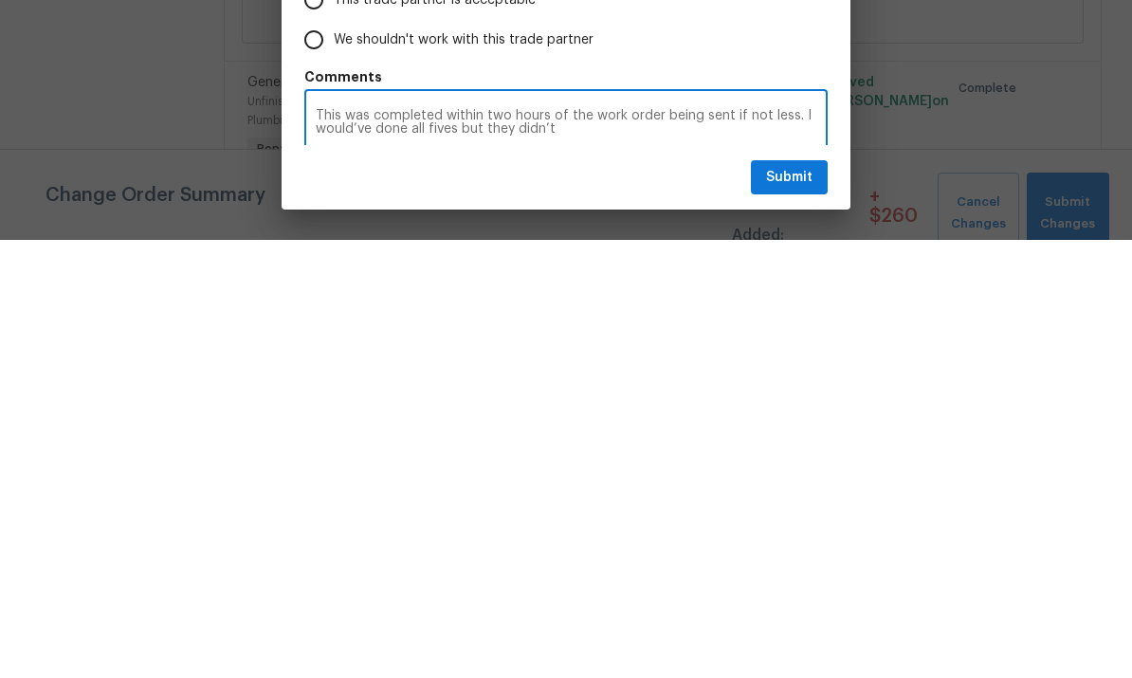
type textarea "This was completed within two hours of the work order being sent if not less. I…"
radio input "false"
type textarea "This was completed within two hours of the work order being sent if not less. I…"
radio input "false"
type textarea "This was completed within two hours of the work order being sent if not less. I…"
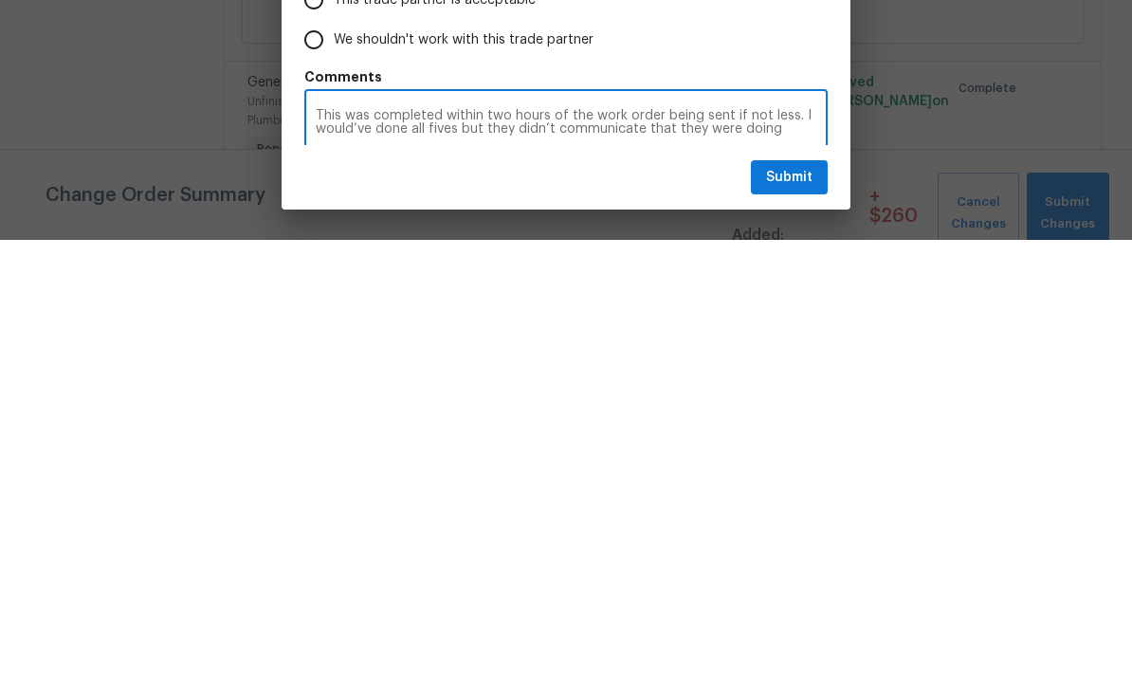
radio input "false"
type textarea "This was completed within two hours of the work order being sent if not less. I…"
radio input "false"
type textarea "This was completed within two hours of the work order being sent if not less. I…"
radio input "false"
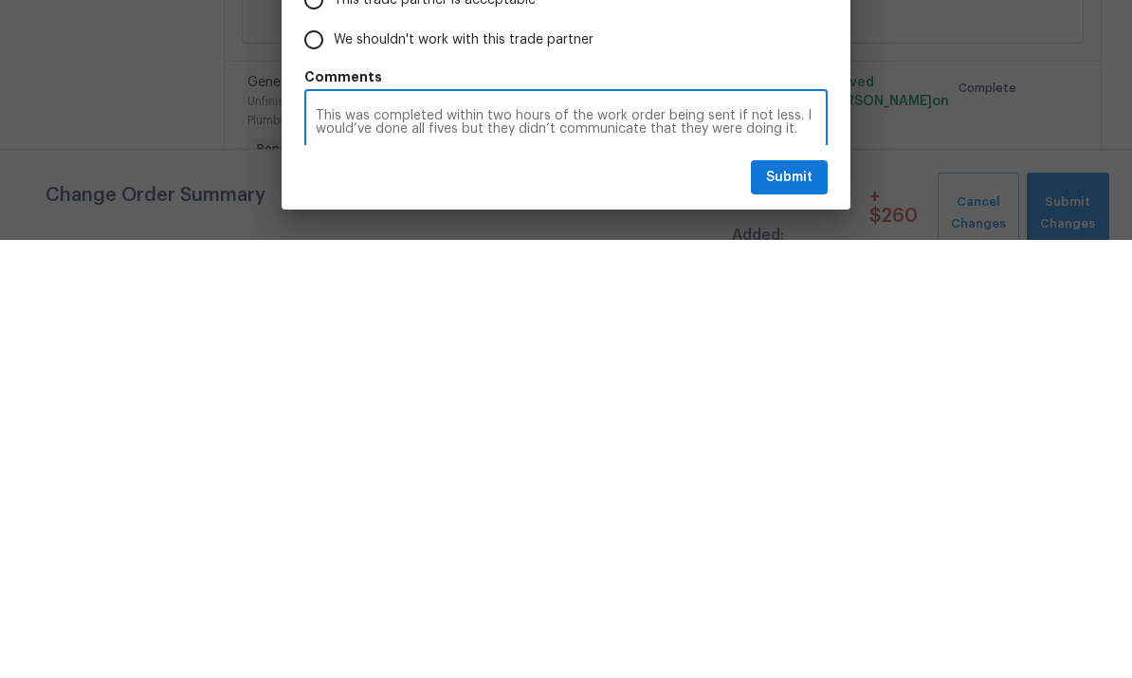
type textarea "This was completed within two hours of the work order being sent if not less. I…"
radio input "false"
type textarea "This was completed within two hours of the work order being sent if not less. I…"
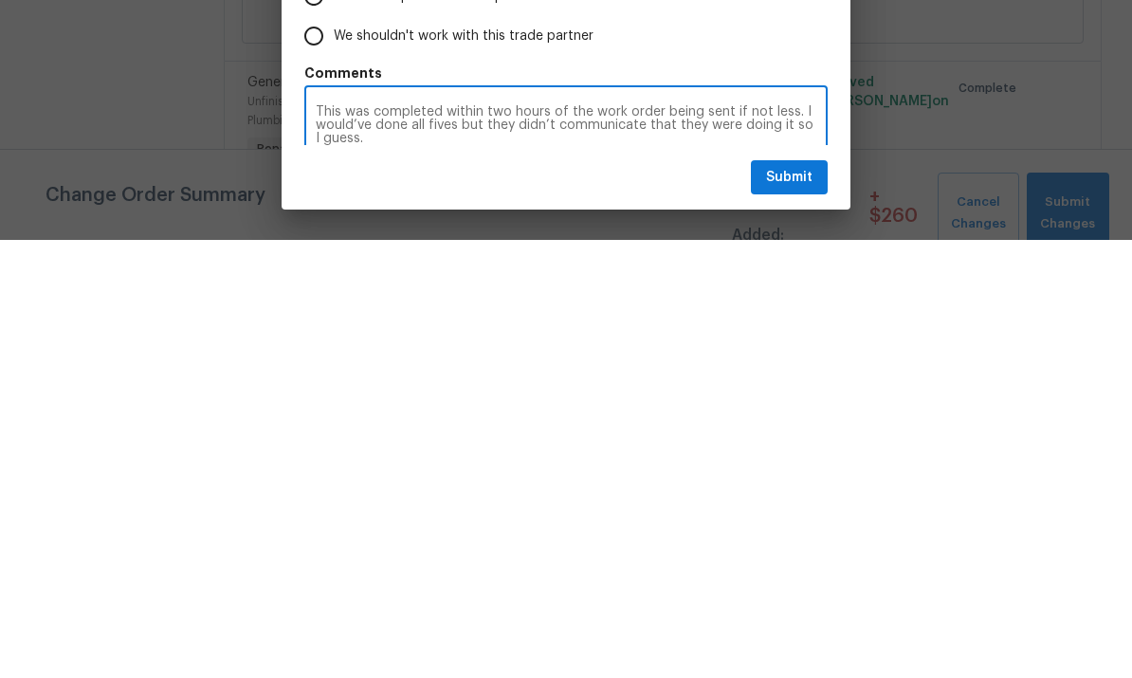
radio input "false"
type textarea "This was completed within two hours of the work order being sent if not less. I…"
radio input "false"
type textarea "This was completed within two hours of the work order being sent if not less. I…"
radio input "false"
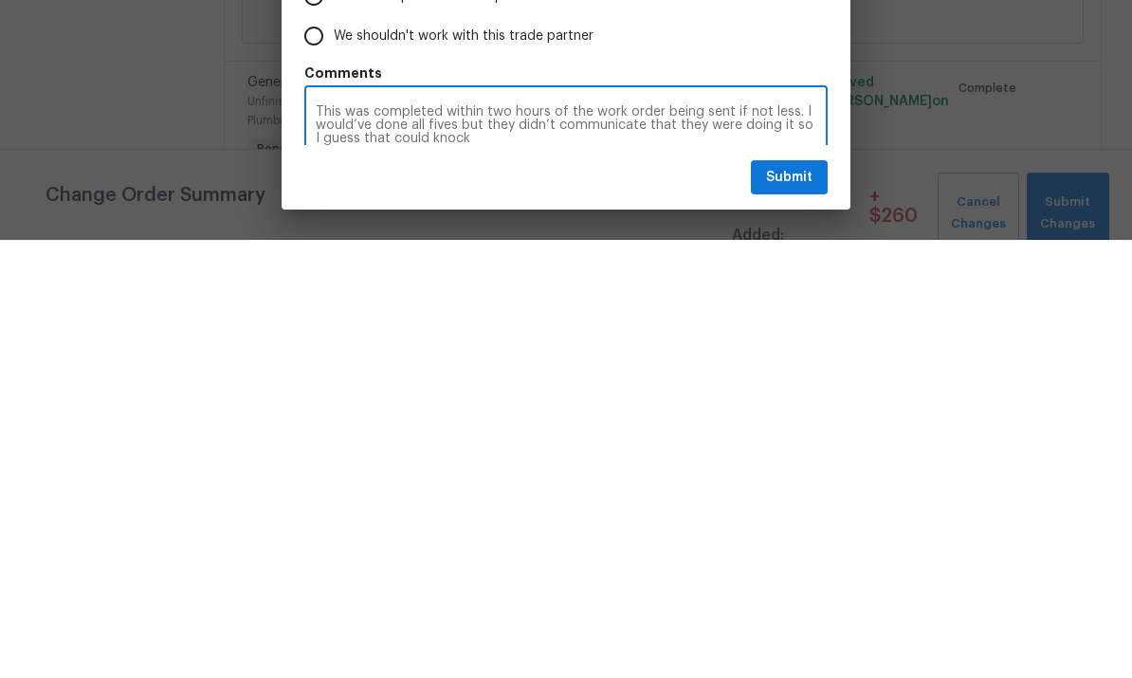
type textarea "This was completed within two hours of the work order being sent if not less. I…"
radio input "false"
type textarea "This was completed within two hours of the work order being sent if not less. I…"
radio input "false"
type textarea "This was completed within two hours of the work order being sent if not less. I…"
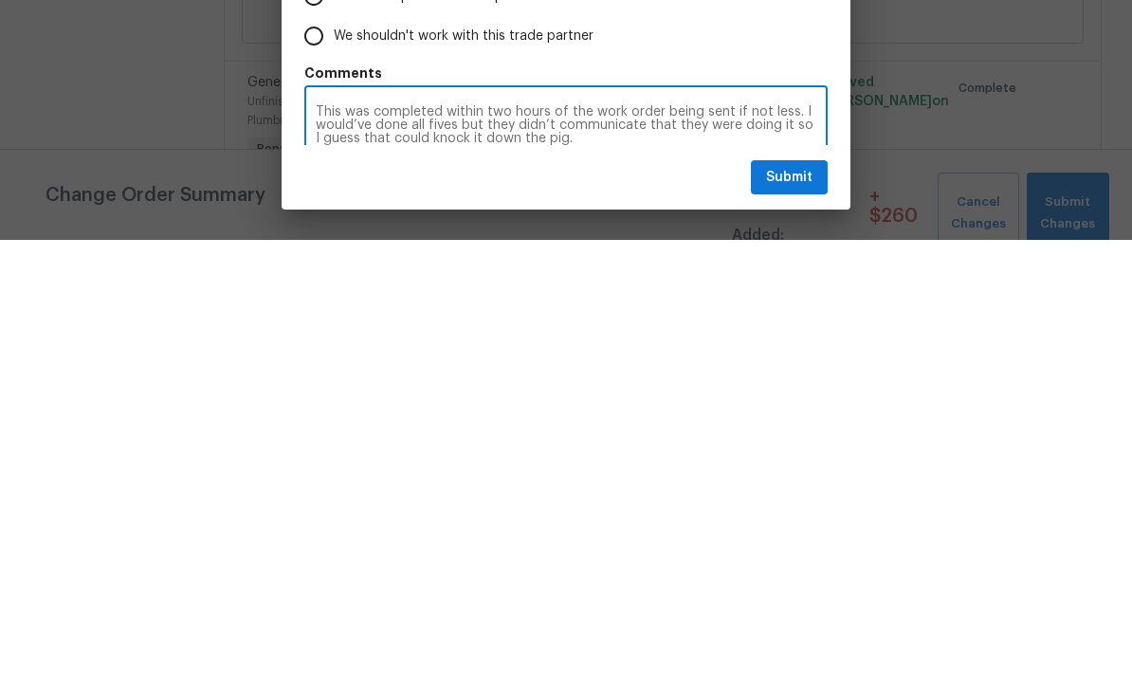
radio input "false"
type textarea "This was completed within two hours of the work order being sent if not less. I…"
click at [535, 543] on textarea "This was completed within two hours of the work order being sent if not less. I…" at bounding box center [566, 563] width 501 height 40
click at [658, 543] on textarea "This was completed within two hours of the work order being sent if not less. I…" at bounding box center [566, 563] width 501 height 40
radio input "false"
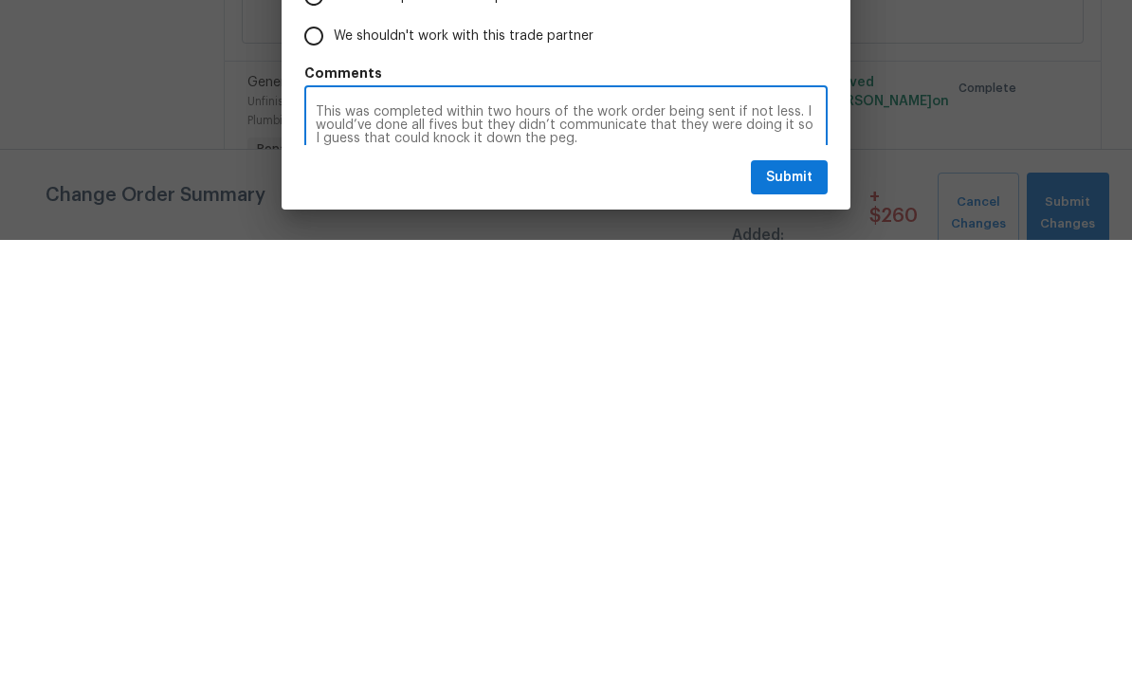
type textarea "This was completed within two hours of the work order being sent if not less. I…"
radio input "false"
type textarea "This was completed within two hours of the work order being sent if not less. I…"
radio input "false"
type textarea "This was completed within two hours of the work order being sent if not less. I…"
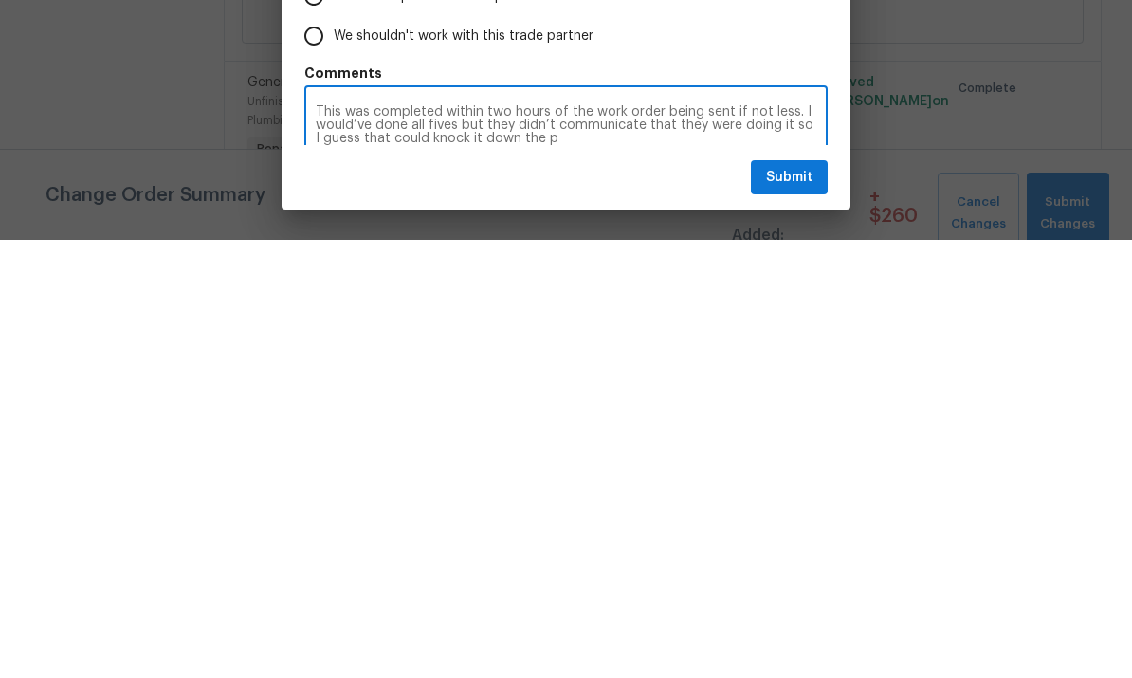
radio input "false"
type textarea "This was completed within two hours of the work order being sent if not less. I…"
radio input "false"
type textarea "This was completed within two hours of the work order being sent if not less. I…"
radio input "false"
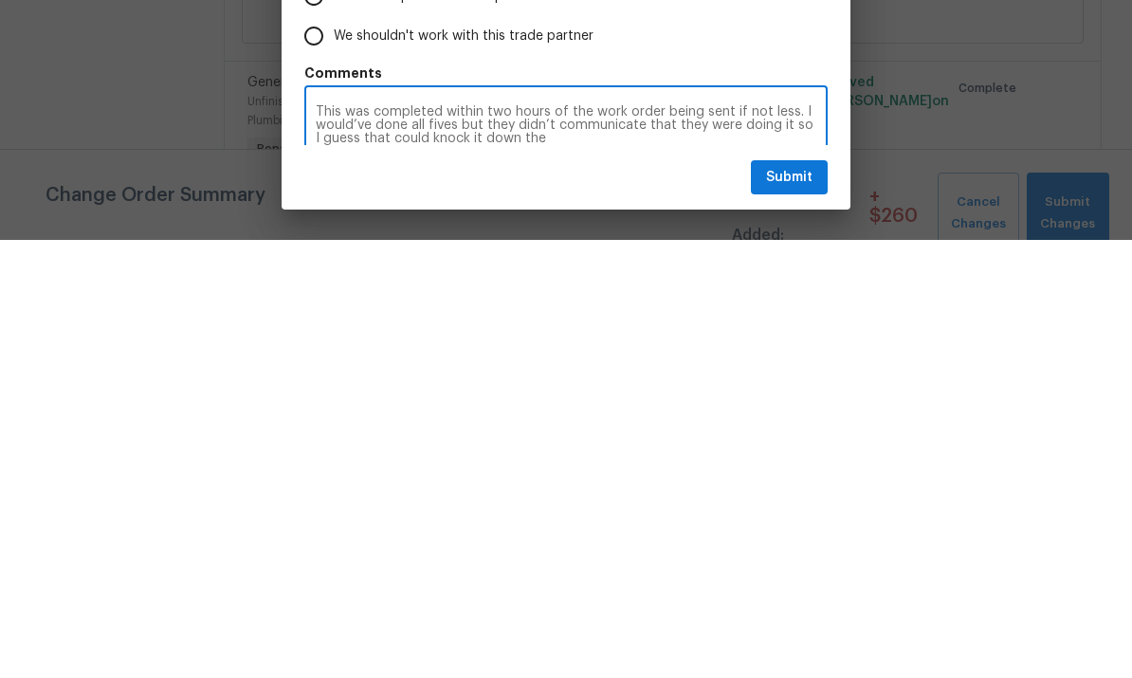
type textarea "This was completed within two hours of the work order being sent if not less. I…"
radio input "false"
type textarea "This was completed within two hours of the work order being sent if not less. I…"
radio input "false"
type textarea "This was completed within two hours of the work order being sent if not less. I…"
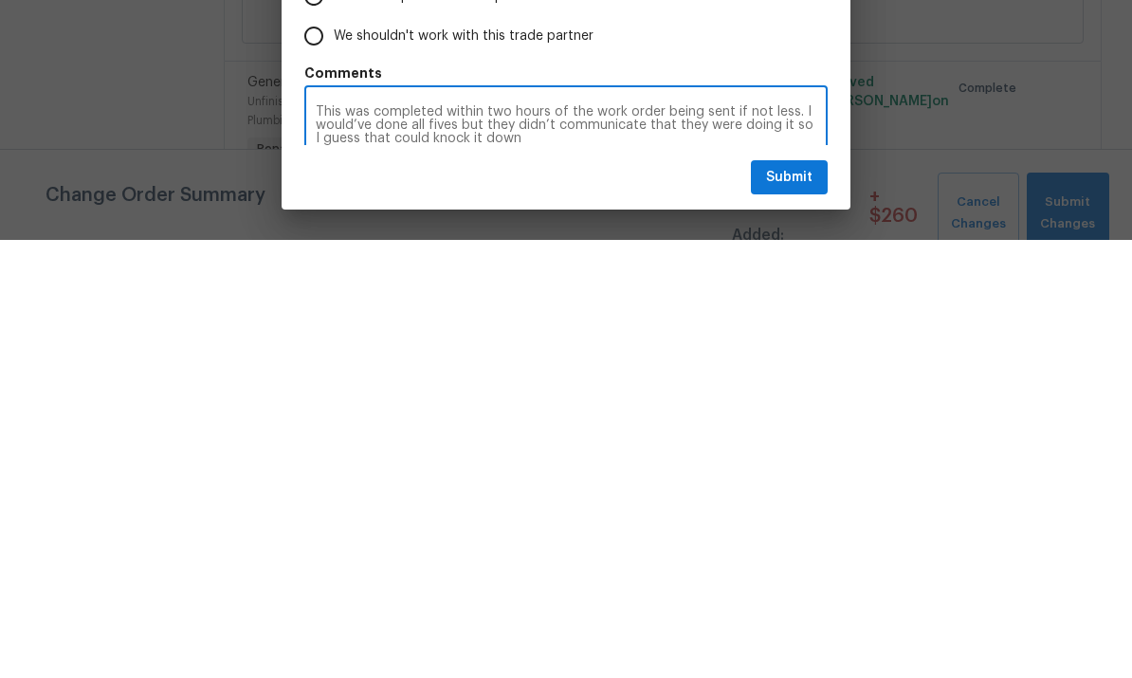
radio input "false"
type textarea "This was completed within two hours of the work order being sent if not less. I…"
radio input "false"
type textarea "This was completed within two hours of the work order being sent if not less. I…"
radio input "false"
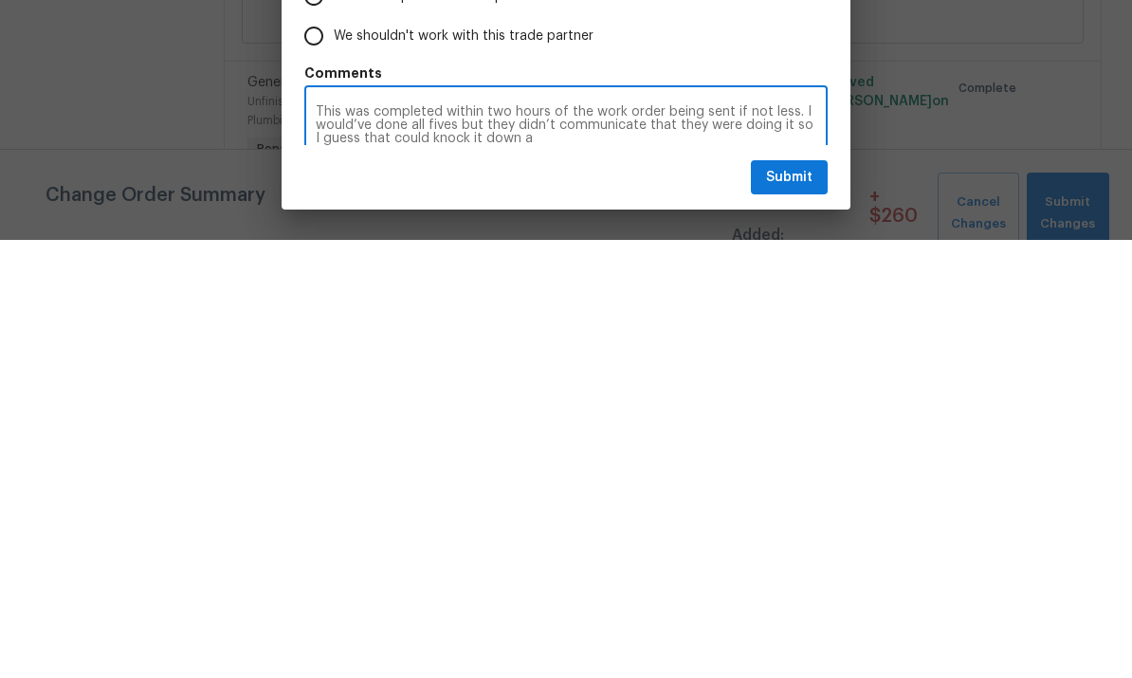
type textarea "This was completed within two hours of the work order being sent if not less. I…"
radio input "false"
type textarea "This was completed within two hours of the work order being sent if not less. I…"
radio input "false"
type textarea "This was completed within two hours of the work order being sent if not less. I…"
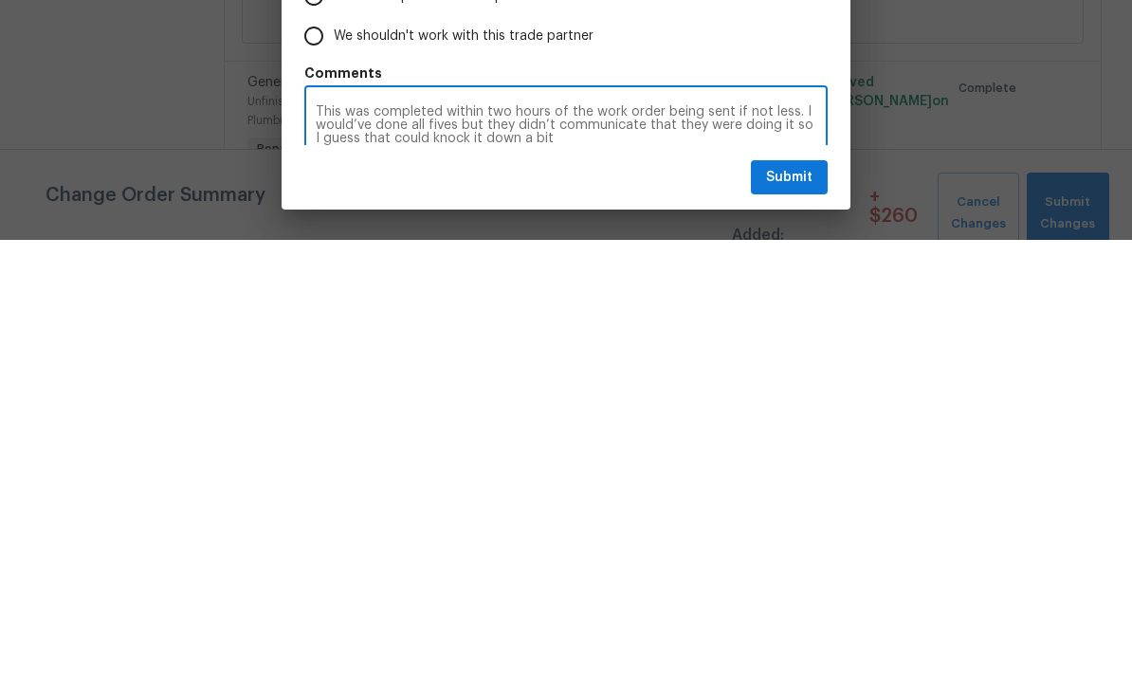
radio input "false"
type textarea "This was completed within two hours of the work order being sent if not less. I…"
radio input "false"
type textarea "This was completed within two hours of the work order being sent if not less. I…"
radio input "false"
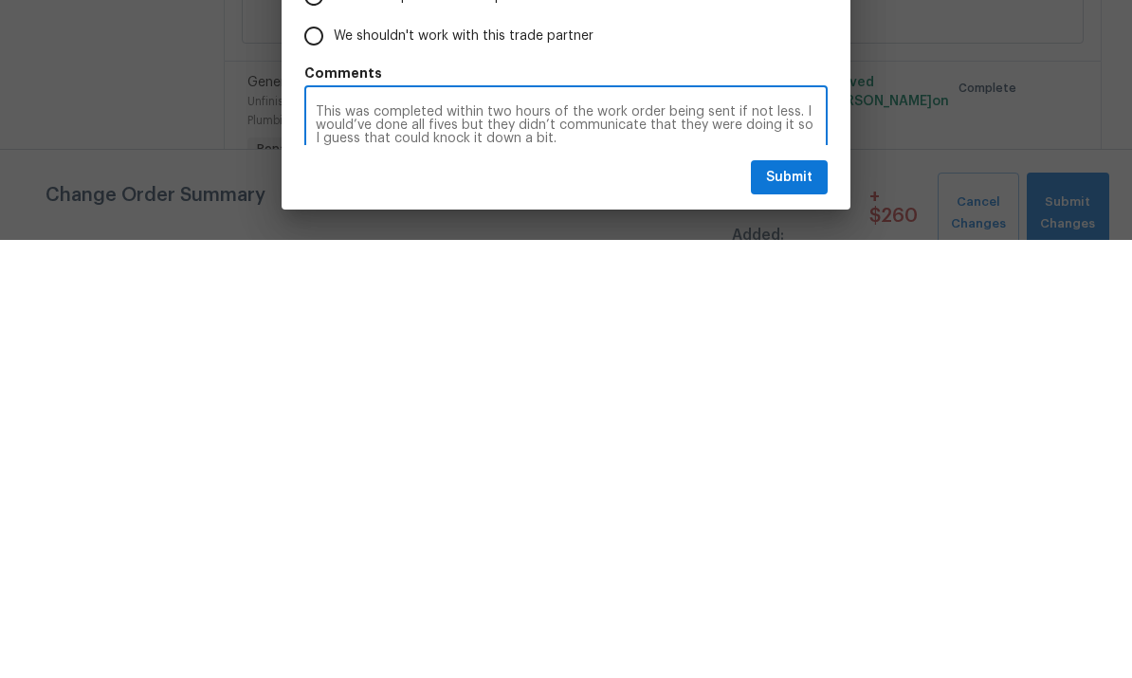
click at [660, 543] on textarea "This was completed within two hours of the work order being sent if not less. I…" at bounding box center [566, 563] width 501 height 40
type textarea "This was completed within two hours of the work order being sent if not less. I…"
click at [790, 604] on span "Submit" at bounding box center [789, 616] width 46 height 24
radio input "false"
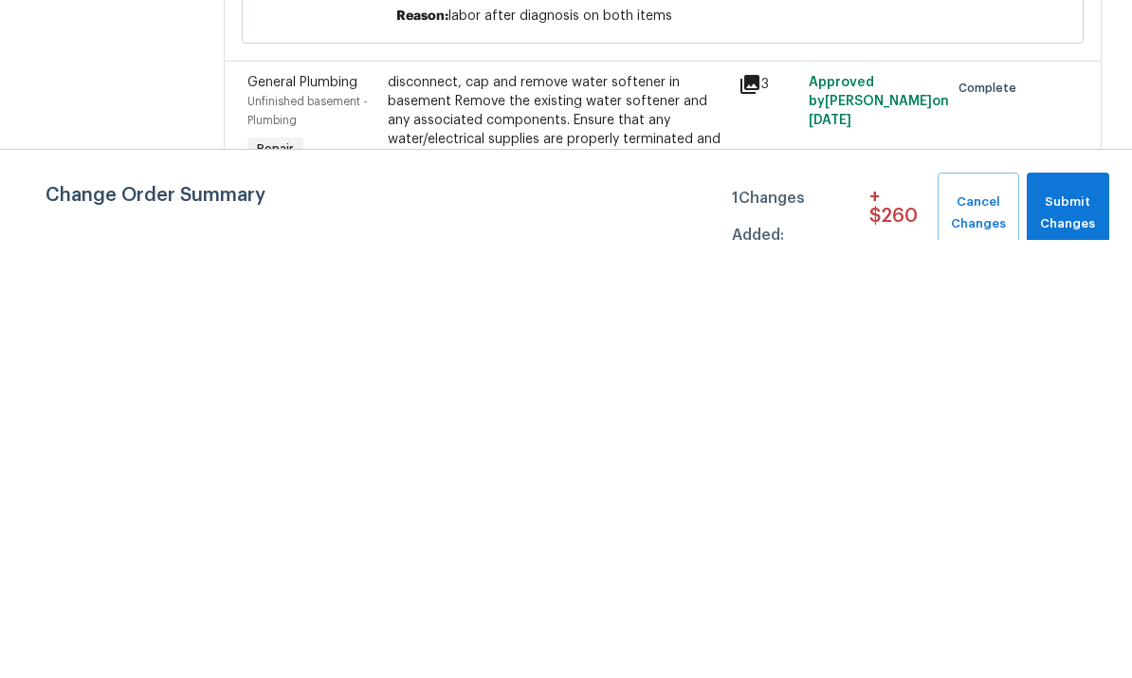
scroll to position [71, 0]
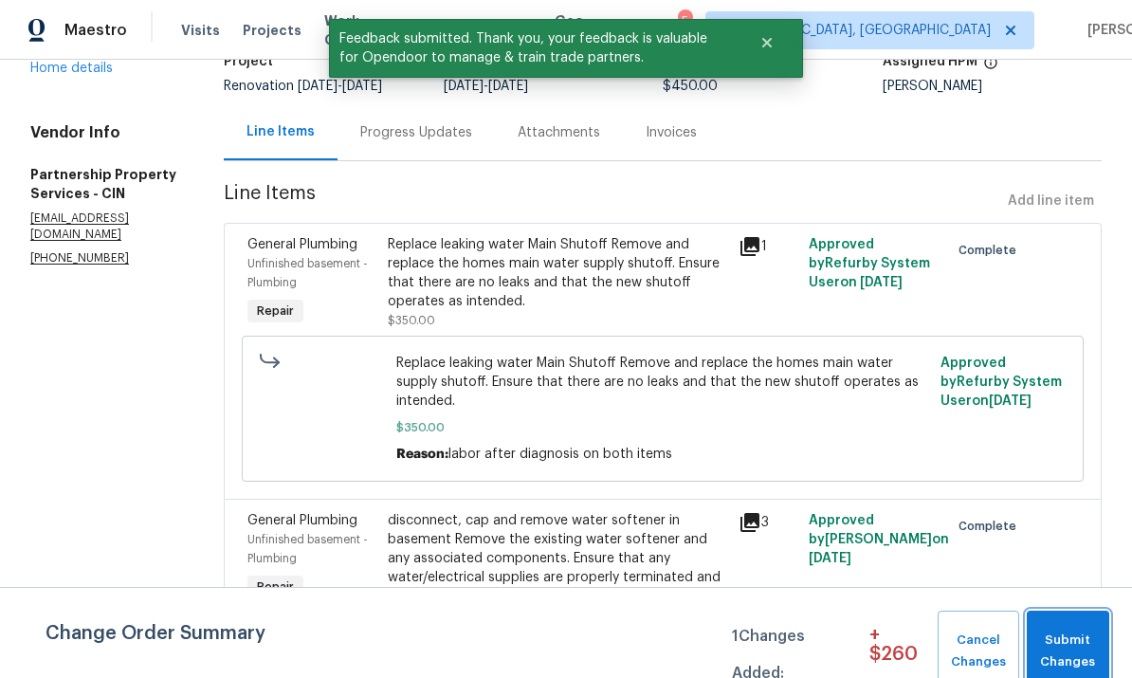
click at [790, 644] on span "Submit Changes" at bounding box center [1068, 652] width 64 height 44
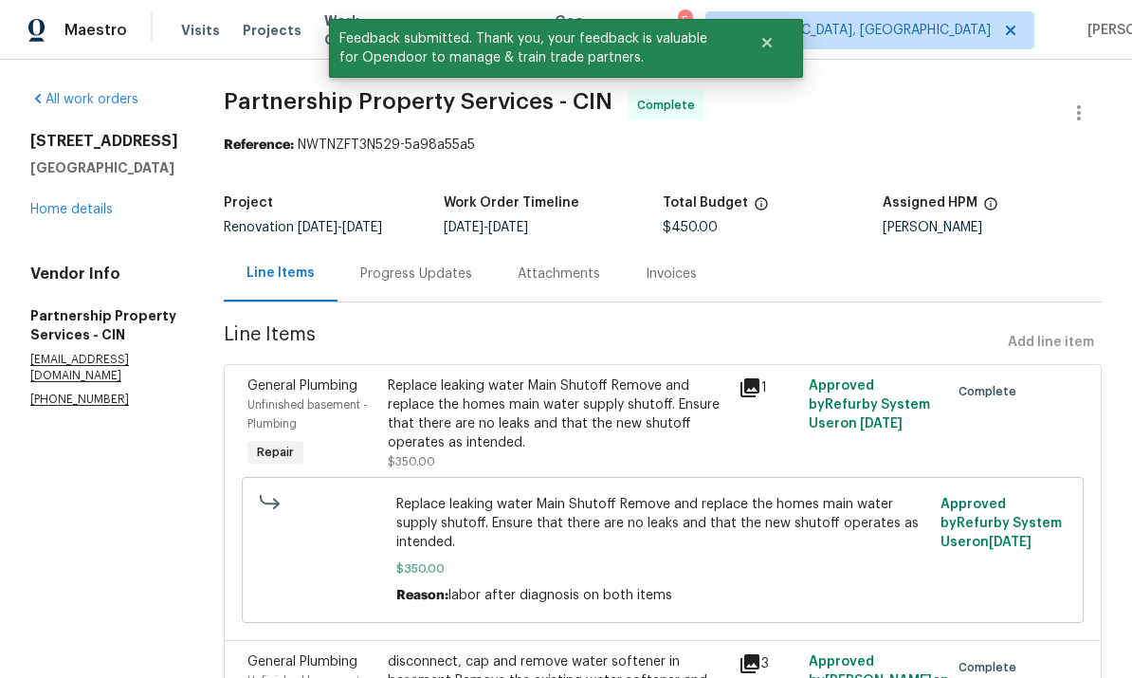
scroll to position [0, 0]
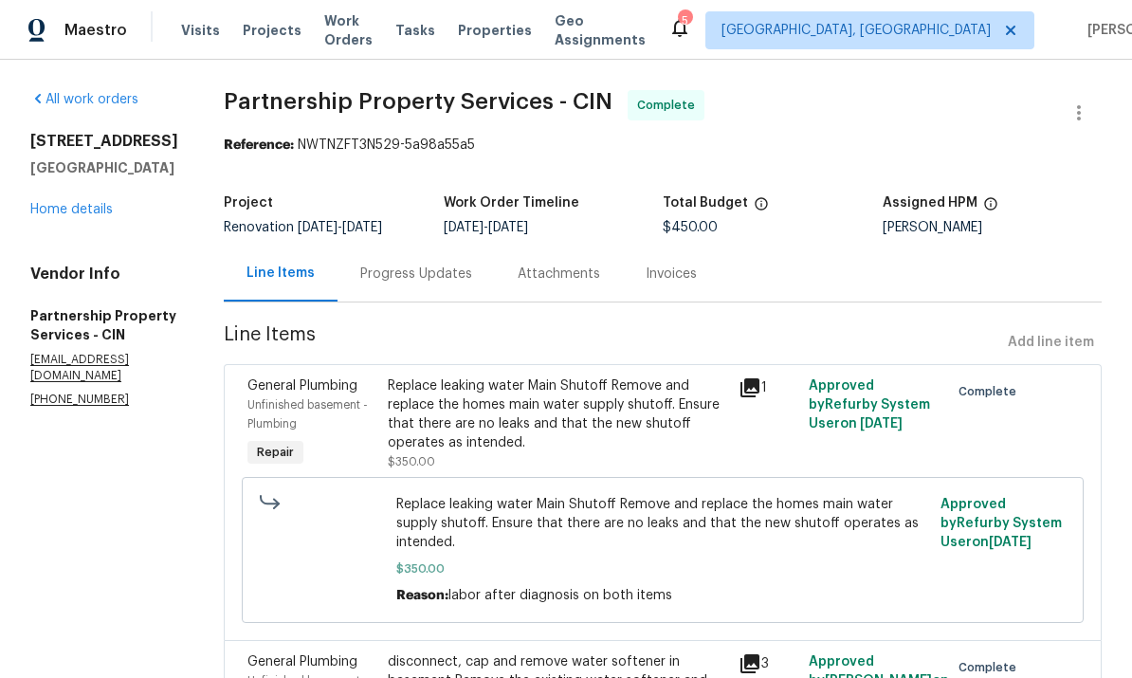
click at [74, 203] on link "Home details" at bounding box center [71, 209] width 82 height 13
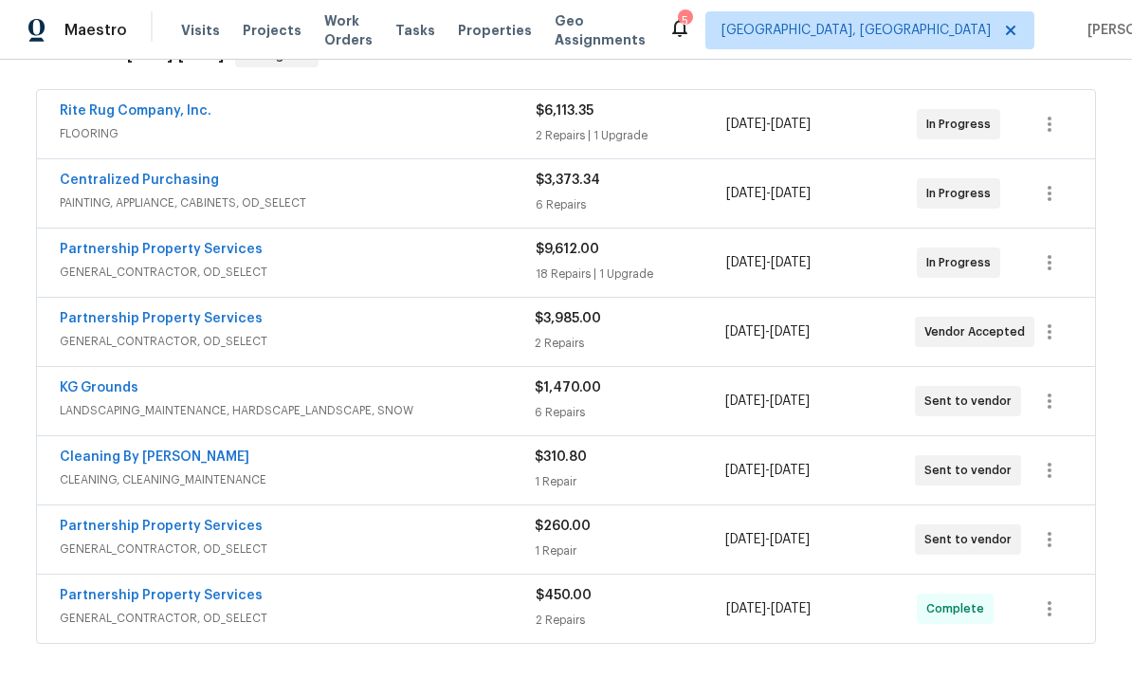
scroll to position [329, 0]
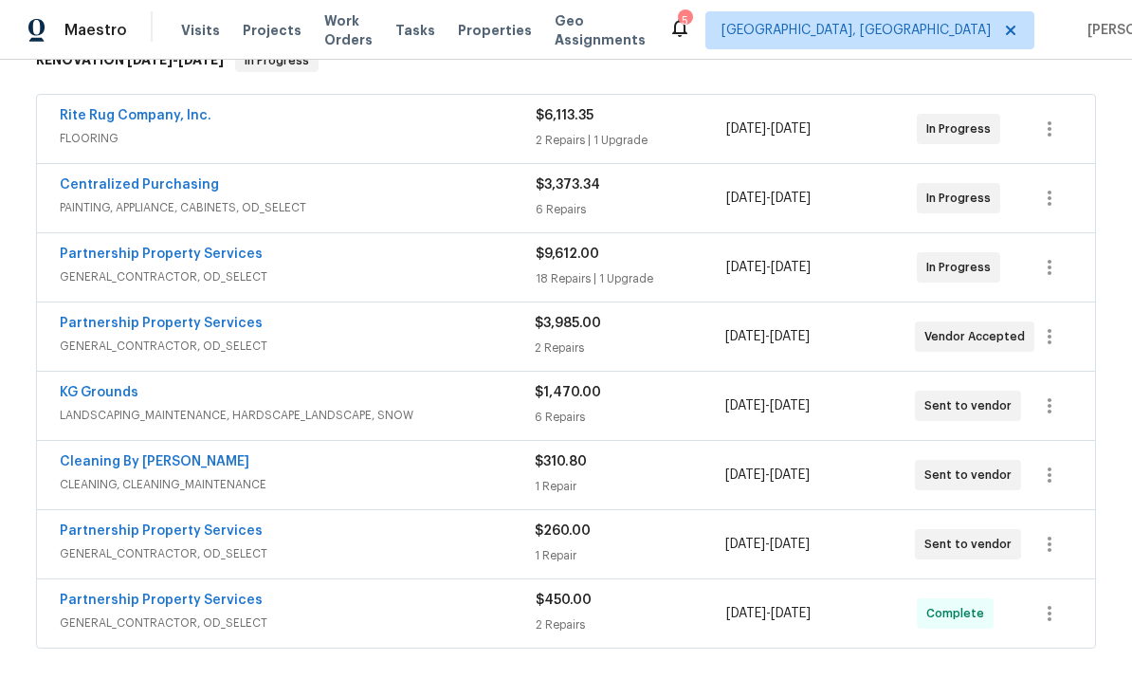
click at [116, 455] on link "Cleaning By Carrie" at bounding box center [155, 461] width 190 height 13
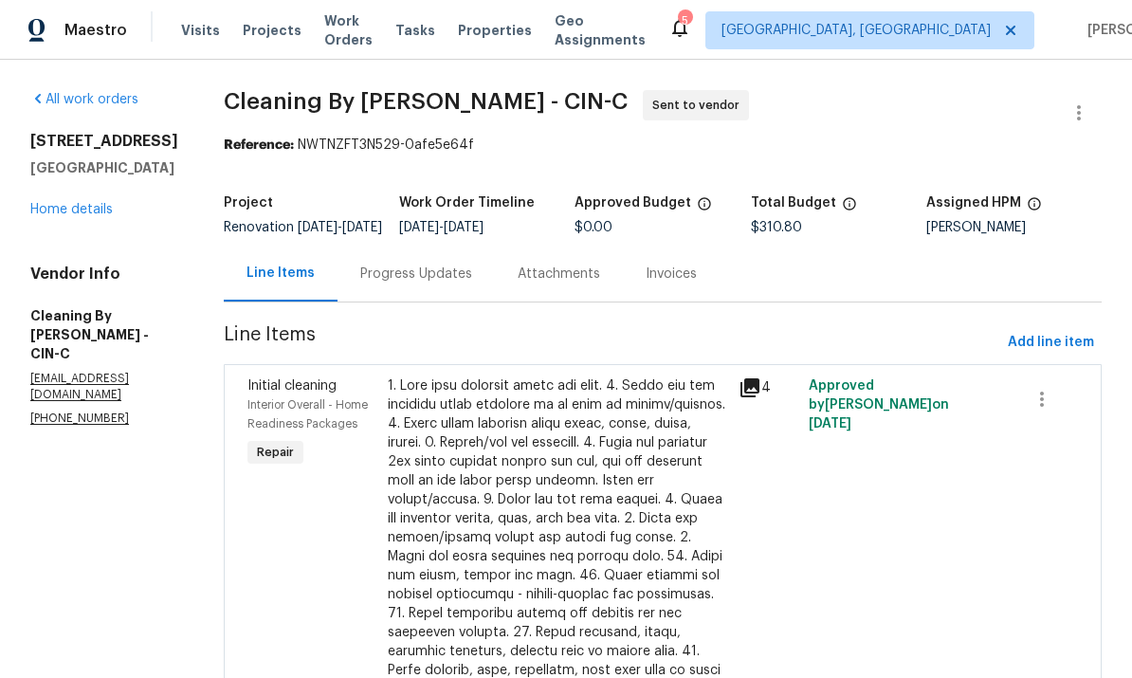
click at [440, 283] on div "Progress Updates" at bounding box center [416, 274] width 112 height 19
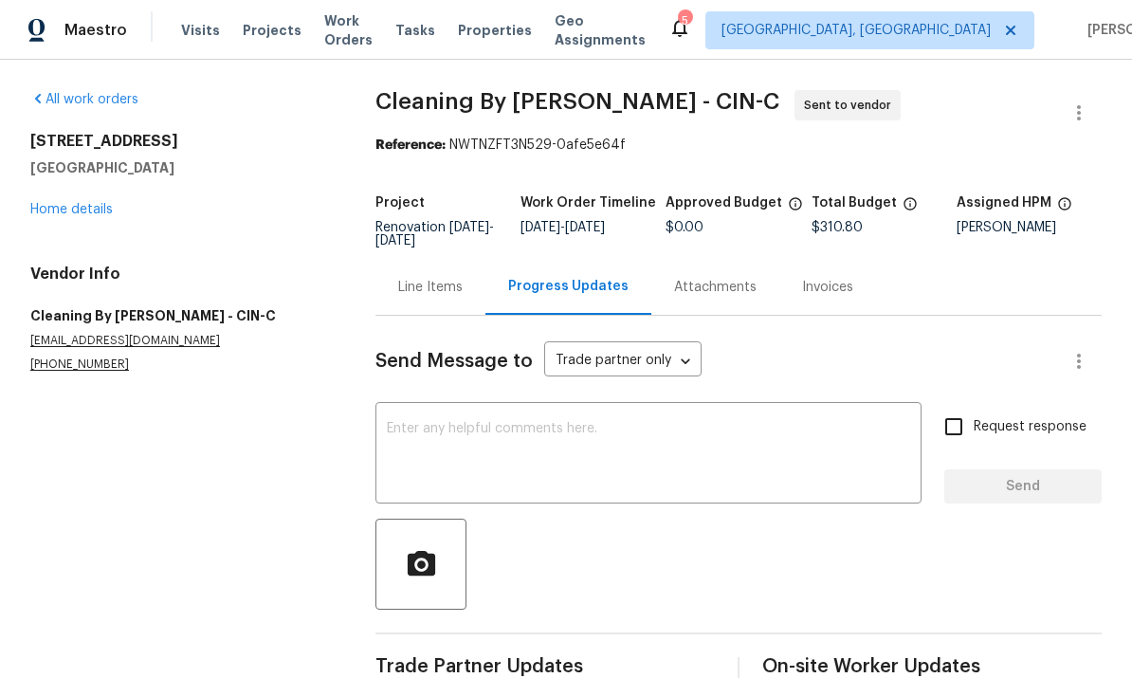
click at [765, 467] on textarea at bounding box center [648, 455] width 523 height 66
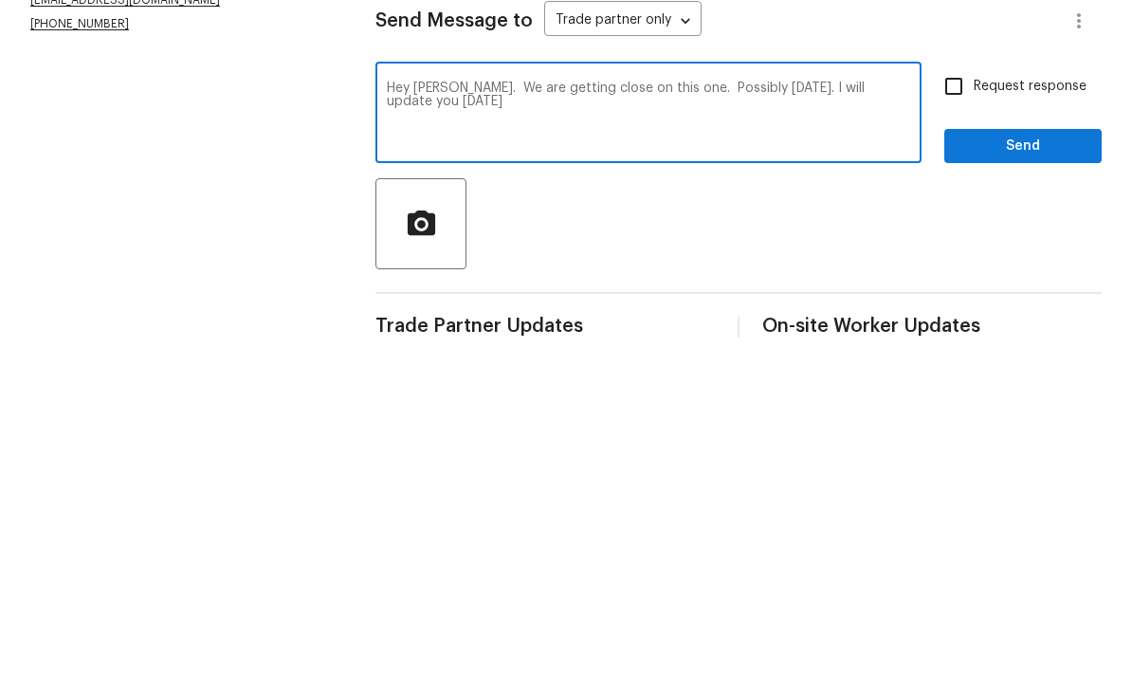
type textarea "Hey [PERSON_NAME]. We are getting close on this one. Possibly [DATE]. I will up…"
click at [790, 475] on span "Send" at bounding box center [1023, 487] width 127 height 24
